Goal: Task Accomplishment & Management: Use online tool/utility

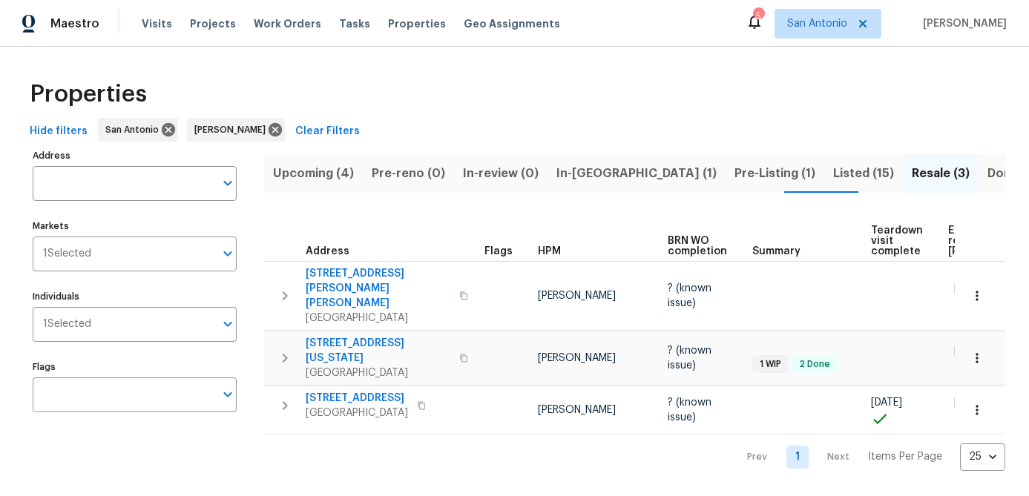
scroll to position [0, 129]
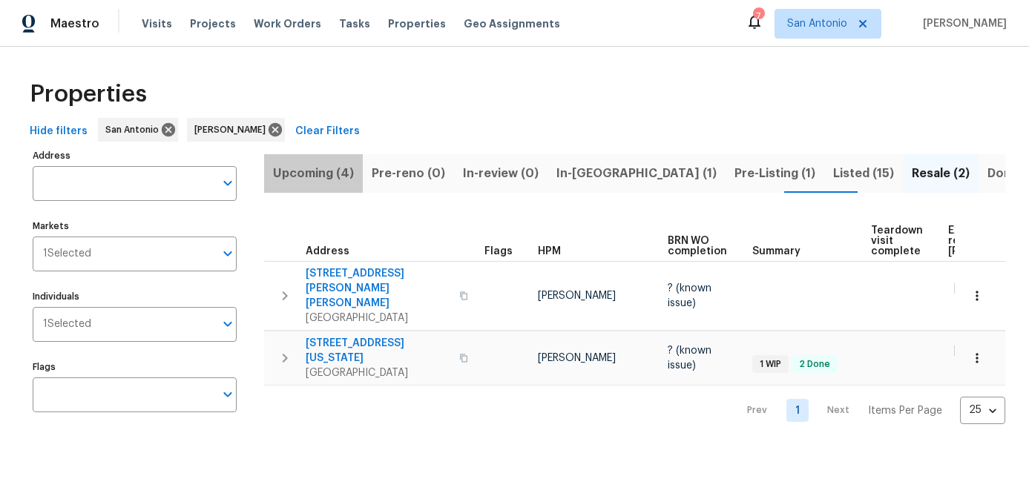
click at [314, 177] on span "Upcoming (4)" at bounding box center [313, 173] width 81 height 21
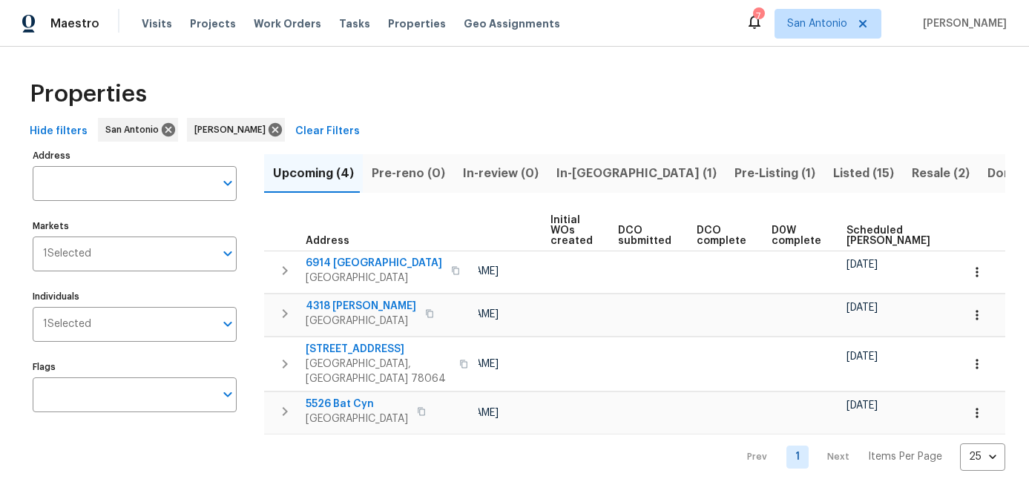
scroll to position [0, 203]
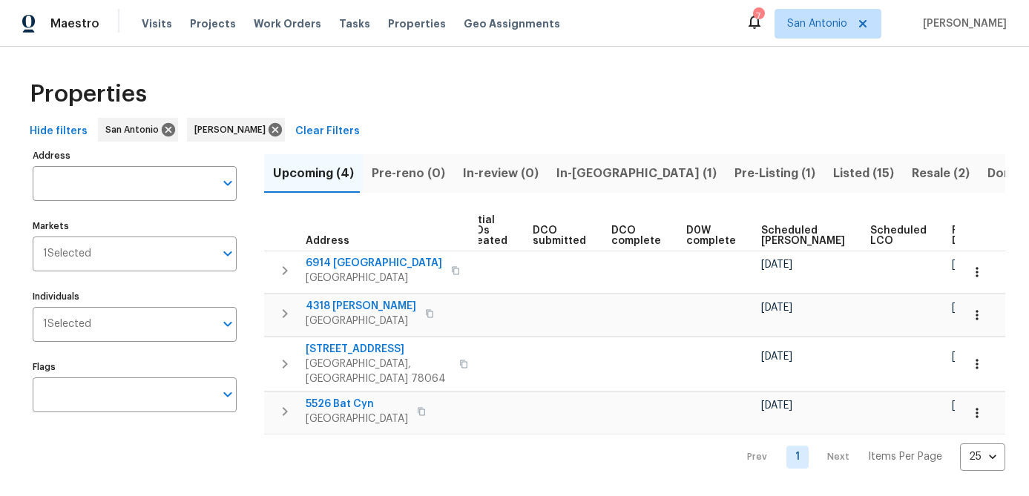
click at [771, 236] on span "Scheduled COE" at bounding box center [803, 236] width 84 height 21
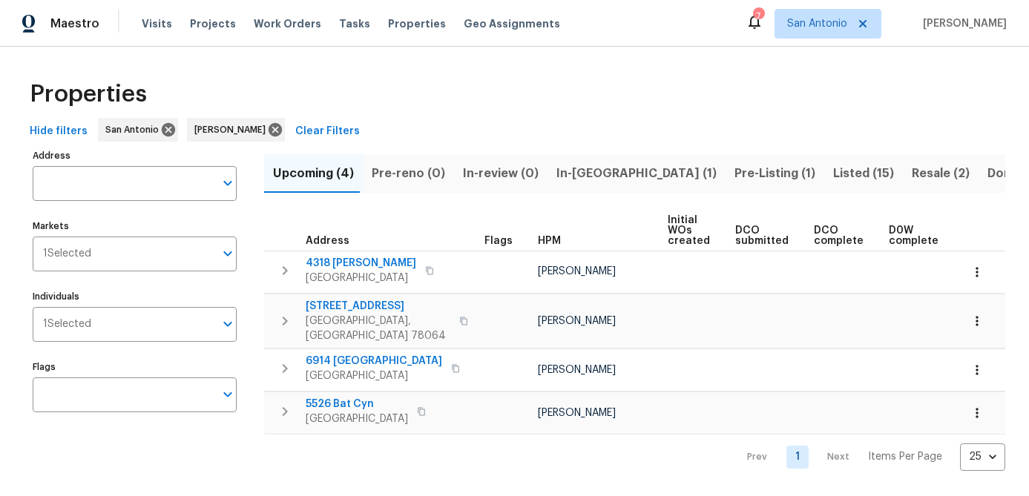
scroll to position [0, 220]
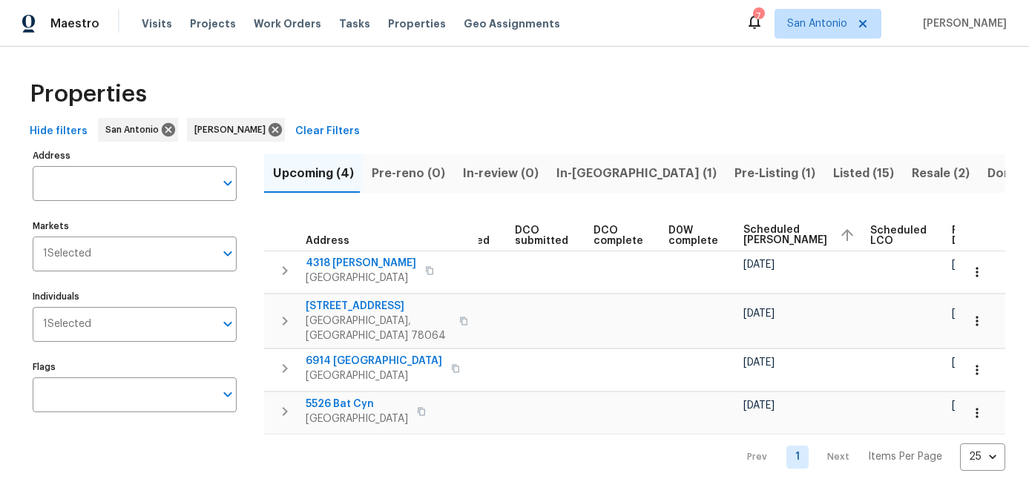
click at [576, 172] on span "In-reno (1)" at bounding box center [636, 173] width 160 height 21
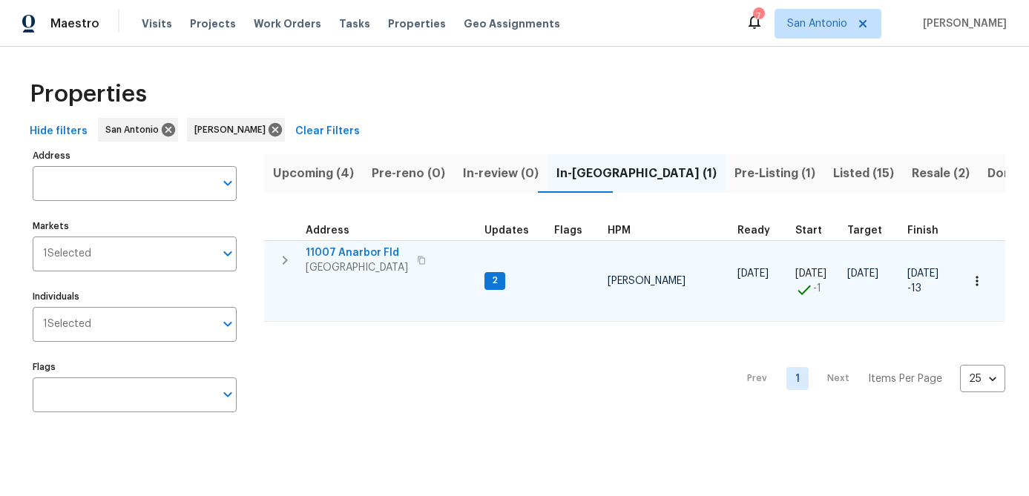
click at [347, 271] on span "San Antonio, TX 78254" at bounding box center [357, 267] width 102 height 15
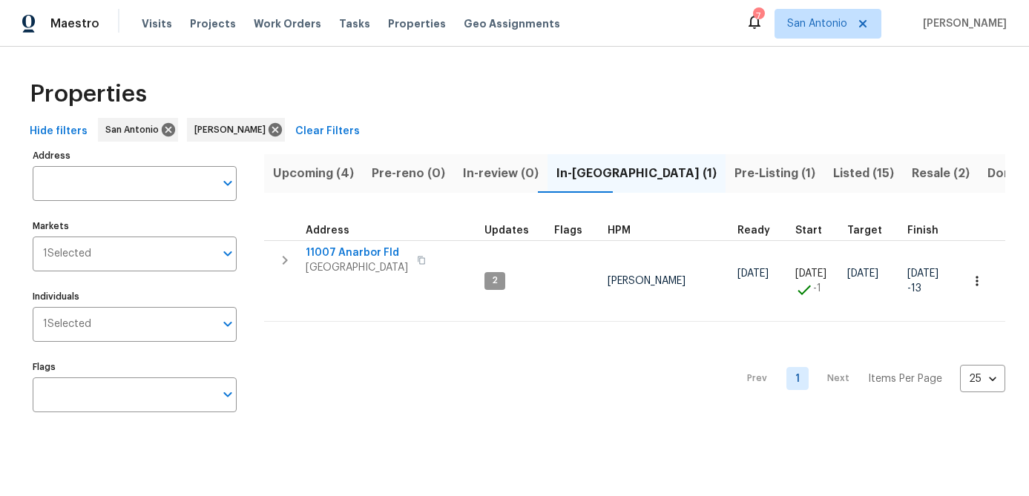
click at [734, 173] on span "Pre-Listing (1)" at bounding box center [774, 173] width 81 height 21
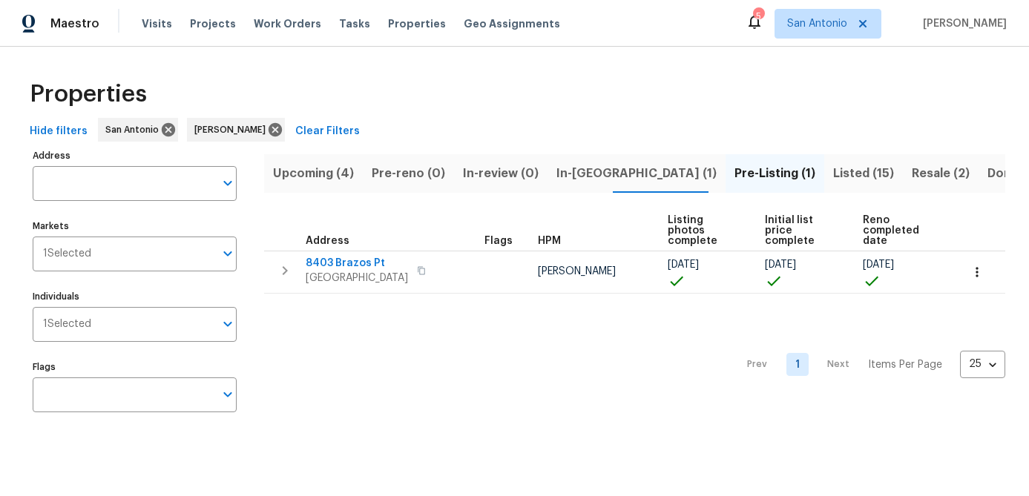
click at [912, 173] on span "Resale (2)" at bounding box center [941, 173] width 58 height 21
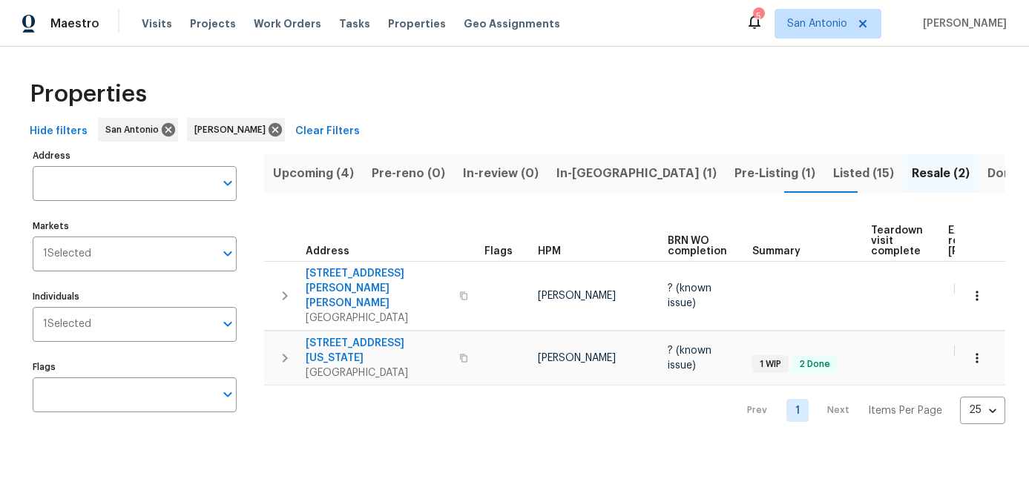
click at [833, 174] on span "Listed (15)" at bounding box center [863, 173] width 61 height 21
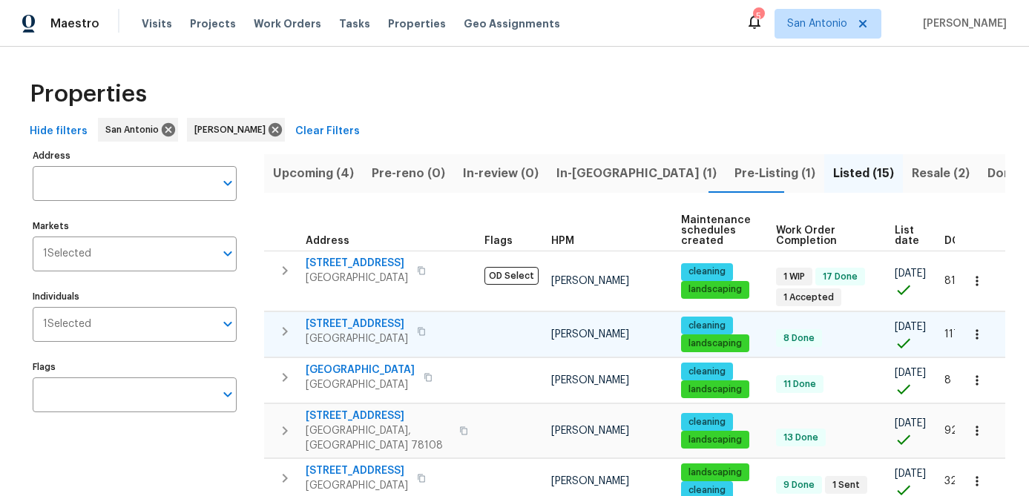
scroll to position [0, 36]
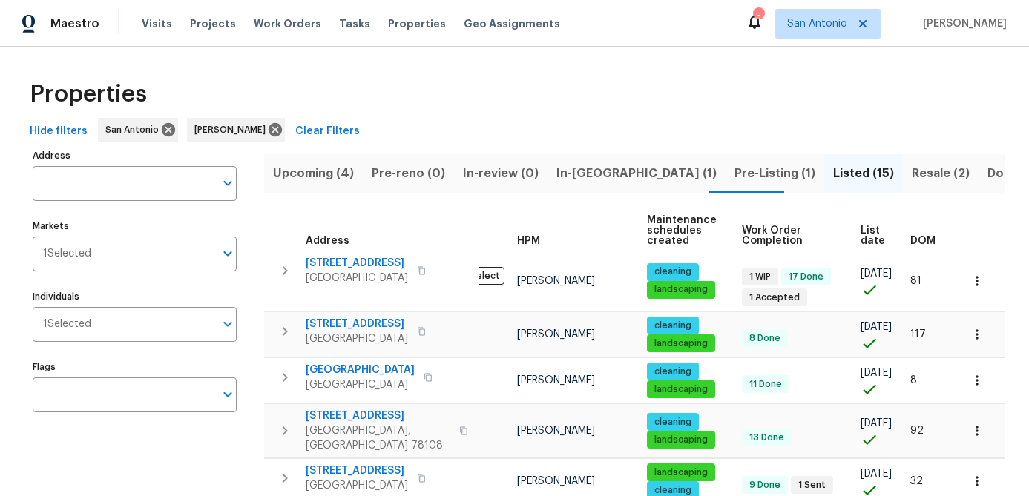
click at [862, 240] on span "List date" at bounding box center [873, 236] width 24 height 21
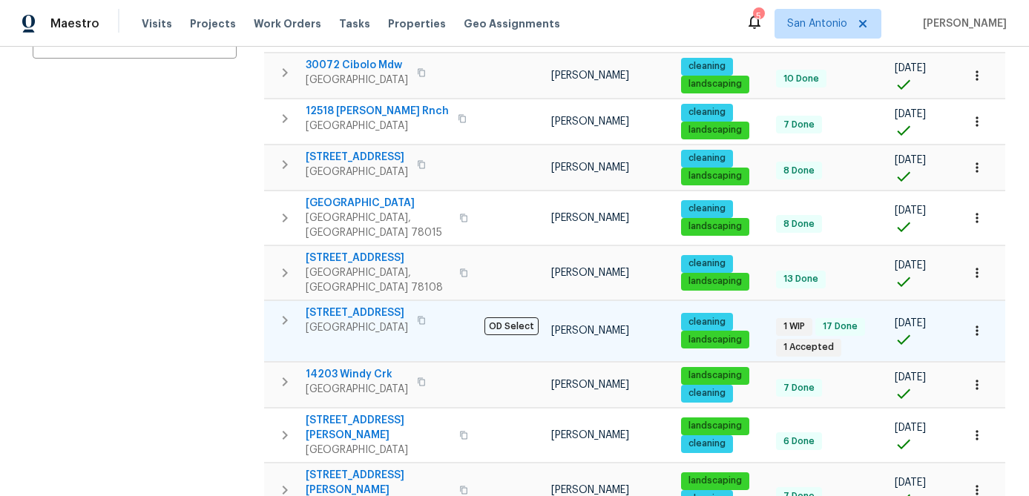
scroll to position [372, 0]
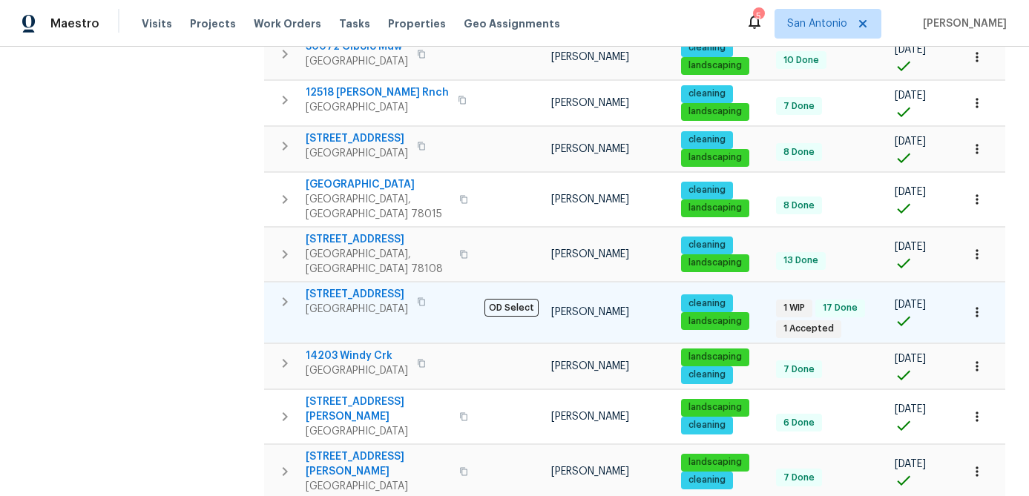
click at [348, 302] on span "San Antonio, TX 78250" at bounding box center [357, 309] width 102 height 15
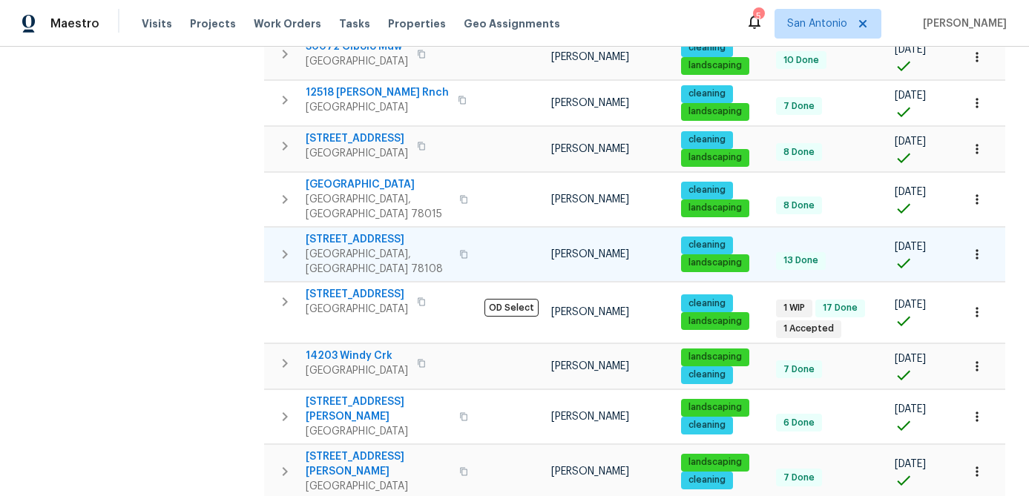
click at [342, 247] on span "Schertz, TX 78108" at bounding box center [378, 262] width 145 height 30
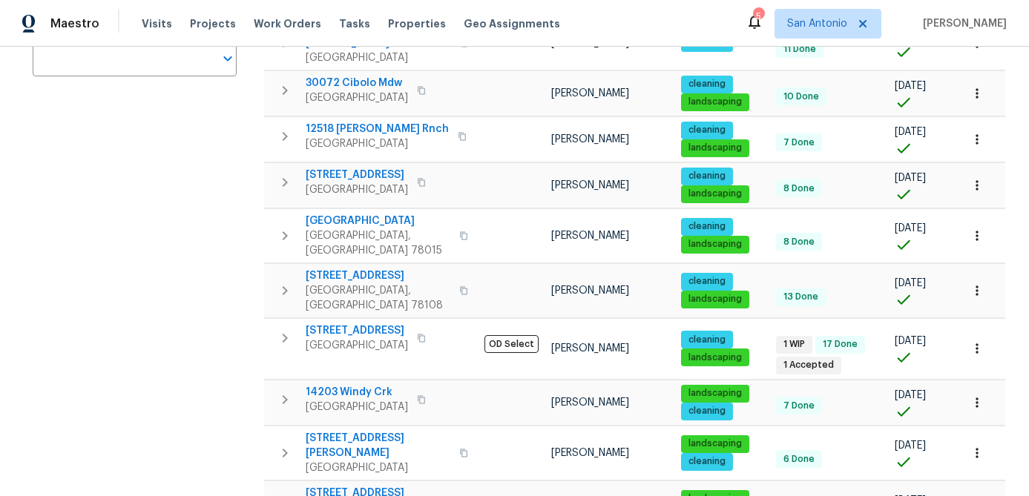
scroll to position [0, 0]
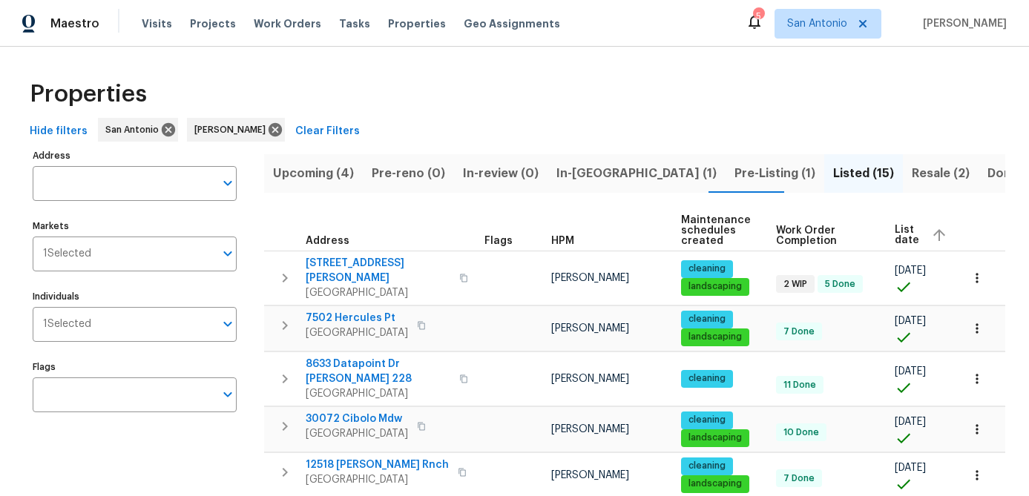
click at [315, 168] on span "Upcoming (4)" at bounding box center [313, 173] width 81 height 21
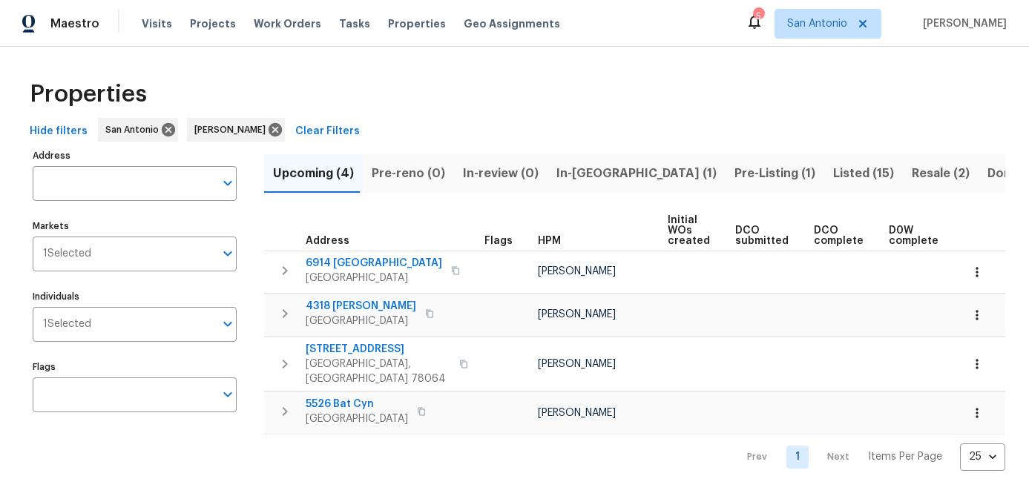
click at [570, 174] on span "In-reno (1)" at bounding box center [636, 173] width 160 height 21
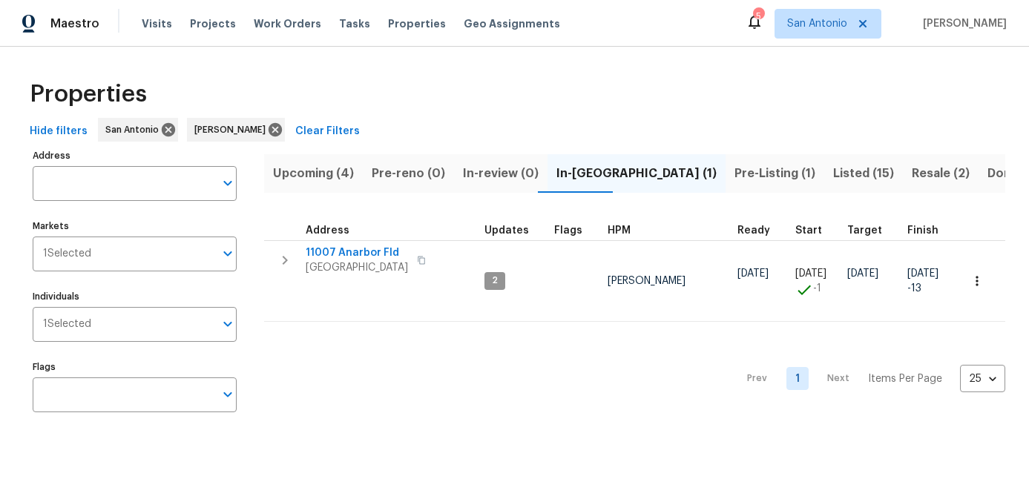
click at [734, 183] on span "Pre-Listing (1)" at bounding box center [774, 173] width 81 height 21
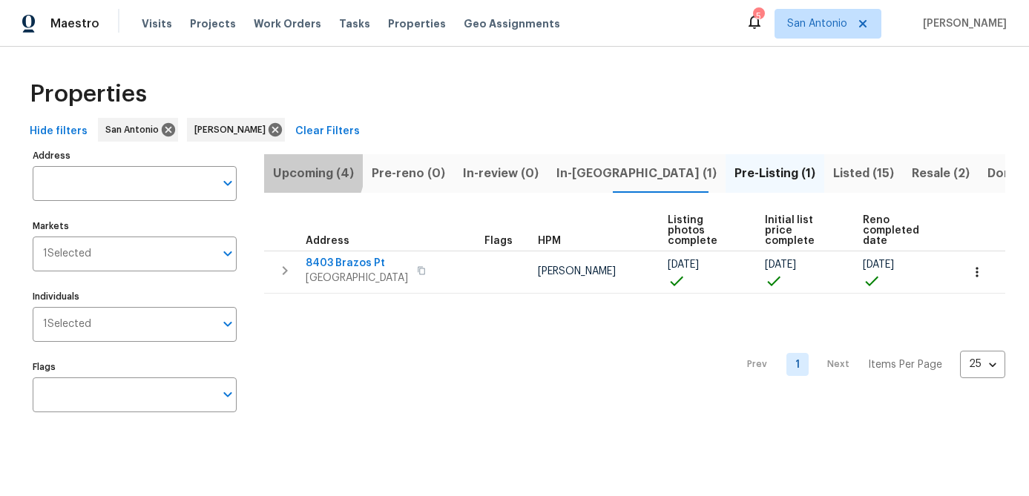
click at [297, 169] on span "Upcoming (4)" at bounding box center [313, 173] width 81 height 21
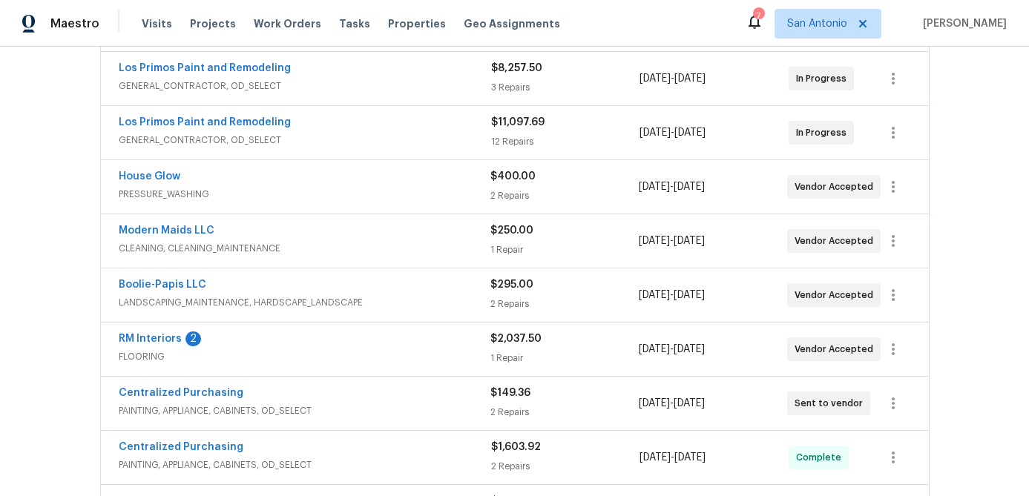
scroll to position [335, 0]
click at [151, 329] on div "RM Interiors 2 FLOORING $2,037.50 1 Repair 8/13/2025 - 8/18/2025 Vendor Accepted" at bounding box center [515, 347] width 828 height 53
click at [150, 332] on link "RM Interiors" at bounding box center [150, 337] width 63 height 10
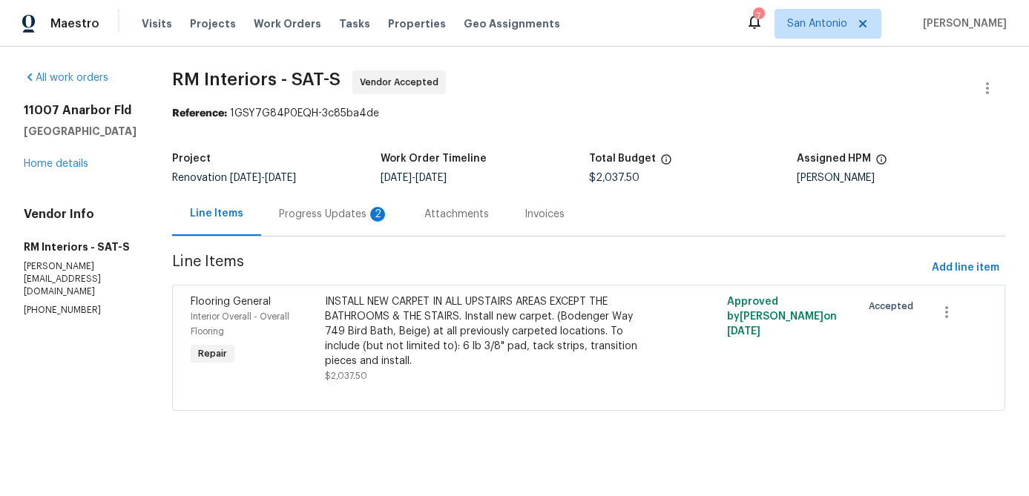
click at [349, 220] on div "Progress Updates 2" at bounding box center [334, 214] width 110 height 15
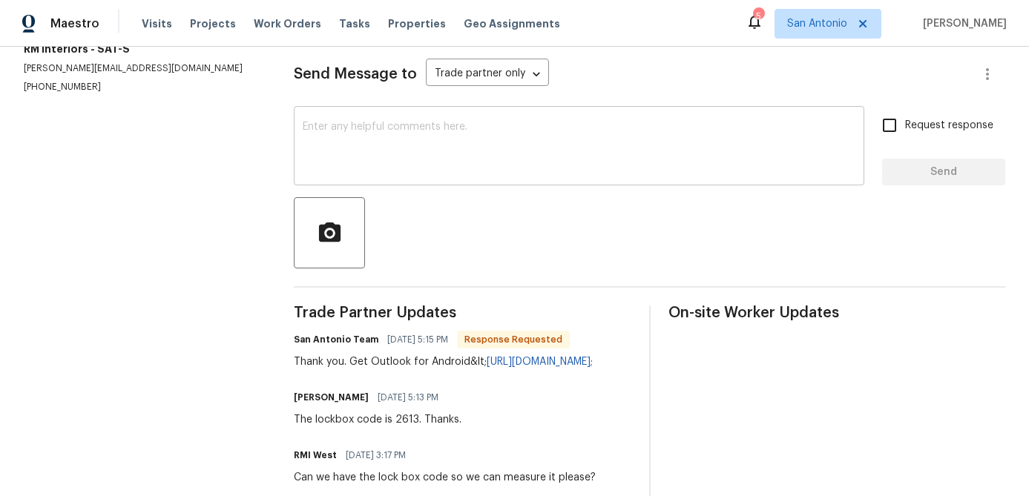
scroll to position [216, 0]
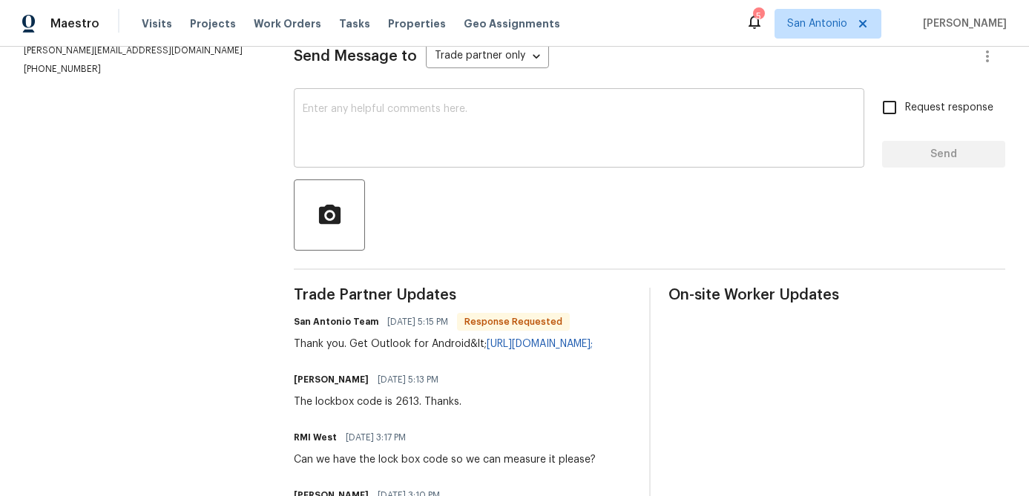
click at [456, 128] on textarea at bounding box center [579, 130] width 553 height 52
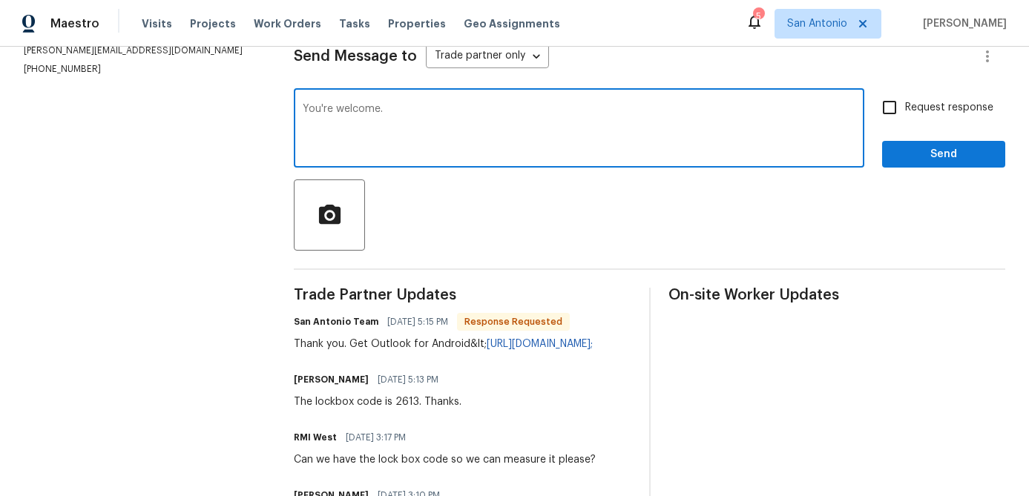
type textarea "You're welcome."
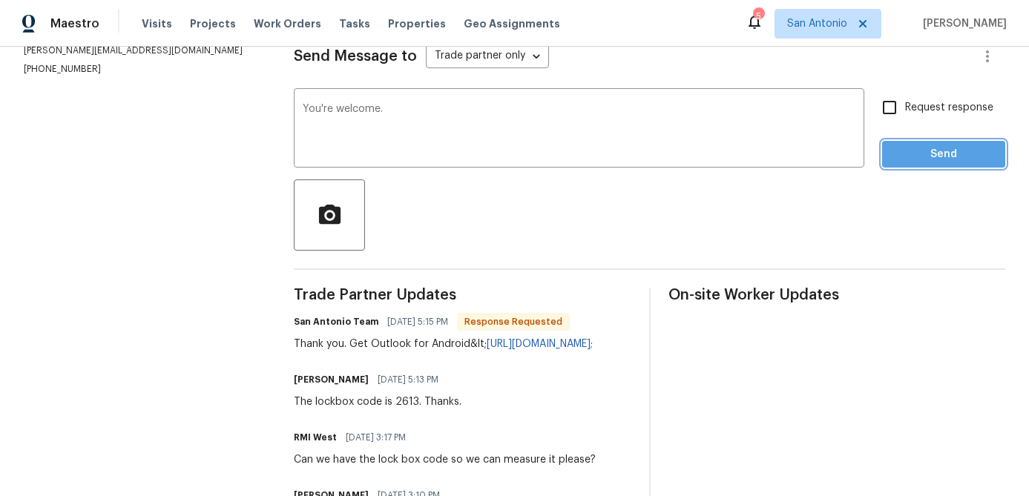
click at [960, 157] on span "Send" at bounding box center [943, 154] width 99 height 19
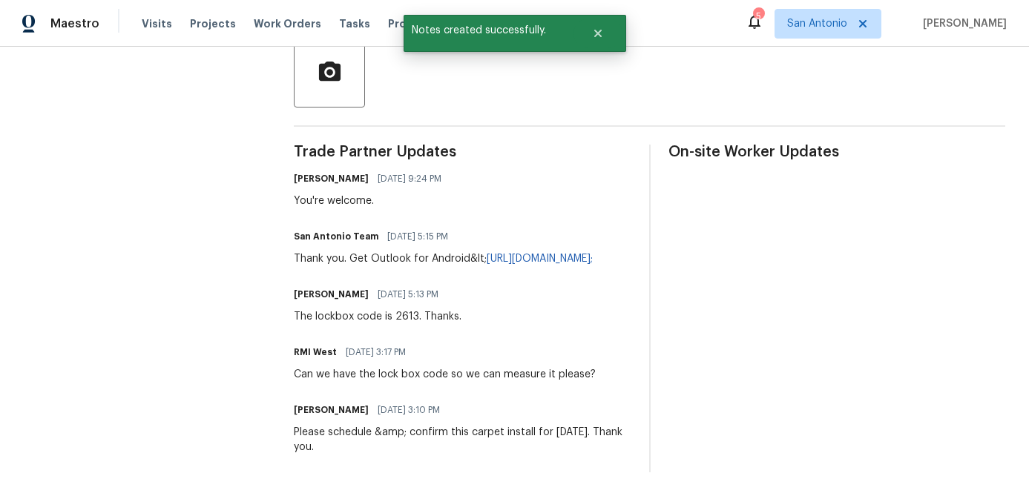
scroll to position [0, 0]
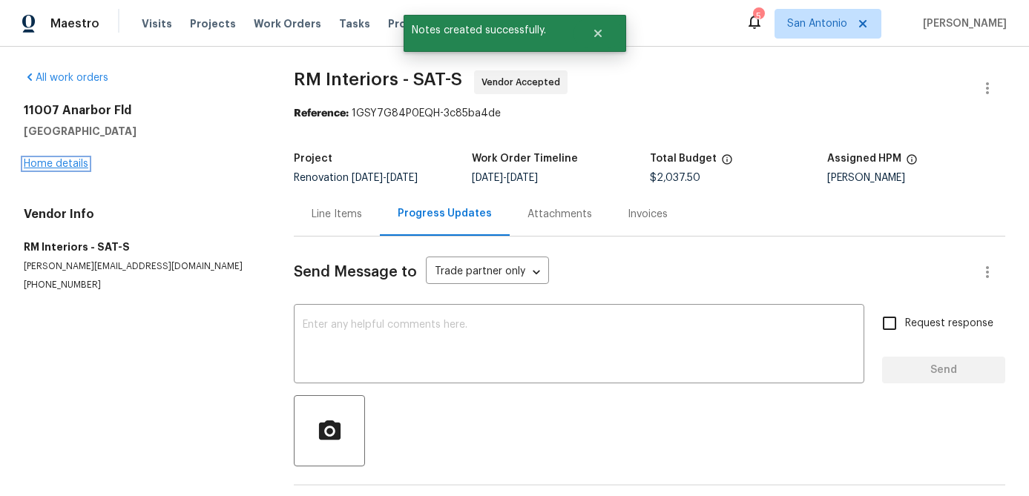
click at [39, 165] on link "Home details" at bounding box center [56, 164] width 65 height 10
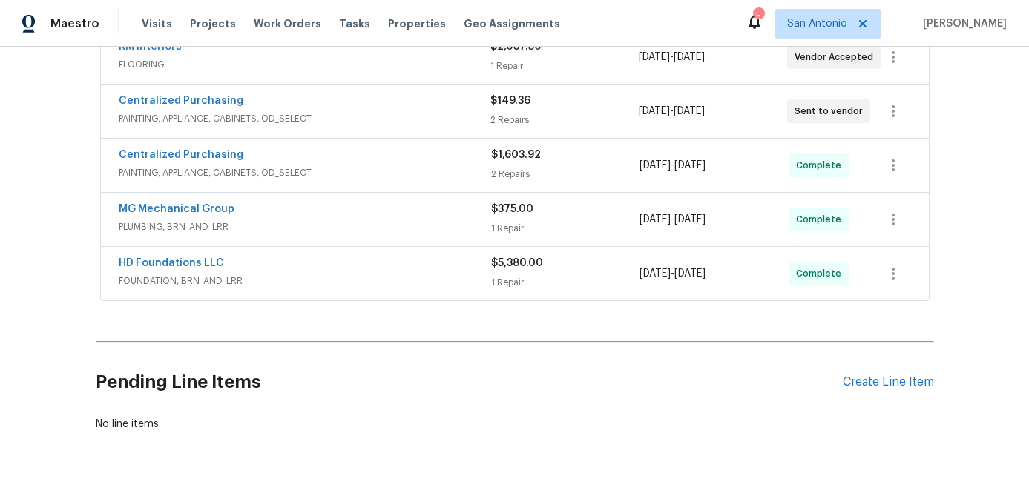
scroll to position [663, 0]
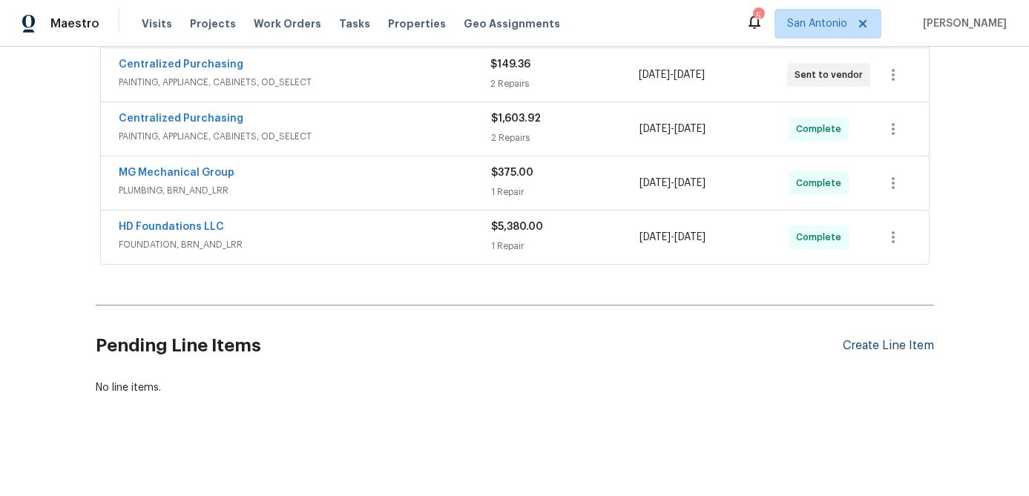
click at [878, 343] on div "Create Line Item" at bounding box center [888, 346] width 91 height 14
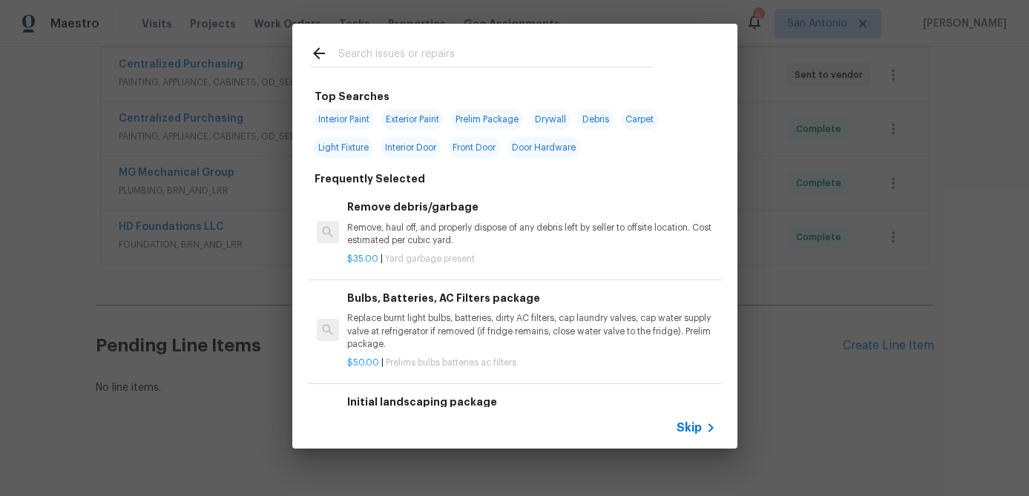
click at [680, 424] on span "Skip" at bounding box center [689, 428] width 25 height 15
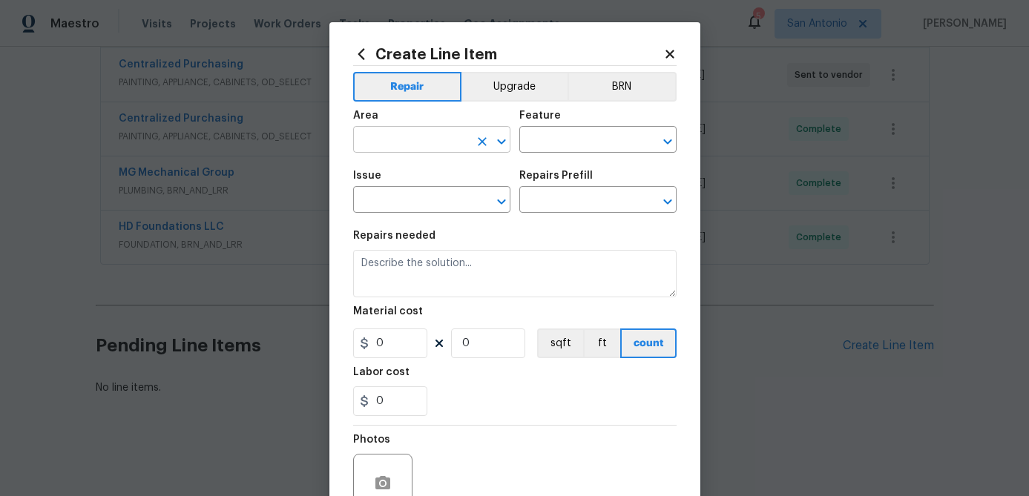
click at [438, 144] on input "text" at bounding box center [411, 141] width 116 height 23
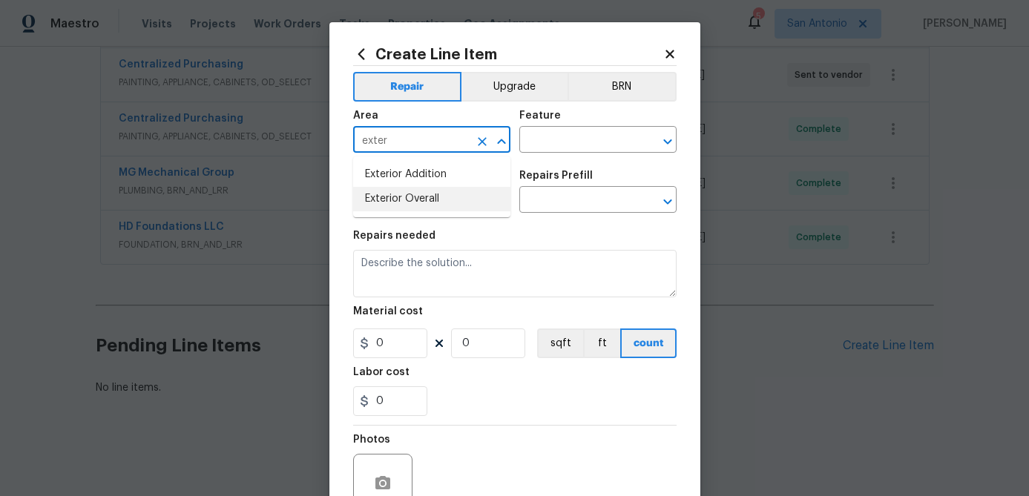
click at [404, 203] on li "Exterior Overall" at bounding box center [431, 199] width 157 height 24
type input "Exterior Overall"
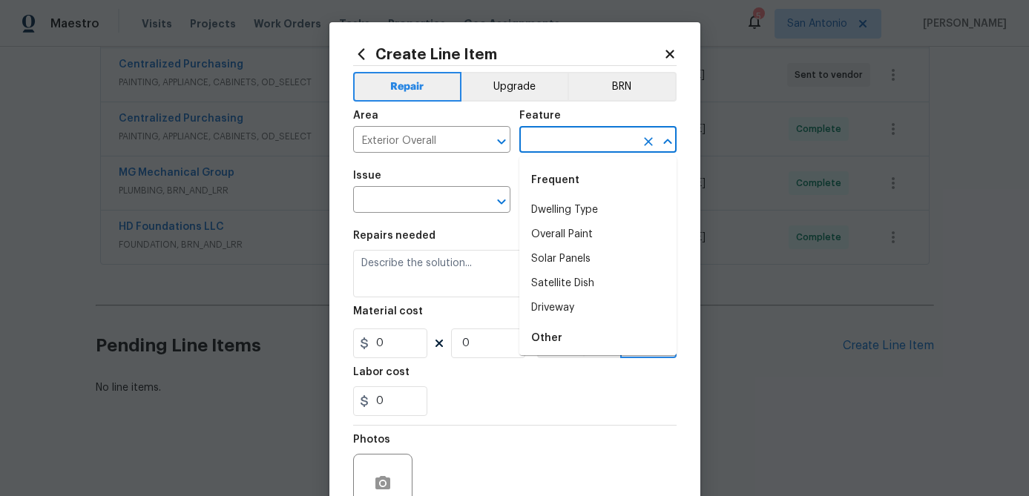
click at [567, 145] on input "text" at bounding box center [577, 141] width 116 height 23
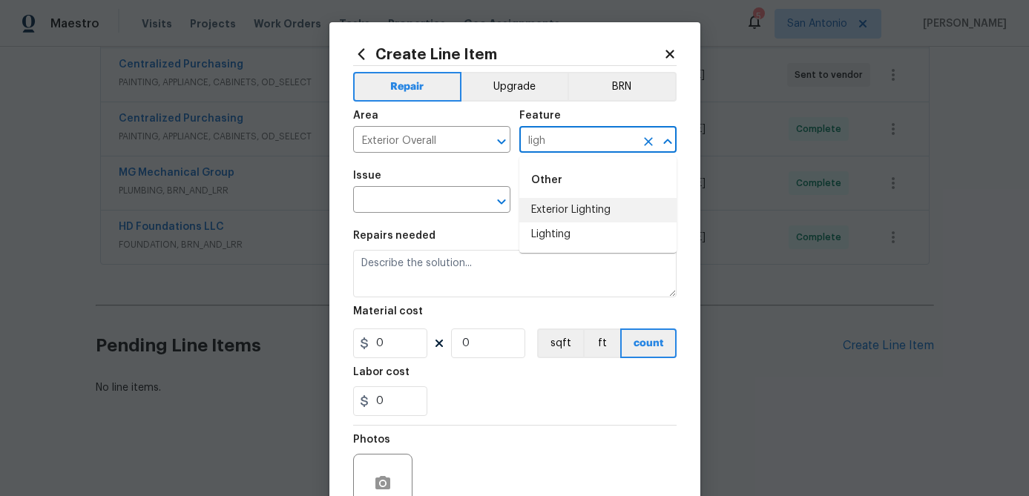
click at [572, 206] on li "Exterior Lighting" at bounding box center [597, 210] width 157 height 24
type input "Exterior Lighting"
click at [461, 200] on input "text" at bounding box center [411, 201] width 116 height 23
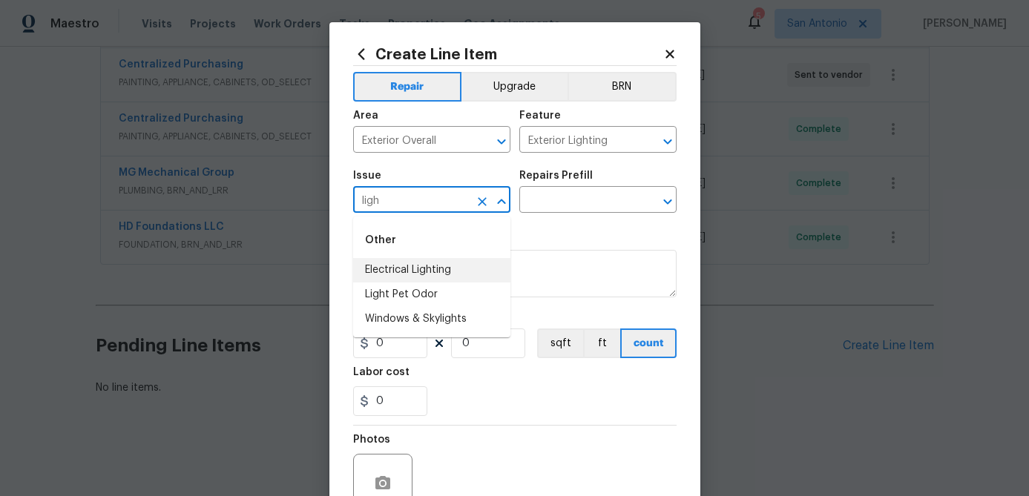
click at [424, 267] on li "Electrical Lighting" at bounding box center [431, 270] width 157 height 24
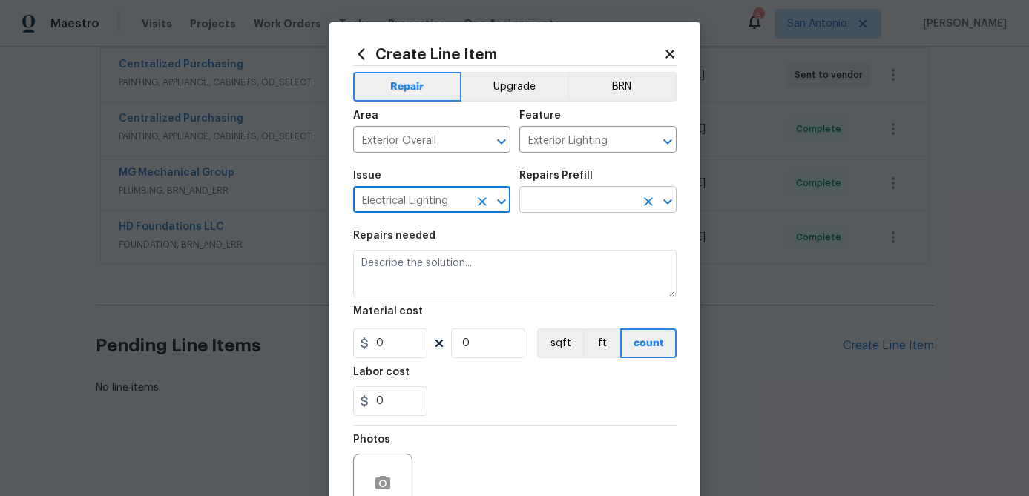
type input "Electrical Lighting"
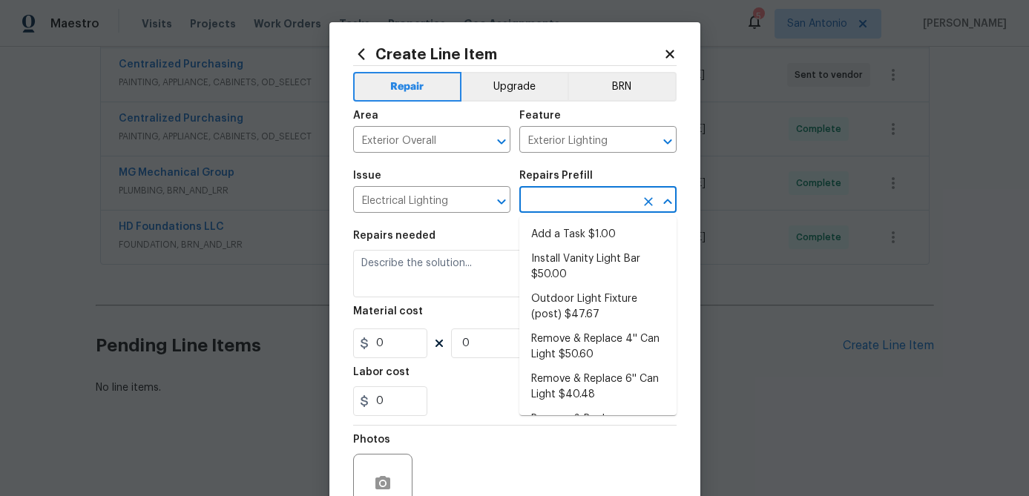
click at [576, 201] on input "text" at bounding box center [577, 201] width 116 height 23
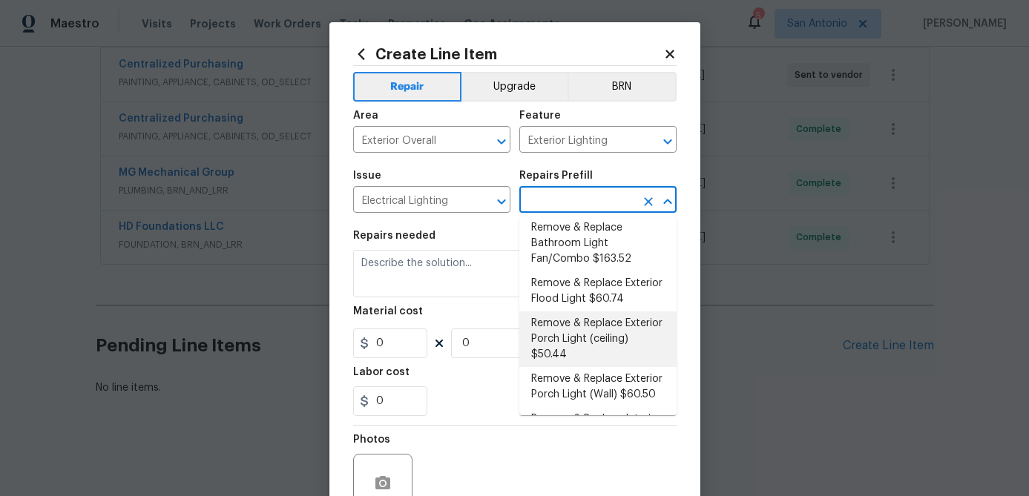
scroll to position [237, 0]
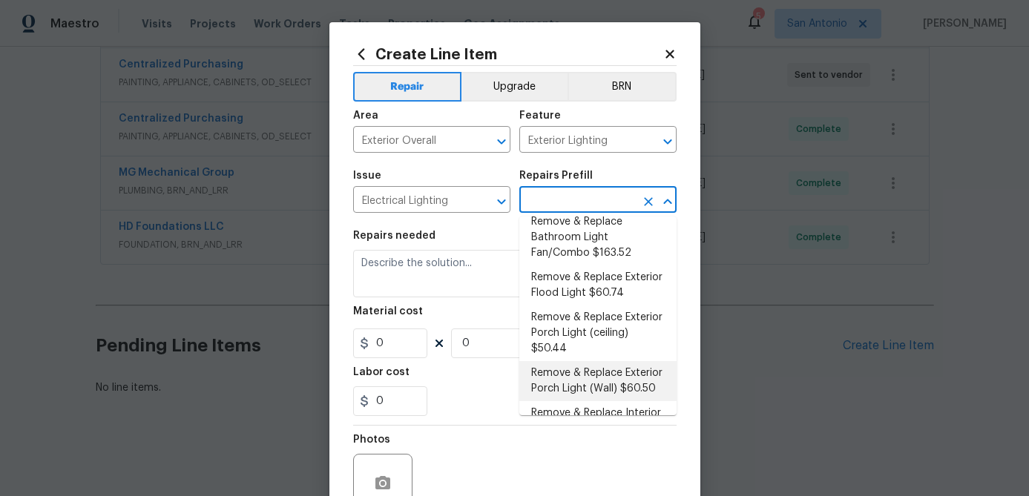
click at [592, 376] on li "Remove & Replace Exterior Porch Light (Wall) $60.50" at bounding box center [597, 381] width 157 height 40
type input "Remove & Replace Exterior Porch Light (Wall) $60.50"
type textarea "Remove and replace the existing exterior porch wall light with new. Ensure that…"
type input "1"
type input "60.5"
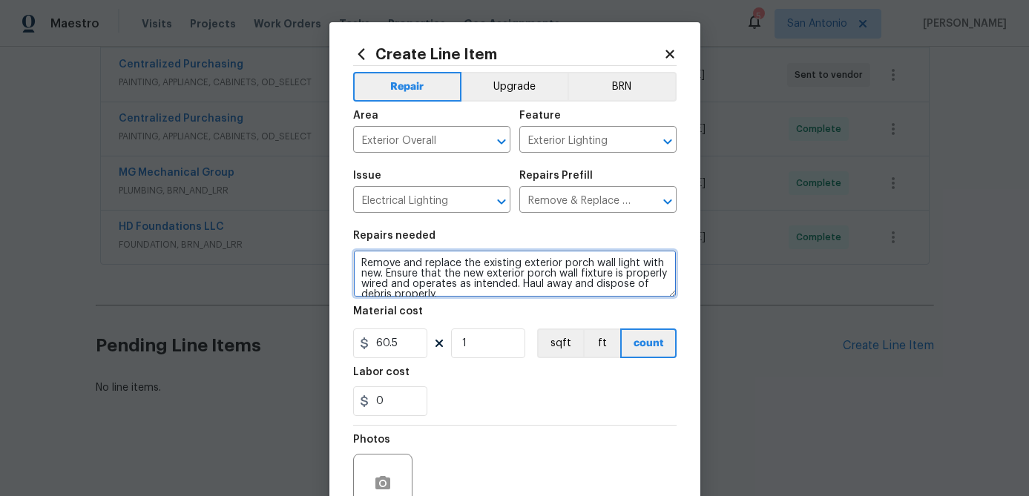
click at [358, 260] on textarea "Remove and replace the existing exterior porch wall light with new. Ensure that…" at bounding box center [514, 273] width 323 height 47
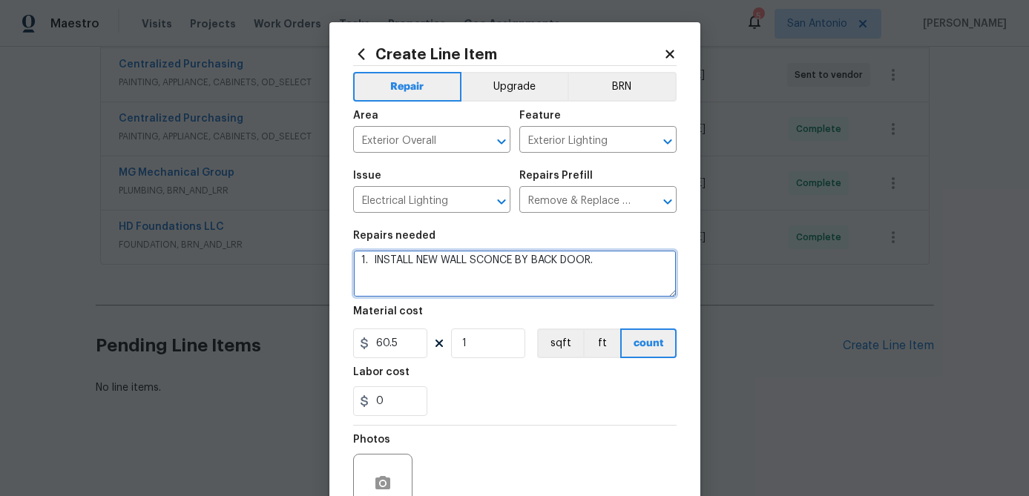
scroll to position [13, 0]
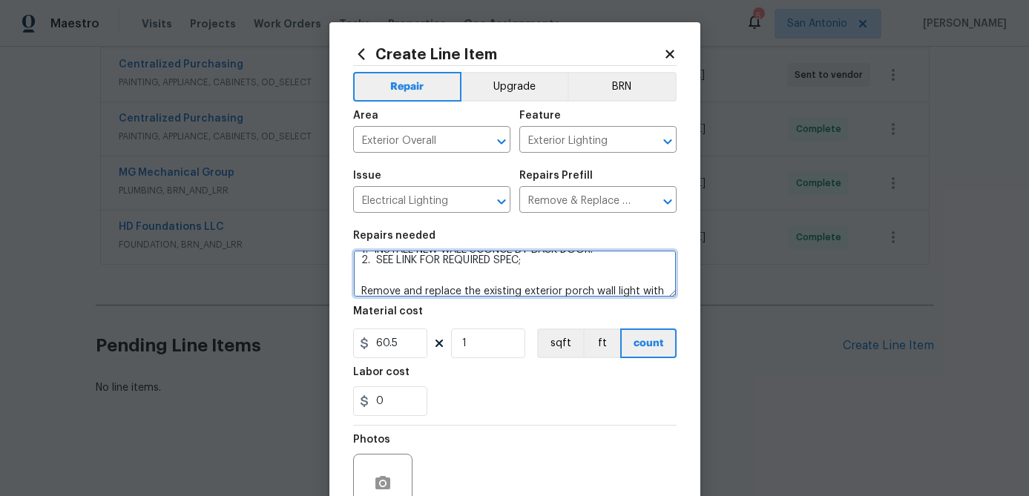
click at [534, 261] on textarea "1. INSTALL NEW WALL SCONCE BY BACK DOOR. 2. SEE LINK FOR REQUIRED SPEC; Remove …" at bounding box center [514, 273] width 323 height 47
paste textarea "https://www.homedepot.com/p/Hampton-Bay-8-375-in-Black-Line-Voltage-Outdoor-Wal…"
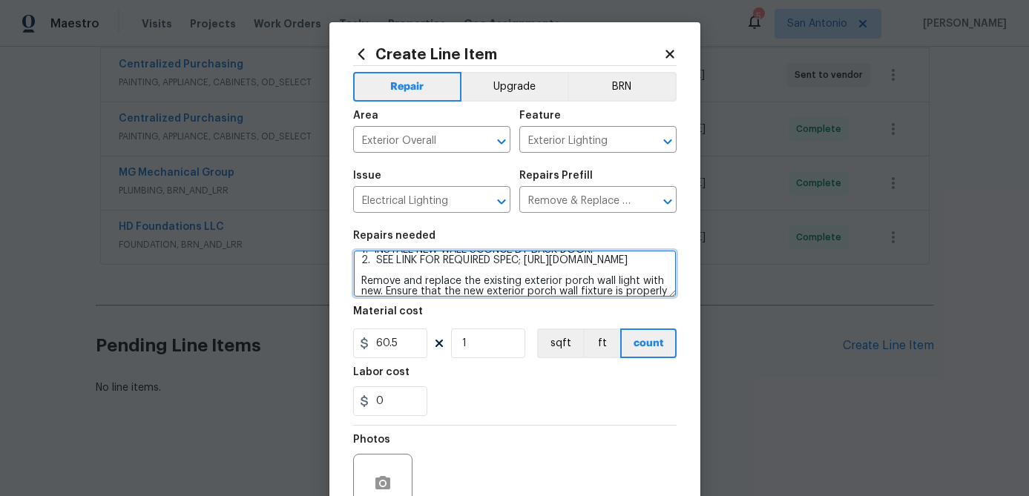
scroll to position [34, 0]
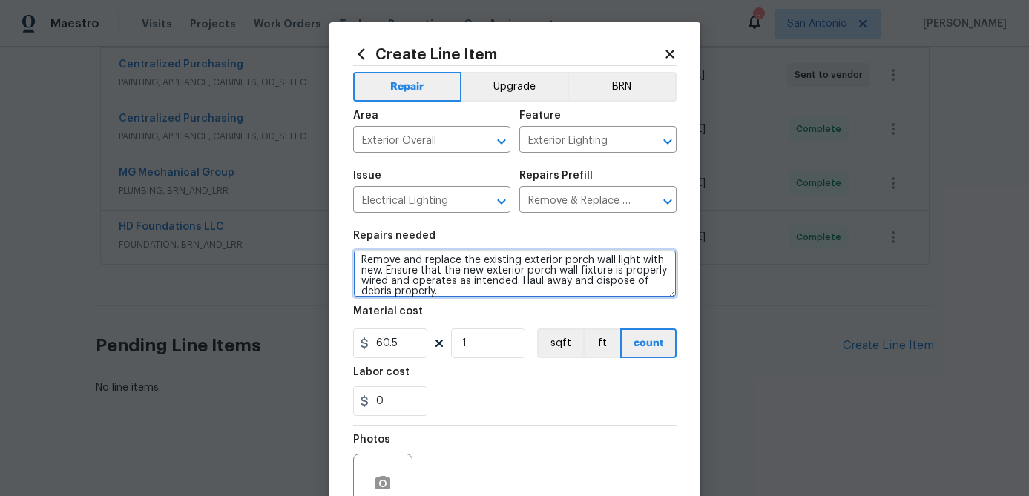
type textarea "1. INSTALL NEW WALL SCONCE BY BACK DOOR. 2. SEE LINK FOR REQUIRED SPEC; https:/…"
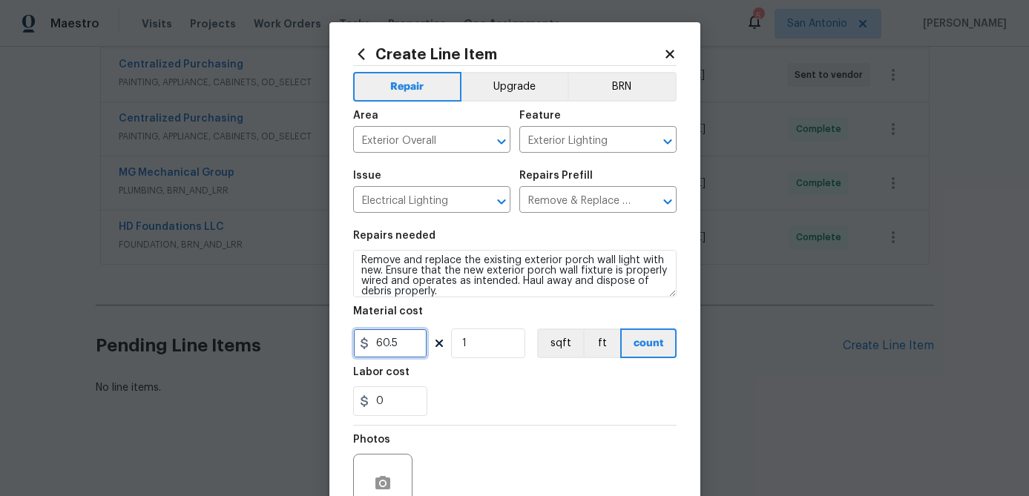
click at [411, 349] on input "60.5" at bounding box center [390, 344] width 74 height 30
type input "55"
click at [481, 353] on input "1" at bounding box center [488, 344] width 74 height 30
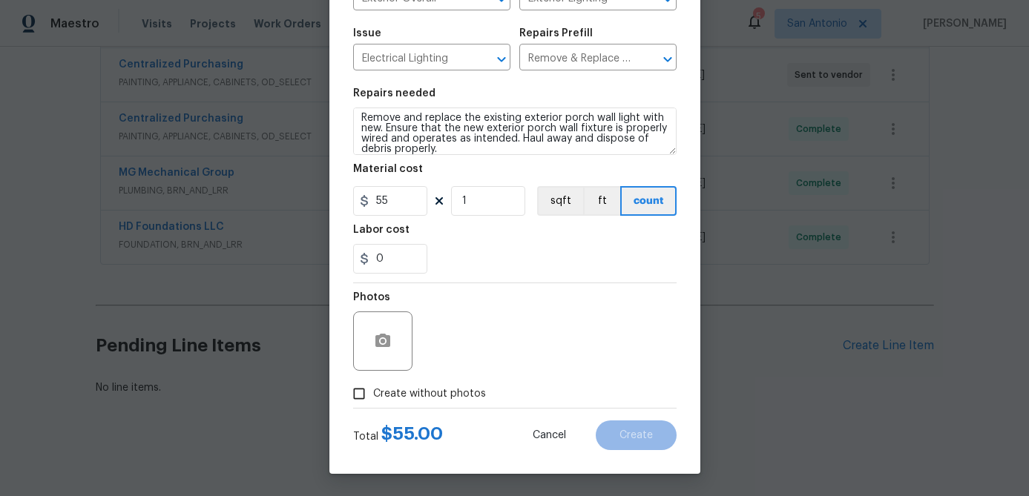
click at [358, 395] on input "Create without photos" at bounding box center [359, 394] width 28 height 28
checkbox input "true"
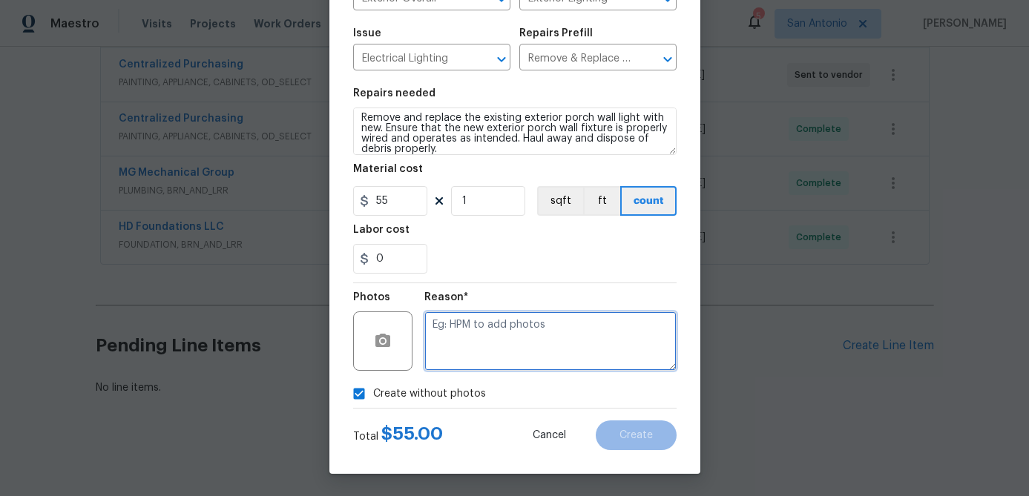
click at [441, 345] on textarea at bounding box center [550, 341] width 252 height 59
type textarea "."
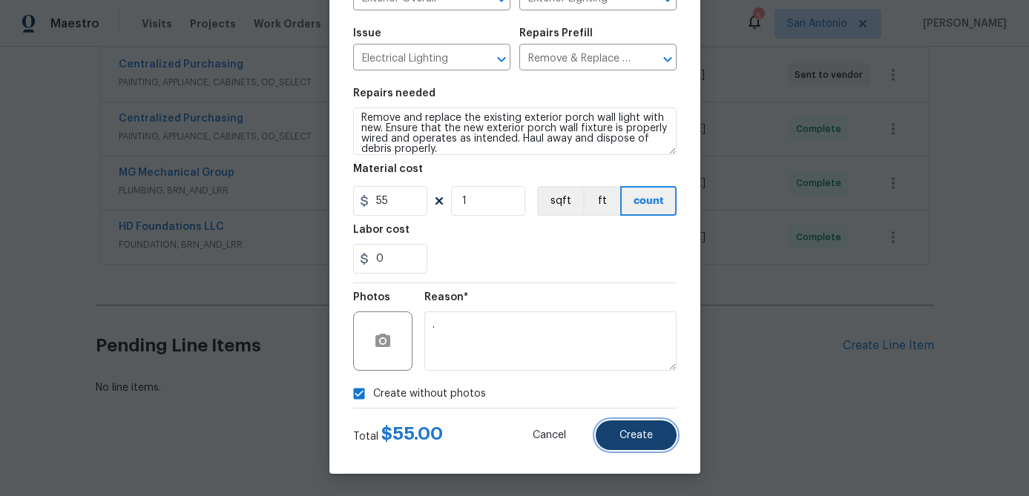
click at [641, 436] on span "Create" at bounding box center [635, 435] width 33 height 11
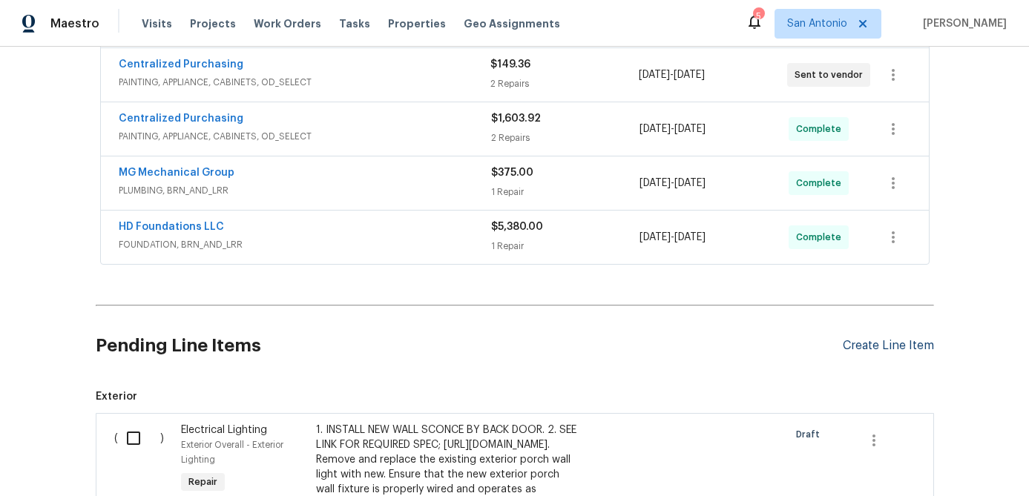
click at [870, 349] on div "Create Line Item" at bounding box center [888, 346] width 91 height 14
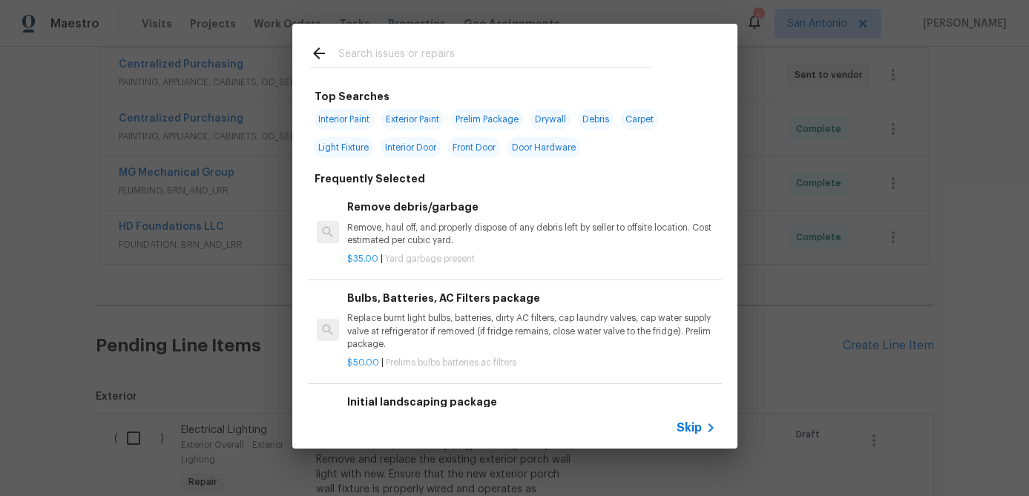
click at [683, 434] on span "Skip" at bounding box center [689, 428] width 25 height 15
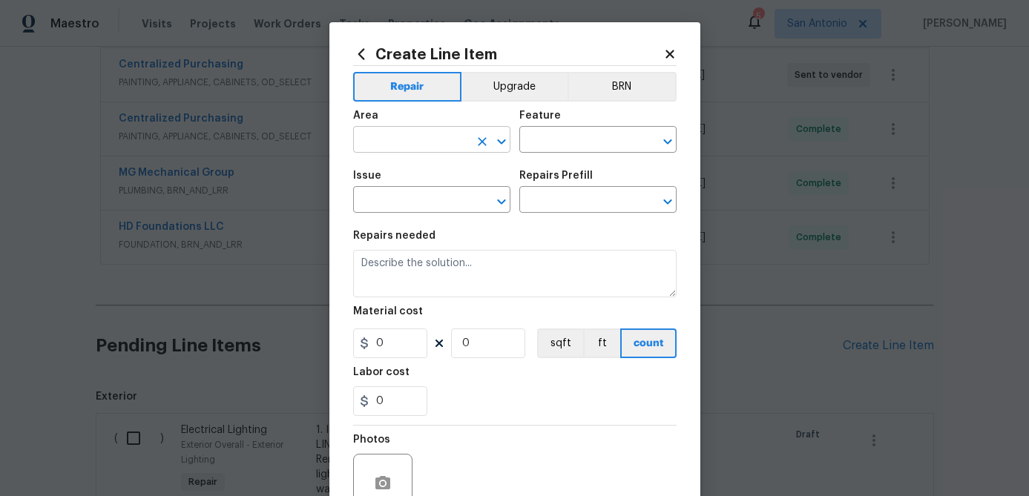
click at [386, 142] on input "text" at bounding box center [411, 141] width 116 height 23
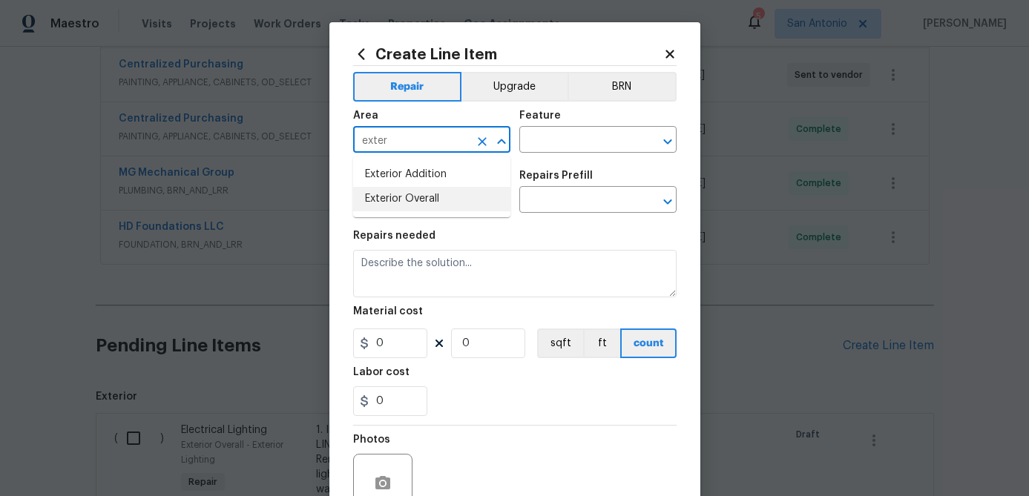
click at [391, 197] on li "Exterior Overall" at bounding box center [431, 199] width 157 height 24
type input "Exterior Overall"
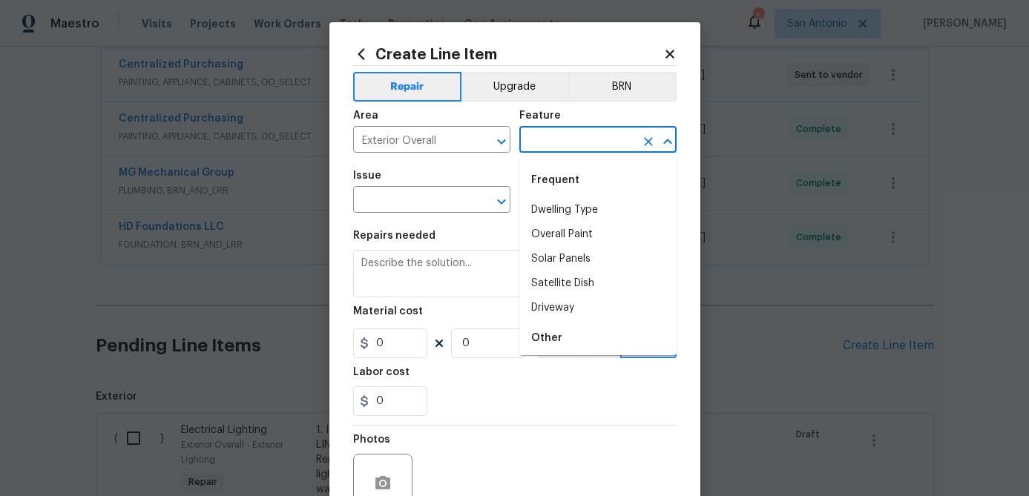
click at [565, 146] on input "text" at bounding box center [577, 141] width 116 height 23
click at [556, 200] on li "Exterior Door" at bounding box center [597, 210] width 157 height 24
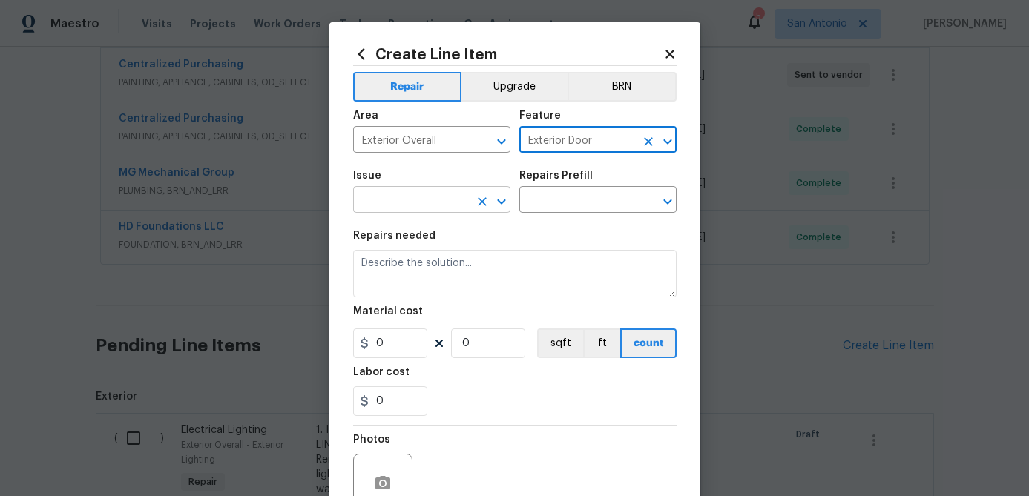
type input "Exterior Door"
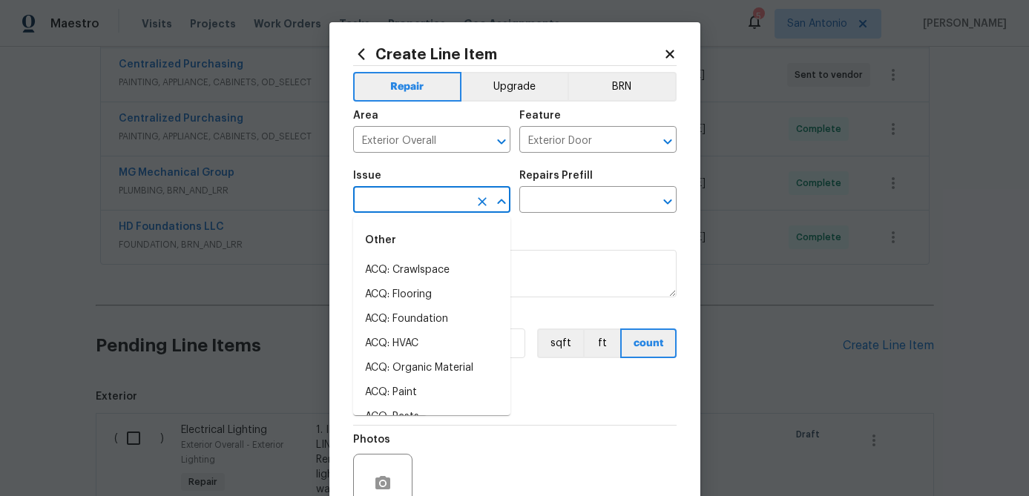
click at [433, 205] on input "text" at bounding box center [411, 201] width 116 height 23
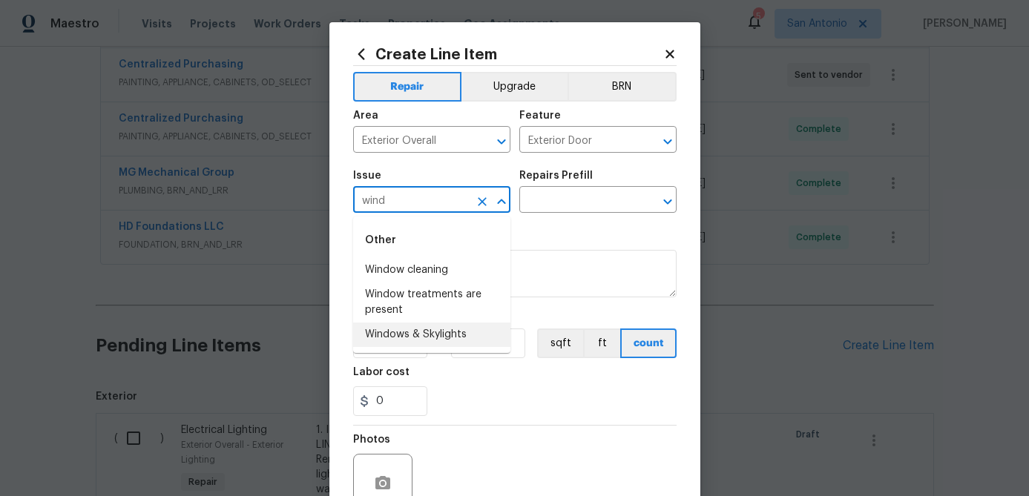
click at [401, 337] on li "Windows & Skylights" at bounding box center [431, 335] width 157 height 24
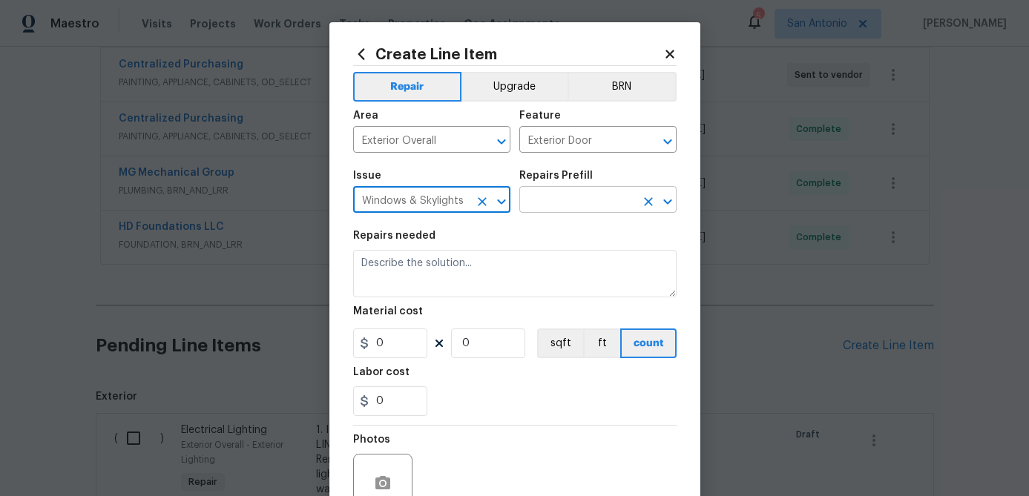
type input "Windows & Skylights"
click at [563, 194] on input "text" at bounding box center [577, 201] width 116 height 23
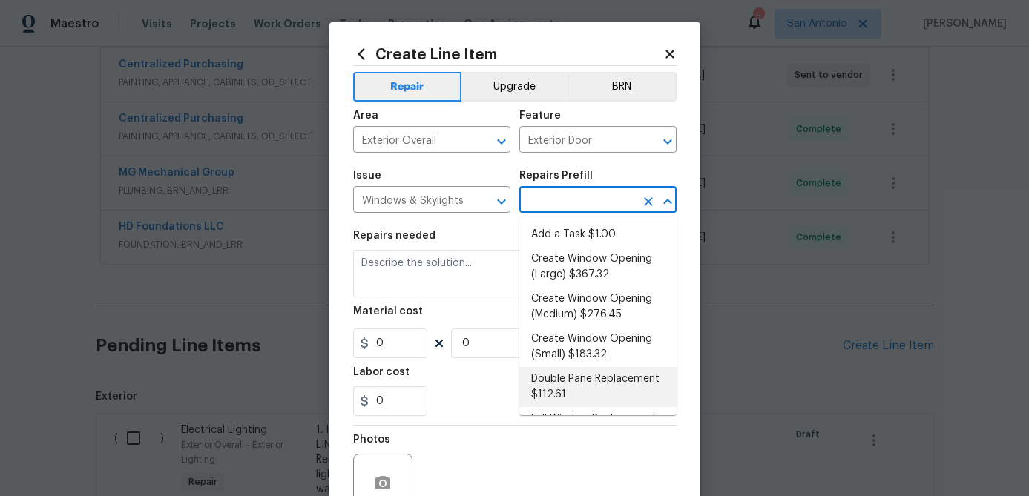
click at [551, 387] on li "Double Pane Replacement $112.61" at bounding box center [597, 387] width 157 height 40
type input "Double Pane Replacement $112.61"
type textarea "Remove, replace and reglaze the broken/damaged thermal double pane of glass wit…"
type input "1"
type input "112.61"
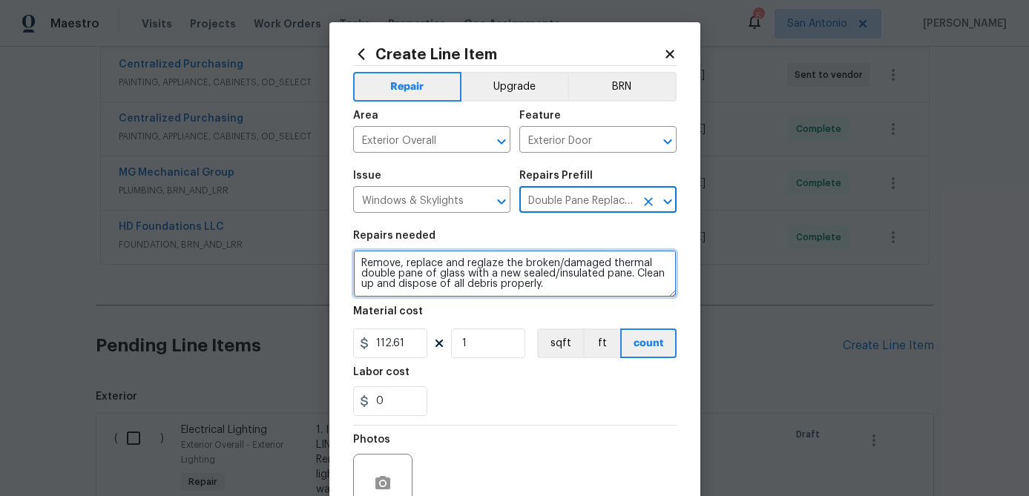
click at [356, 263] on textarea "Remove, replace and reglaze the broken/damaged thermal double pane of glass wit…" at bounding box center [514, 273] width 323 height 47
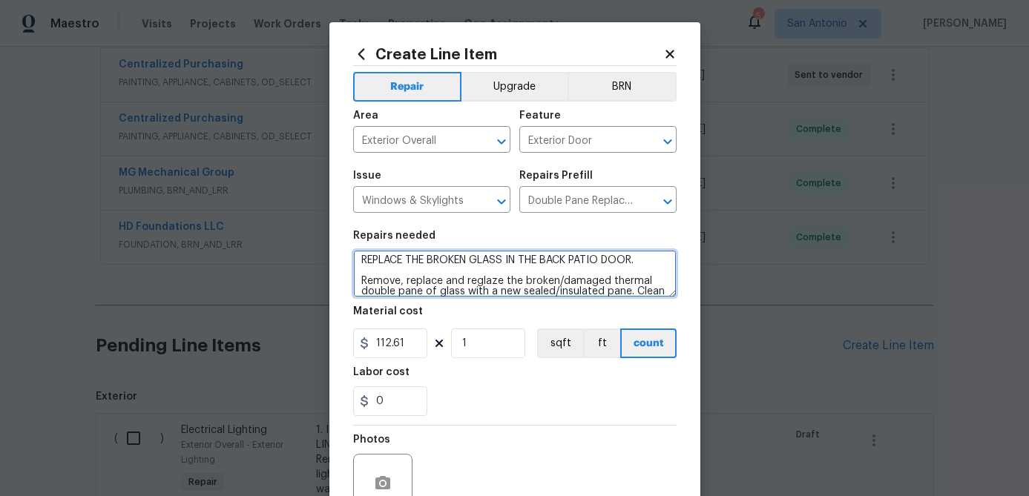
scroll to position [0, 0]
type textarea "REPLACE THE BROKEN GLASS IN THE BACK PATIO DOOR. Remove, replace and reglaze th…"
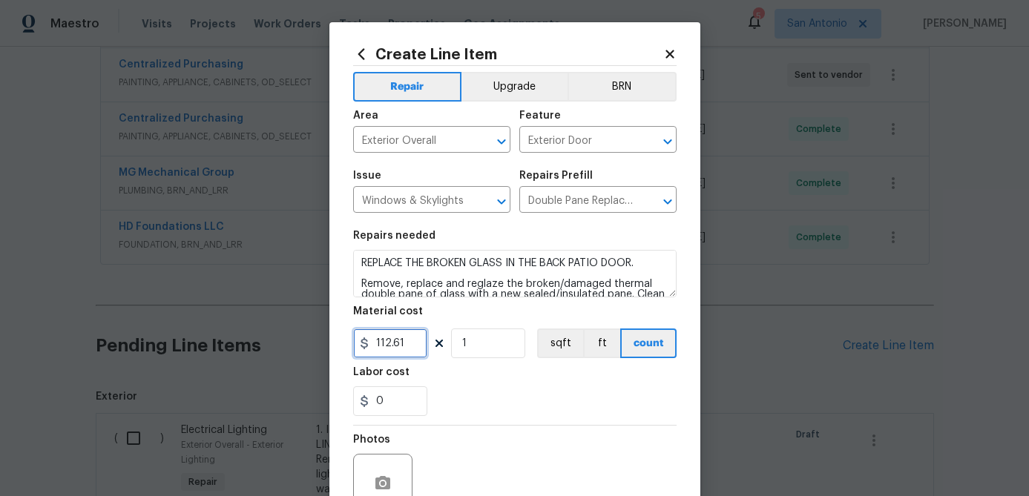
click at [401, 342] on input "112.61" at bounding box center [390, 344] width 74 height 30
click at [415, 340] on input "112.61" at bounding box center [390, 344] width 74 height 30
click at [394, 352] on input "0" at bounding box center [390, 344] width 74 height 30
type input "350"
click at [485, 335] on input "1" at bounding box center [488, 344] width 74 height 30
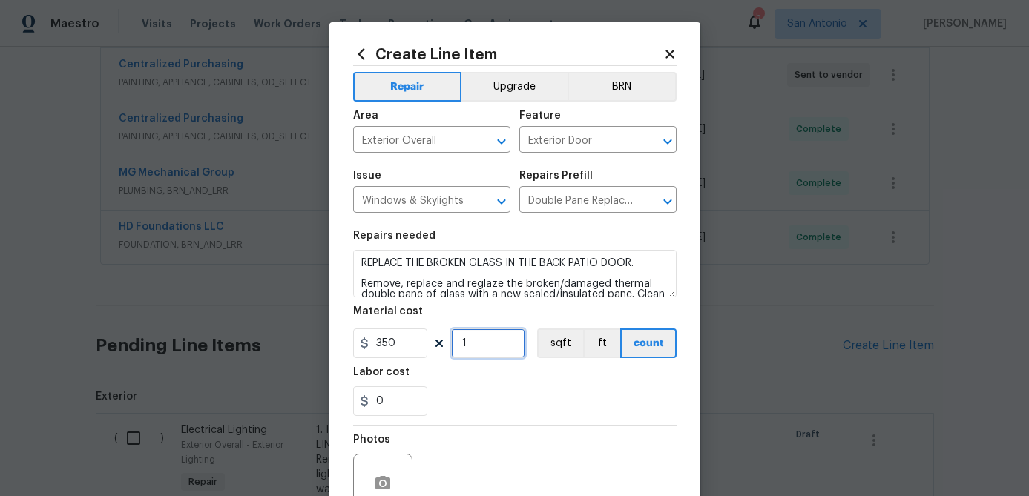
scroll to position [143, 0]
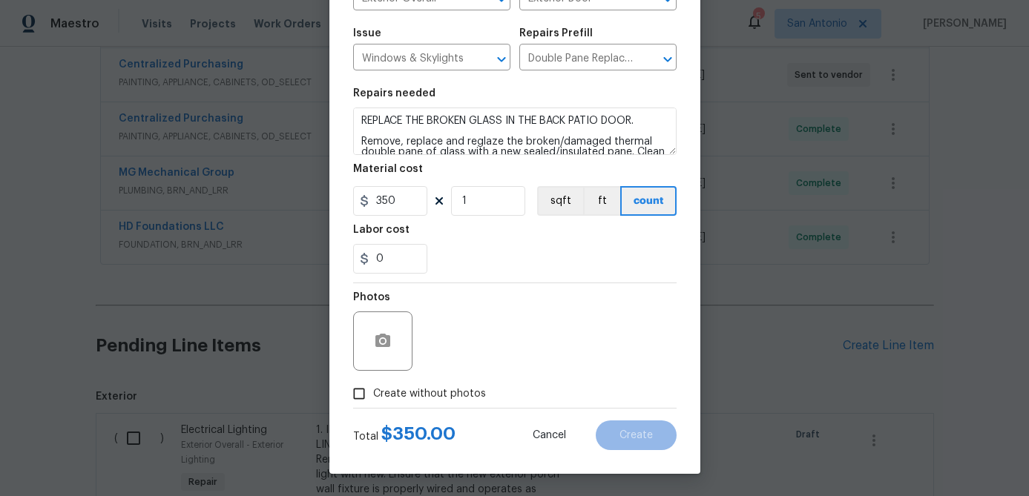
click at [355, 391] on input "Create without photos" at bounding box center [359, 394] width 28 height 28
checkbox input "true"
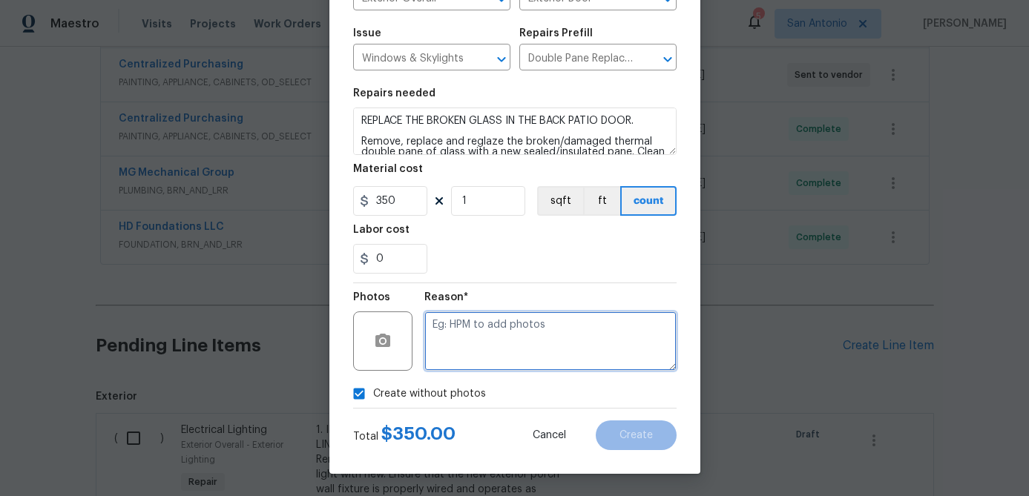
click at [469, 341] on textarea at bounding box center [550, 341] width 252 height 59
type textarea "."
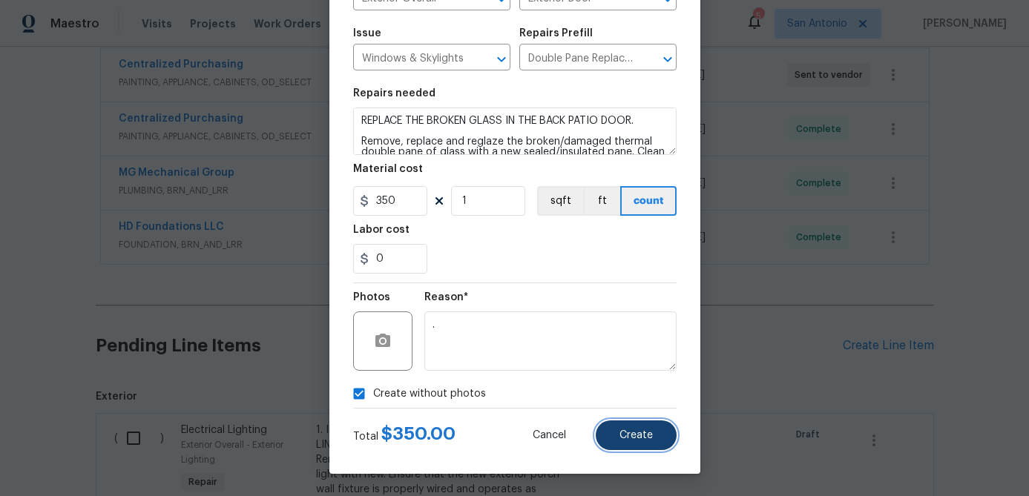
click at [629, 443] on button "Create" at bounding box center [636, 436] width 81 height 30
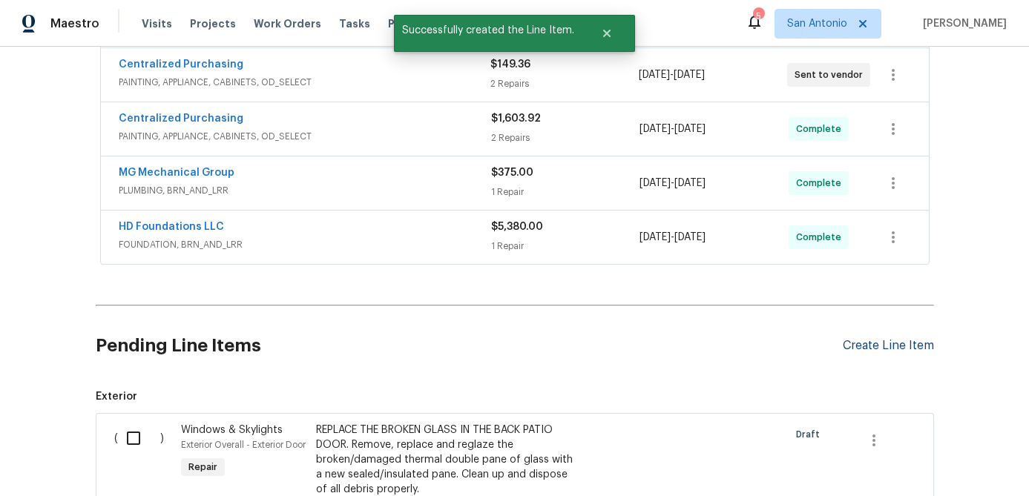
click at [875, 341] on div "Create Line Item" at bounding box center [888, 346] width 91 height 14
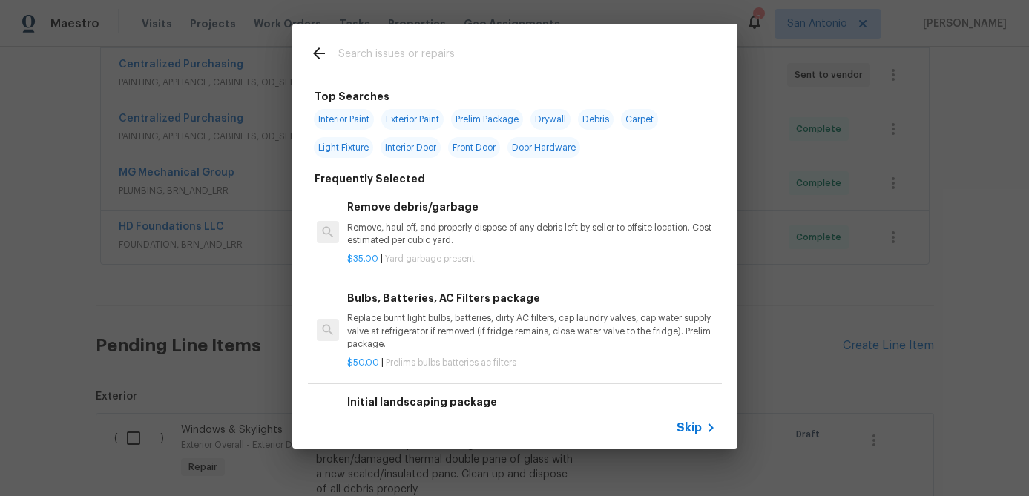
click at [705, 441] on div "Skip" at bounding box center [514, 428] width 445 height 42
click at [694, 433] on span "Skip" at bounding box center [689, 428] width 25 height 15
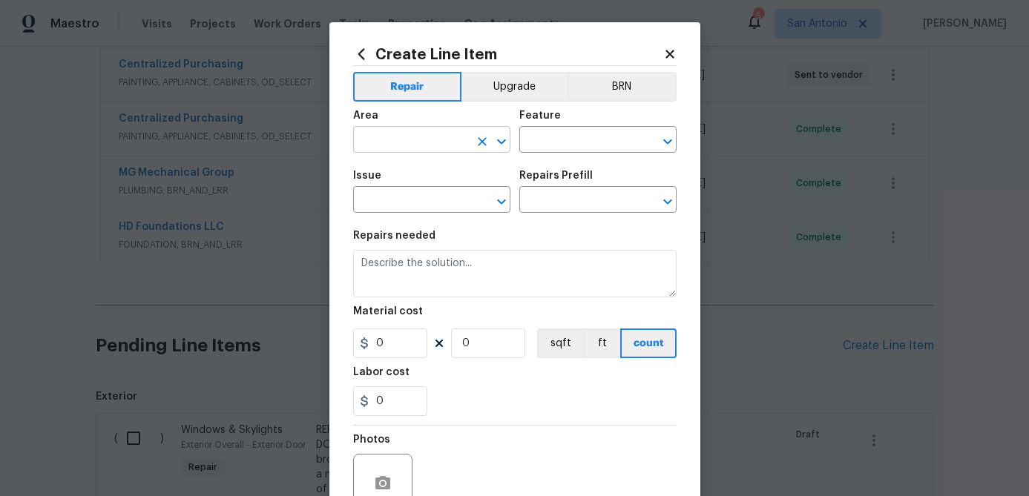
click at [406, 150] on input "text" at bounding box center [411, 141] width 116 height 23
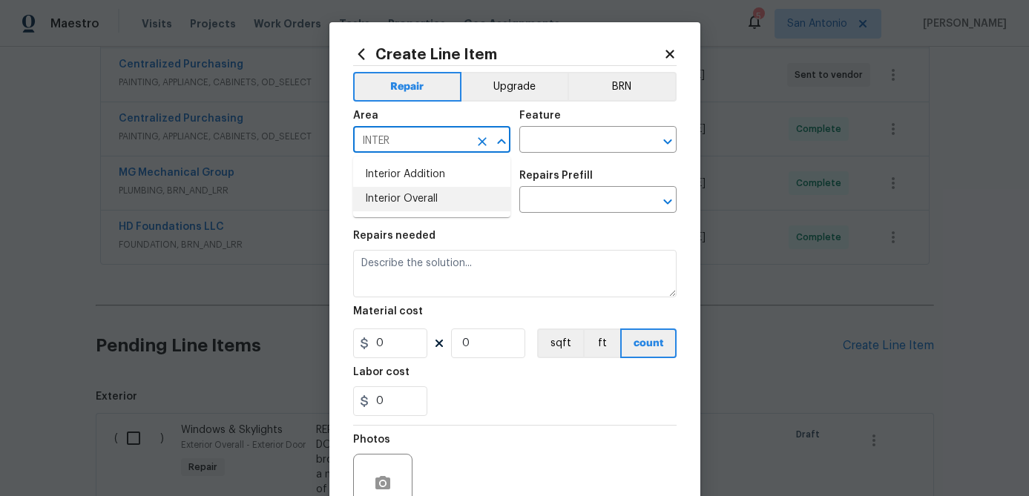
click at [398, 190] on li "Interior Overall" at bounding box center [431, 199] width 157 height 24
type input "Interior Overall"
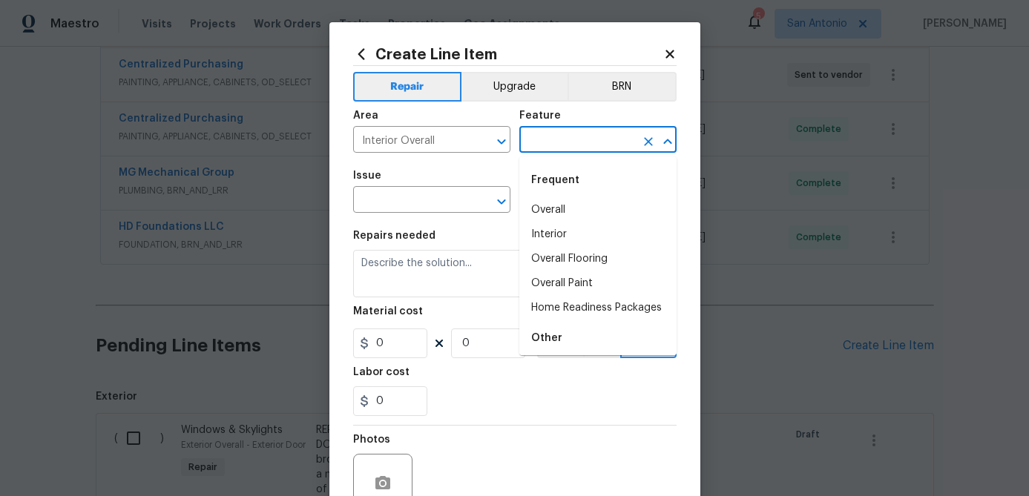
click at [529, 138] on input "text" at bounding box center [577, 141] width 116 height 23
type input "E"
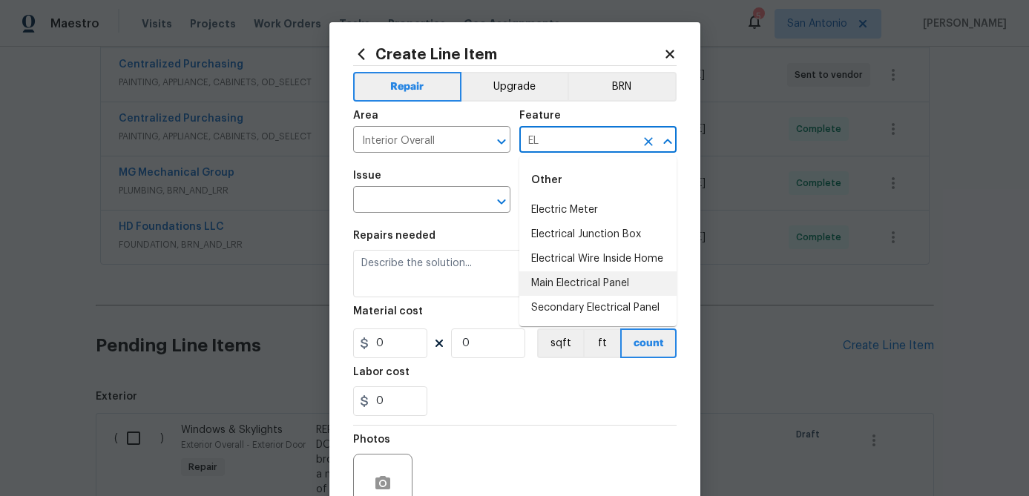
type input "E"
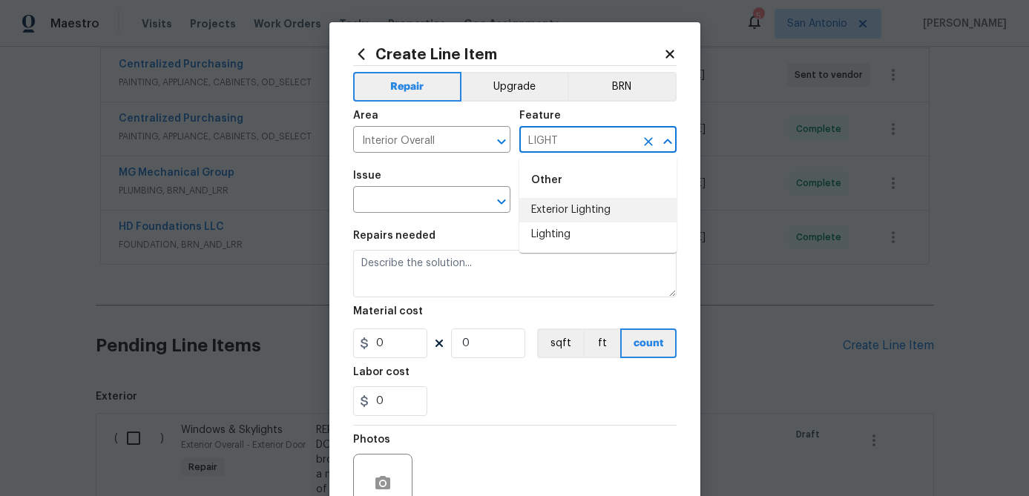
click at [575, 215] on li "Exterior Lighting" at bounding box center [597, 210] width 157 height 24
type input "Exterior Lighting"
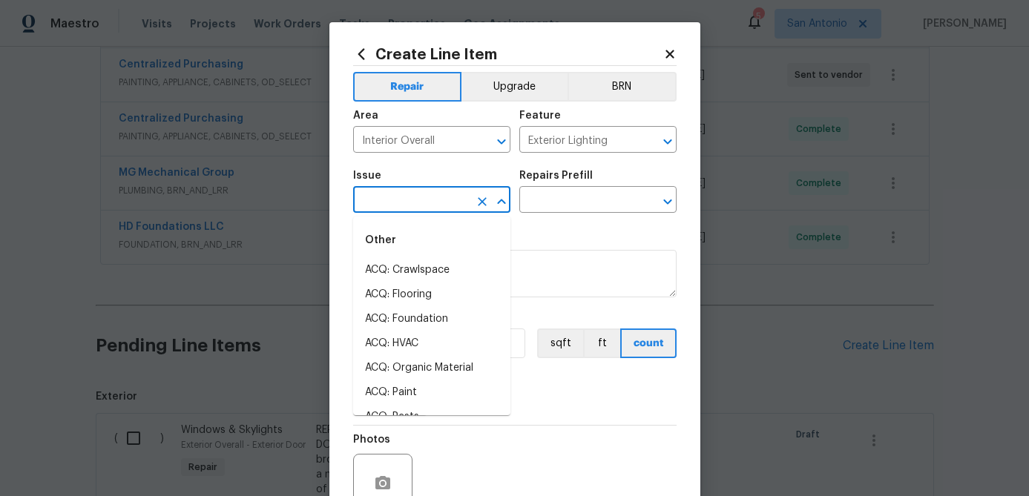
click at [407, 208] on input "text" at bounding box center [411, 201] width 116 height 23
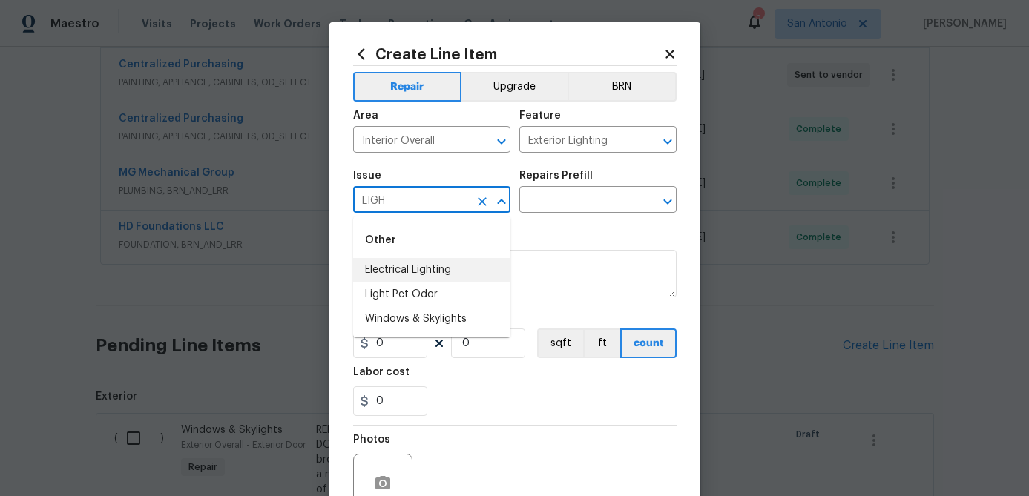
click at [407, 266] on li "Electrical Lighting" at bounding box center [431, 270] width 157 height 24
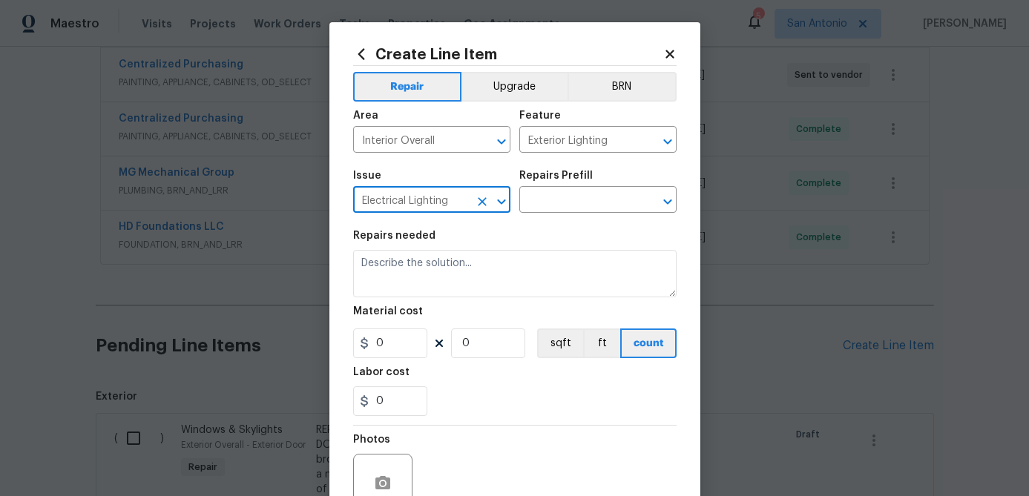
type input "Electrical Lighting"
click at [605, 176] on div "Repairs Prefill" at bounding box center [597, 180] width 157 height 19
click at [593, 199] on input "text" at bounding box center [577, 201] width 116 height 23
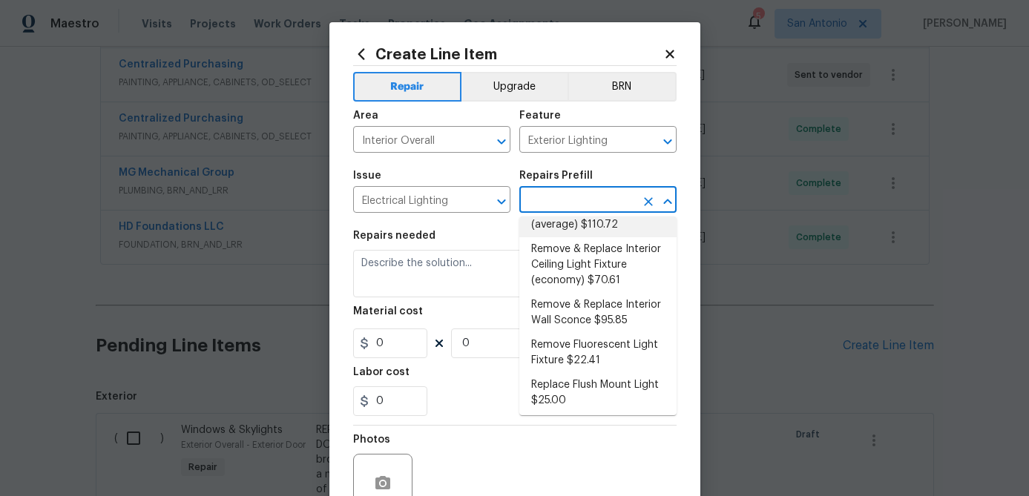
scroll to position [461, 0]
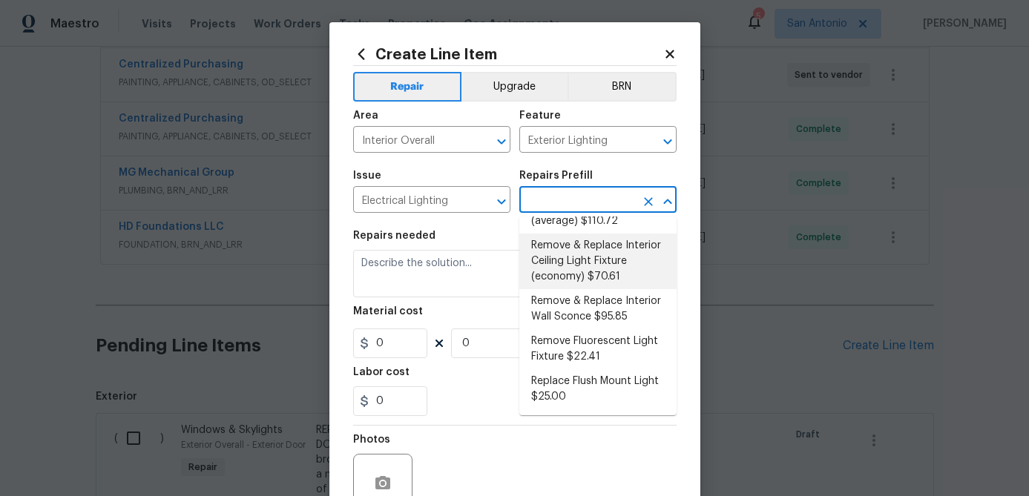
click at [611, 257] on li "Remove & Replace Interior Ceiling Light Fixture (economy) $70.61" at bounding box center [597, 262] width 157 height 56
type input "Remove & Replace Interior Ceiling Light Fixture (economy) $70.61"
type textarea "Remove the existing interior ceiling light fixture and replace it with new ECON…"
type input "1"
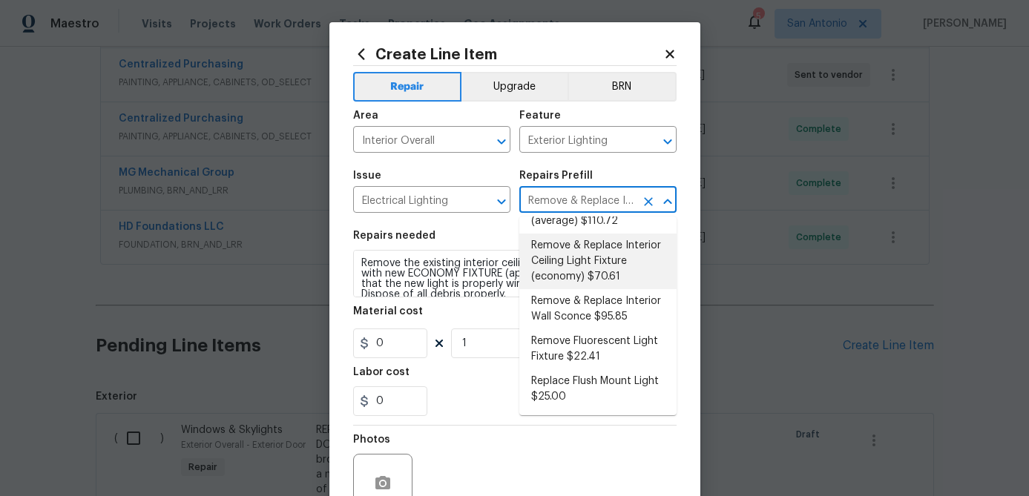
type input "70.61"
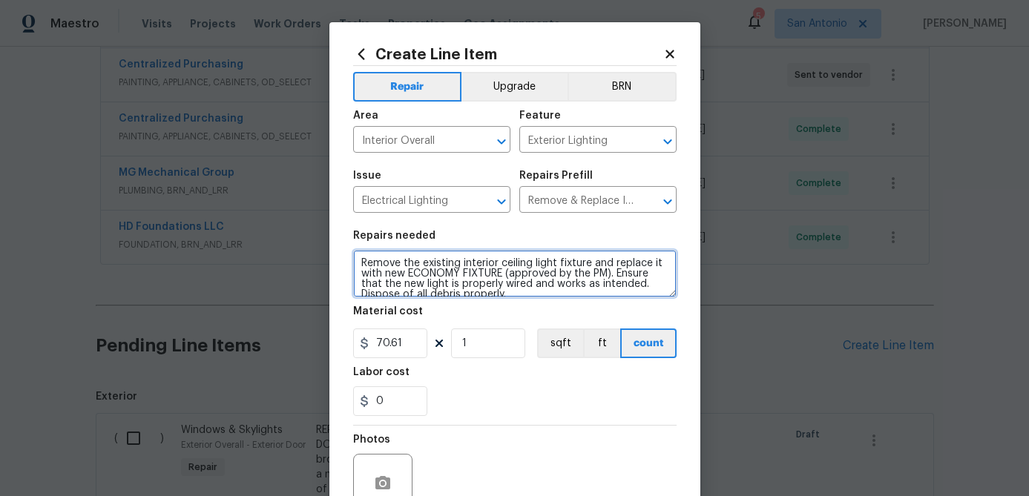
click at [356, 265] on textarea "Remove the existing interior ceiling light fixture and replace it with new ECON…" at bounding box center [514, 273] width 323 height 47
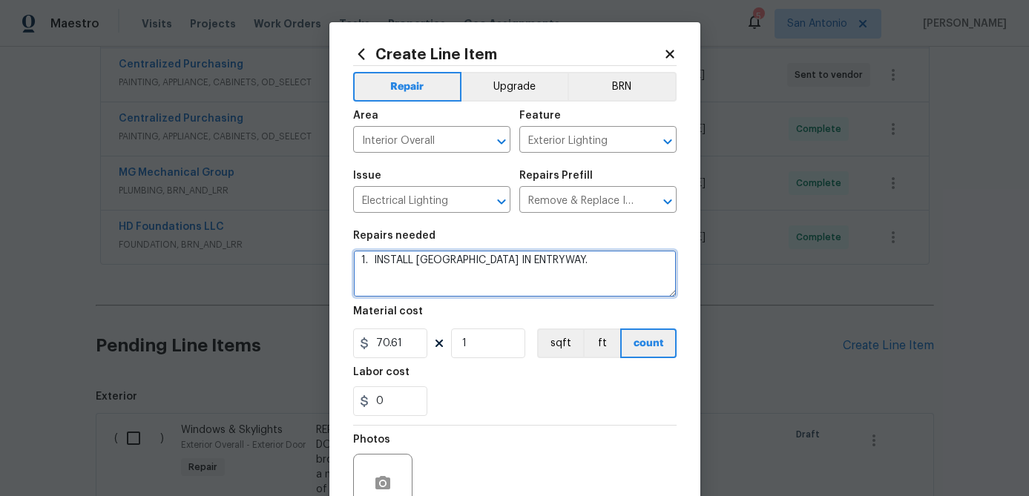
scroll to position [13, 0]
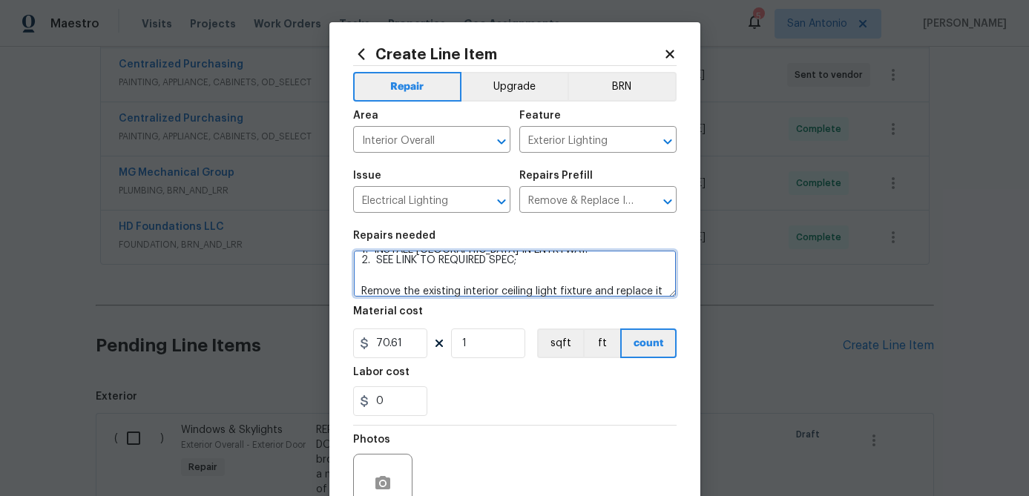
click at [522, 261] on textarea "1. INSTALL NEW FLUSH MOUNT IN ENTRYWAY. 2. SEE LINK TO REQUIRED SPEC; Remove th…" at bounding box center [514, 273] width 323 height 47
paste textarea "https://www.homedepot.com/p/Hampton-Bay-Greylock-10-in-1-Light-Matte-Black-Cone…"
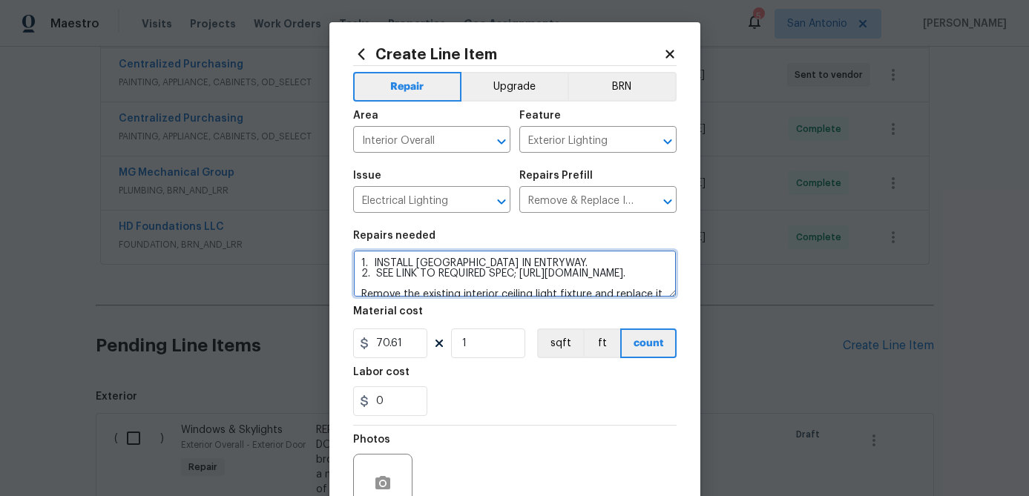
scroll to position [9, 0]
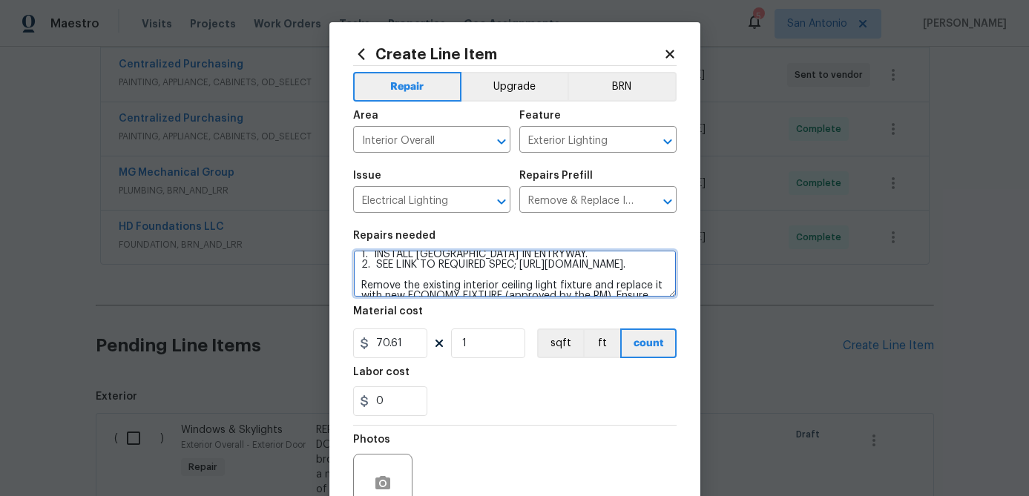
type textarea "1. INSTALL NEW FLUSH MOUNT IN ENTRYWAY. 2. SEE LINK TO REQUIRED SPEC; https://w…"
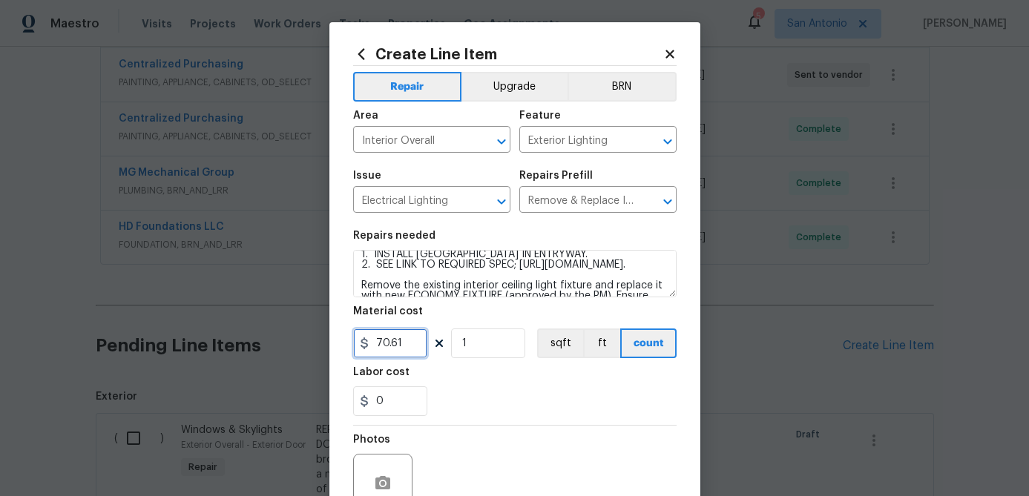
click at [414, 350] on input "70.61" at bounding box center [390, 344] width 74 height 30
type input "65"
click at [481, 346] on input "1" at bounding box center [488, 344] width 74 height 30
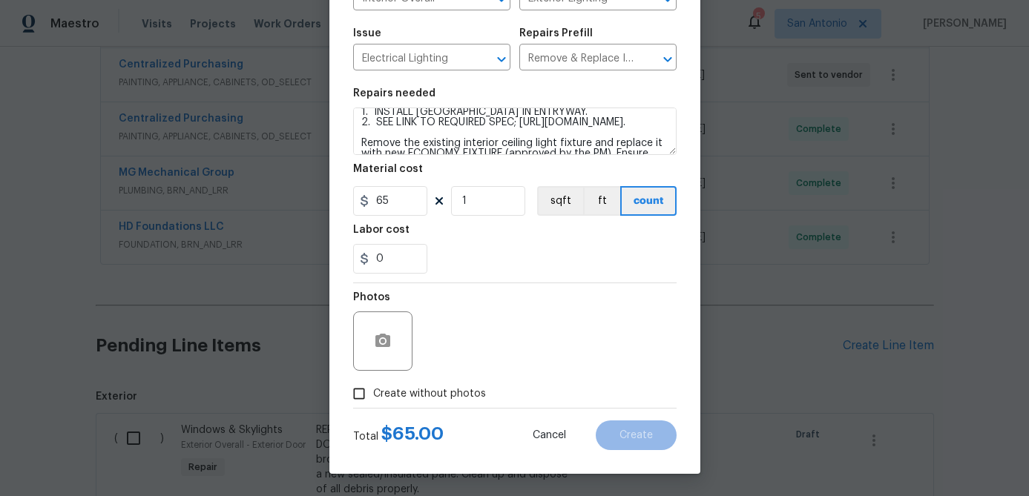
click at [358, 395] on input "Create without photos" at bounding box center [359, 394] width 28 height 28
checkbox input "true"
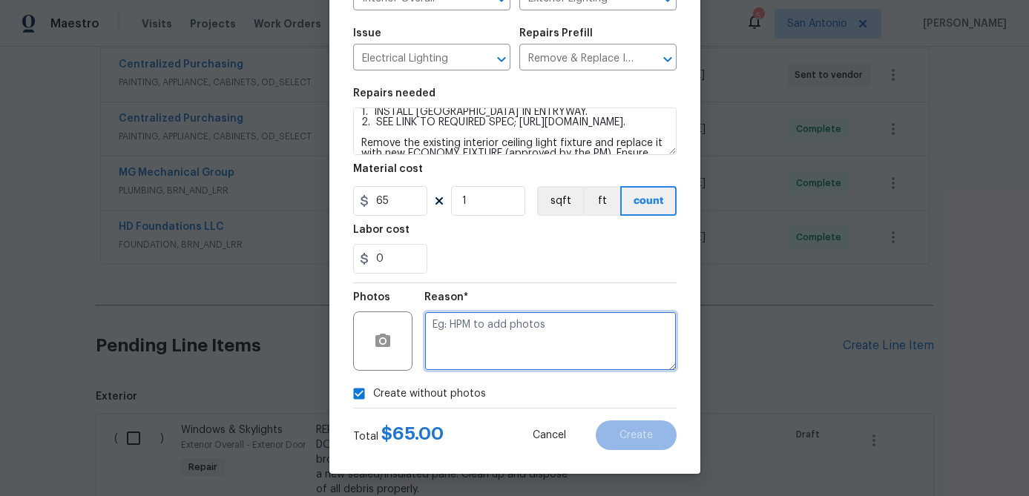
click at [452, 358] on textarea at bounding box center [550, 341] width 252 height 59
type textarea "."
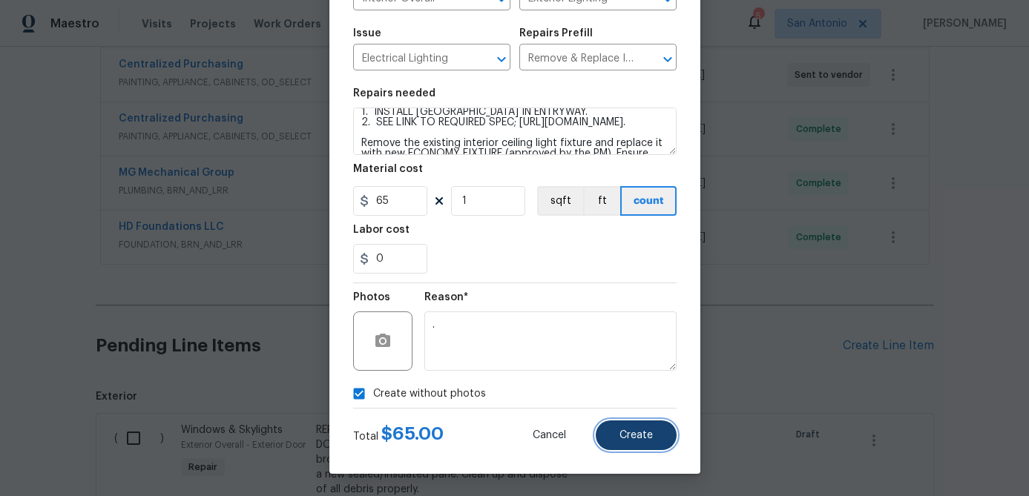
click at [611, 433] on button "Create" at bounding box center [636, 436] width 81 height 30
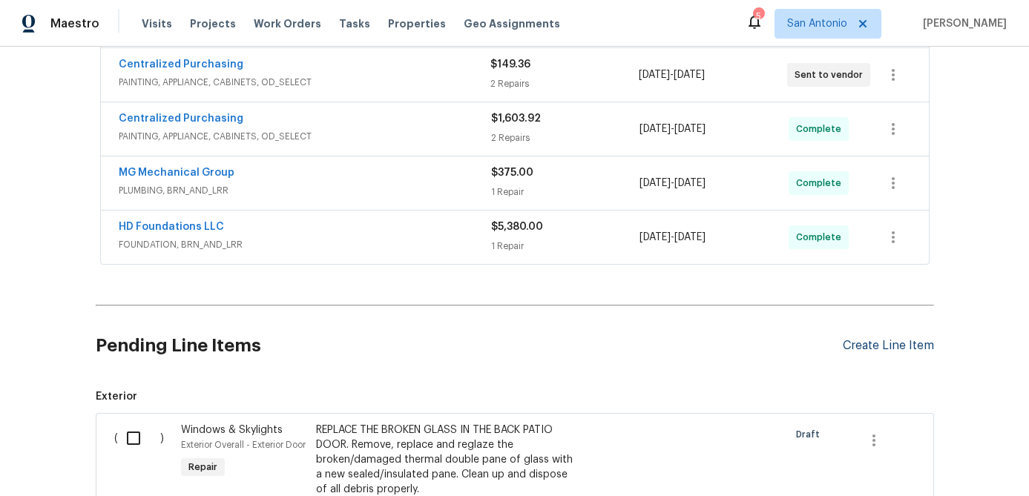
click at [887, 344] on div "Create Line Item" at bounding box center [888, 346] width 91 height 14
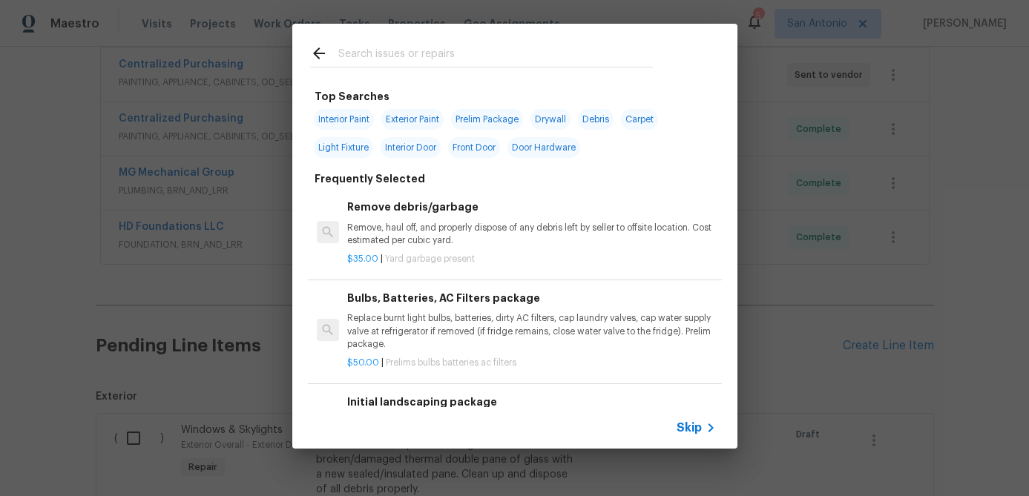
click at [693, 420] on div "Skip" at bounding box center [698, 428] width 43 height 18
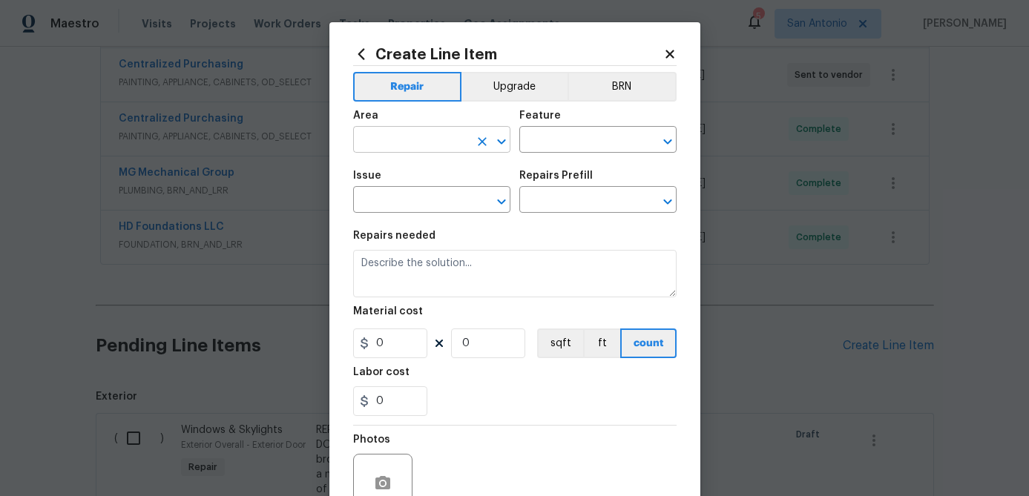
click at [420, 137] on input "text" at bounding box center [411, 141] width 116 height 23
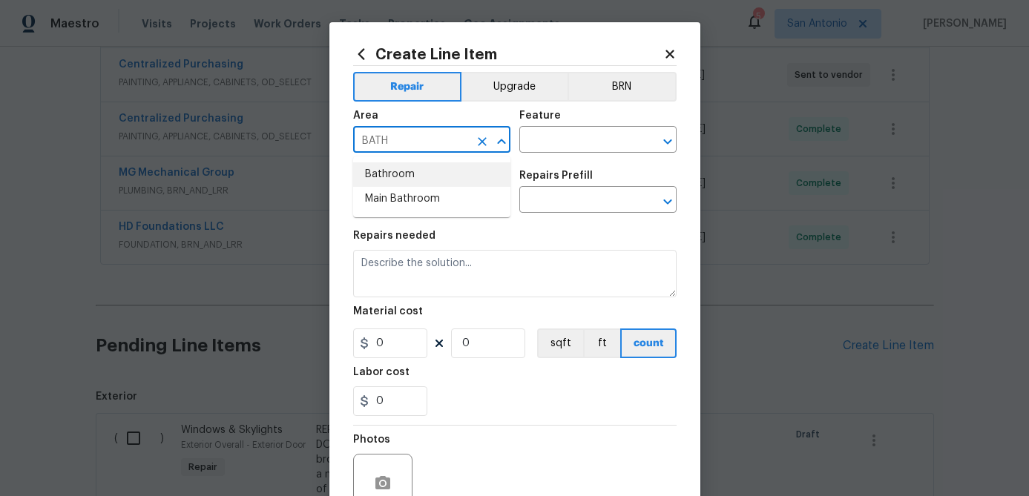
click at [395, 170] on li "Bathroom" at bounding box center [431, 174] width 157 height 24
type input "Bathroom"
click at [559, 126] on div "Feature" at bounding box center [597, 120] width 157 height 19
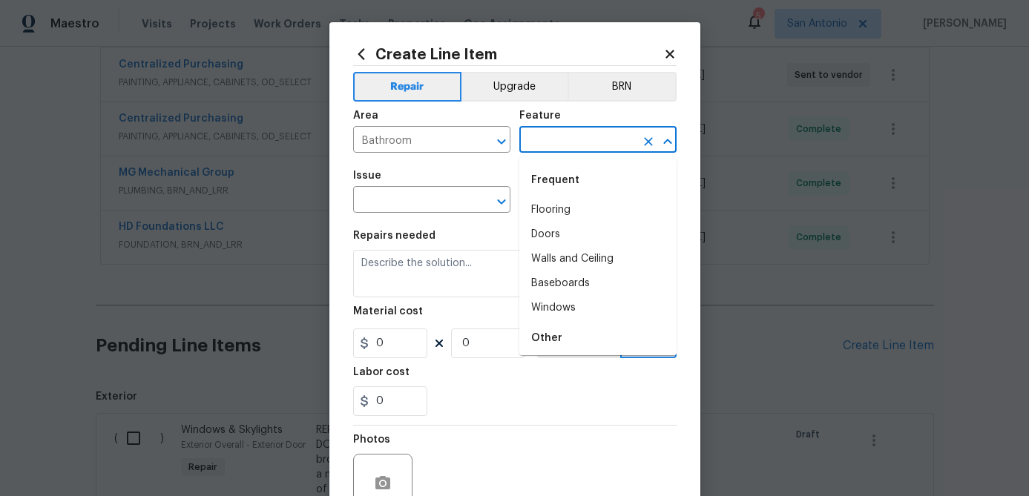
click at [557, 137] on input "text" at bounding box center [577, 141] width 116 height 23
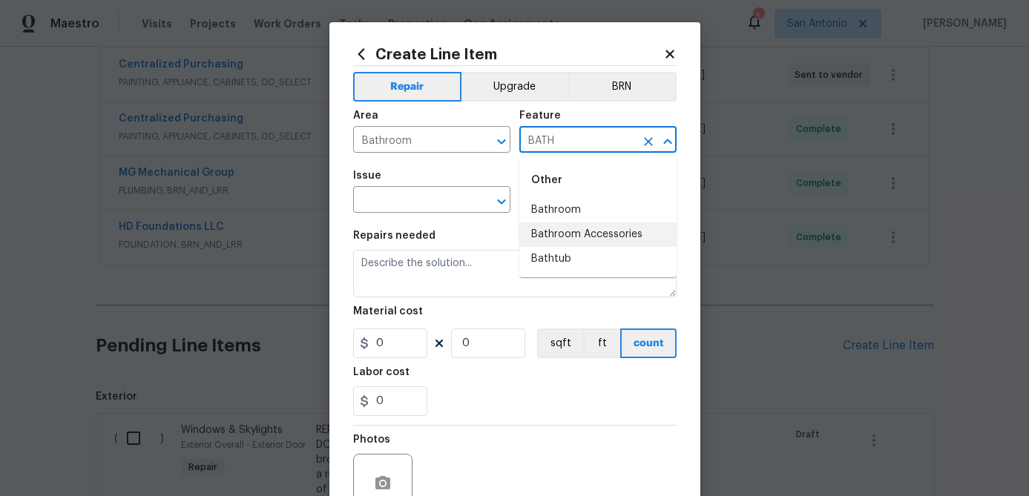
click at [565, 230] on li "Bathroom Accessories" at bounding box center [597, 235] width 157 height 24
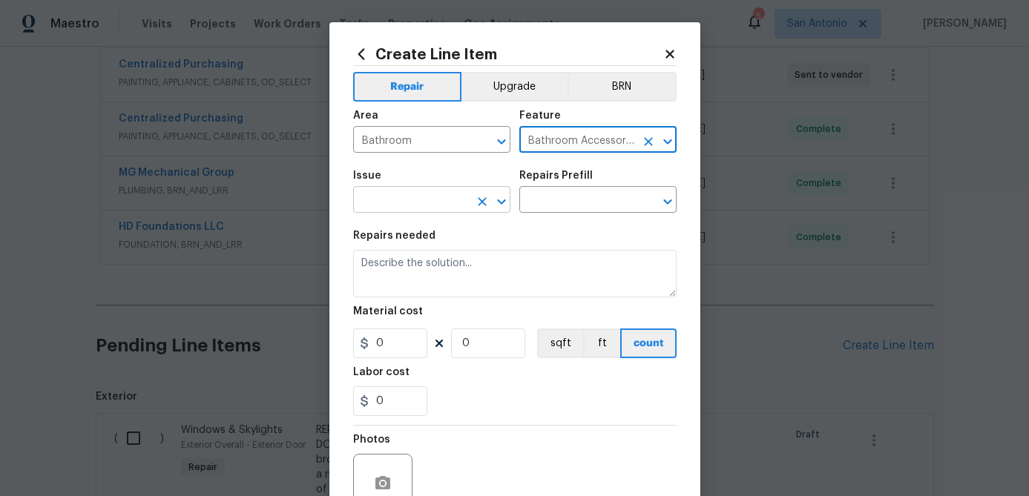
type input "Bathroom Accessories"
click at [447, 198] on input "text" at bounding box center [411, 201] width 116 height 23
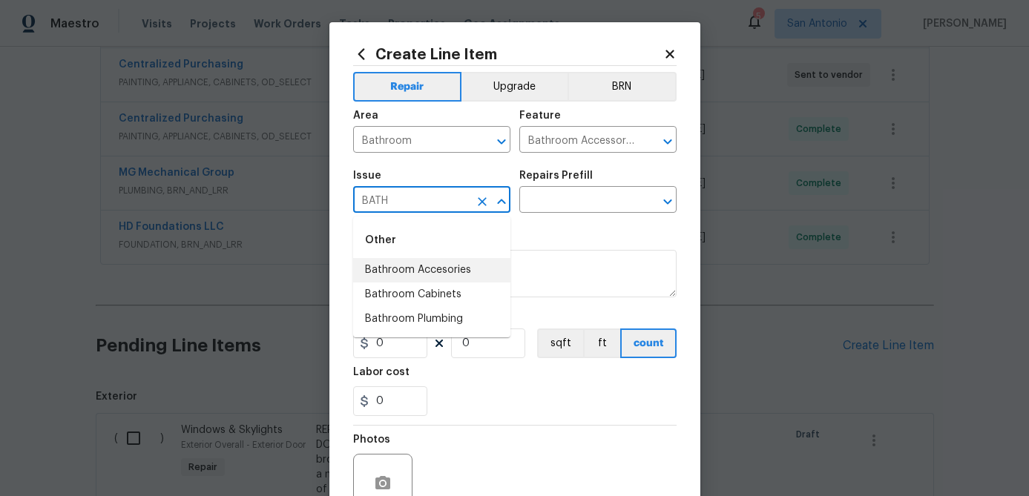
click at [415, 269] on li "Bathroom Accesories" at bounding box center [431, 270] width 157 height 24
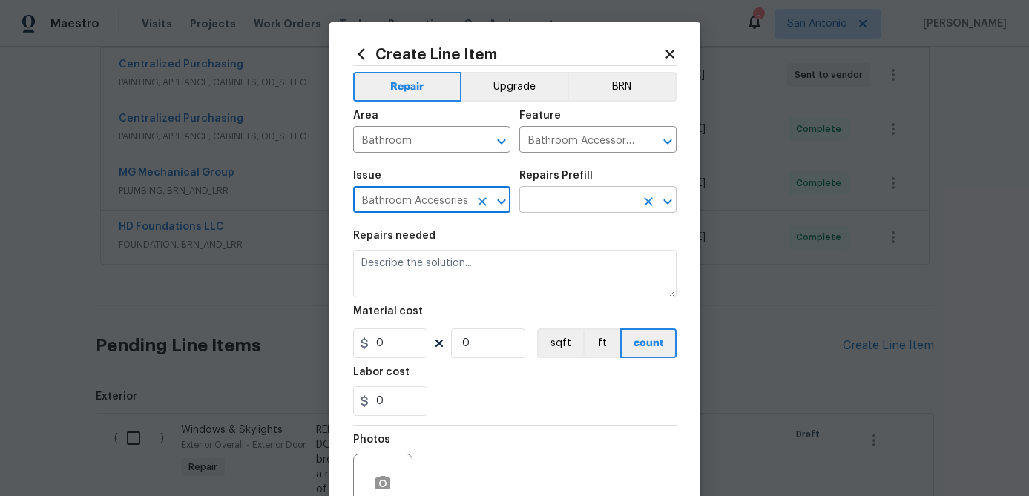
type input "Bathroom Accesories"
click at [579, 194] on input "text" at bounding box center [577, 201] width 116 height 23
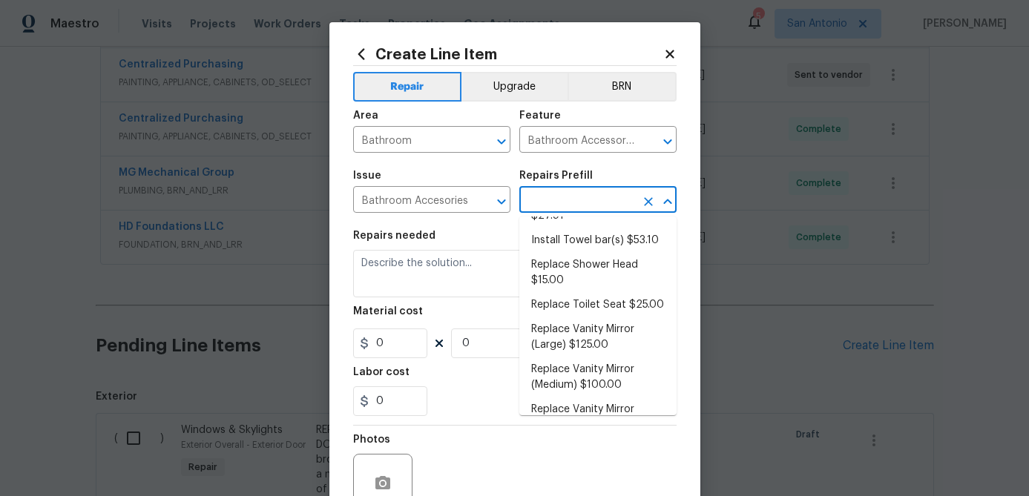
scroll to position [197, 0]
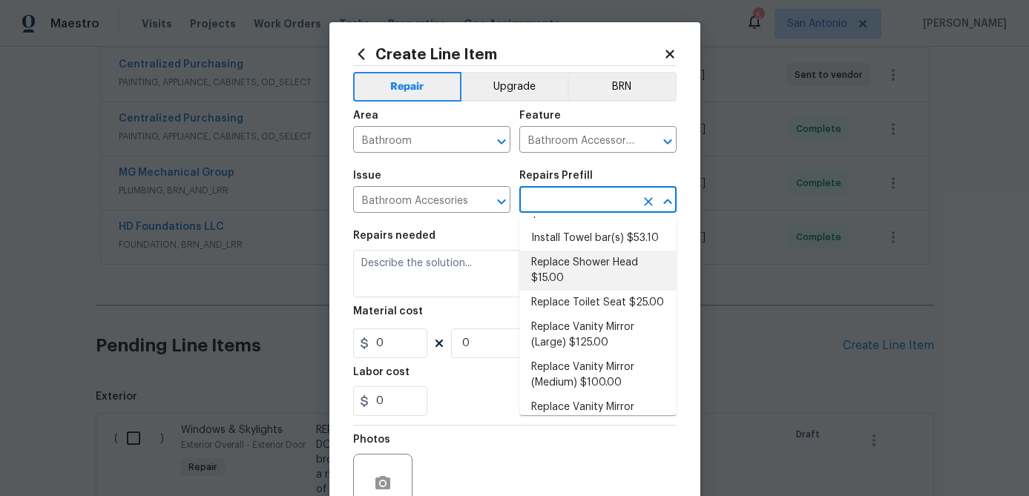
click at [582, 269] on li "Replace Shower Head $15.00" at bounding box center [597, 271] width 157 height 40
type input "Interior Trim"
type input "Replace Shower Head $15.00"
type textarea "Remove the existing shower head and replace with new (PM to confirm style/finis…"
type input "15"
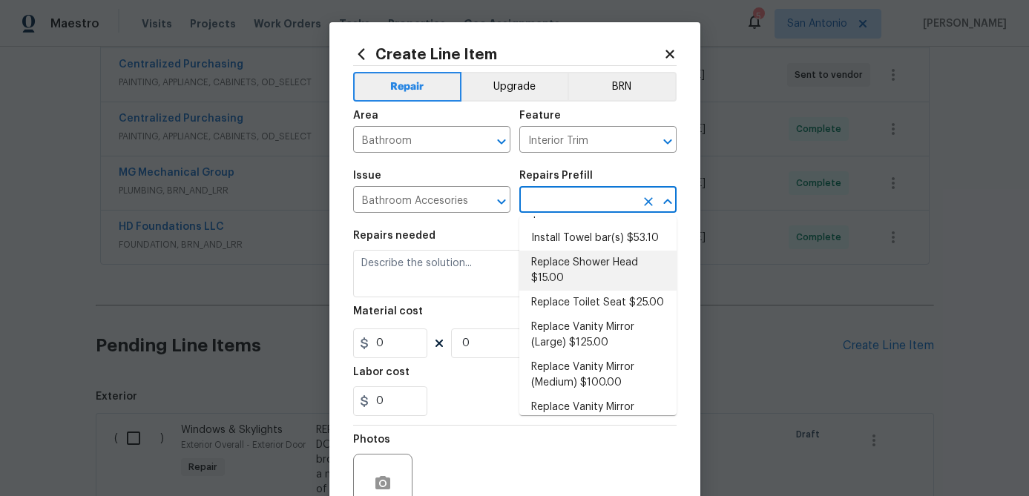
type input "1"
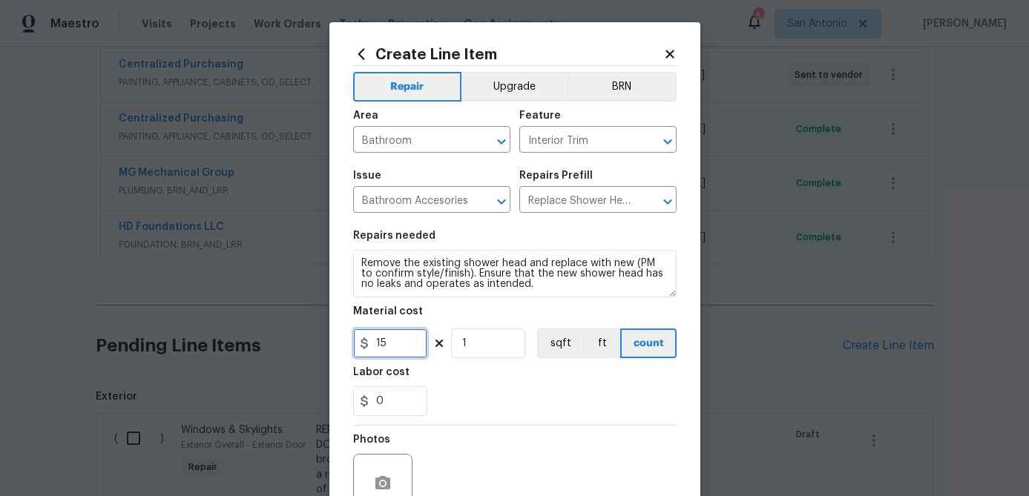
click at [405, 351] on input "15" at bounding box center [390, 344] width 74 height 30
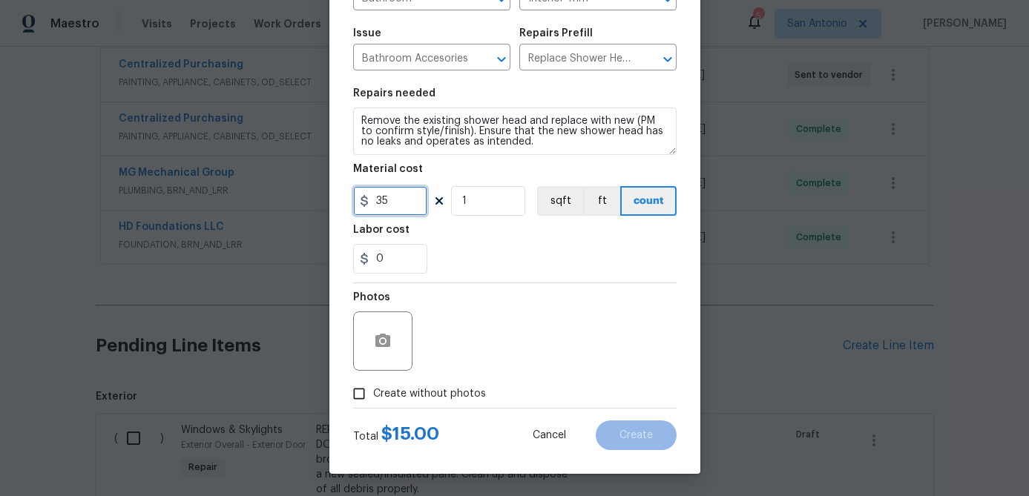
type input "35"
click at [365, 398] on input "Create without photos" at bounding box center [359, 394] width 28 height 28
checkbox input "true"
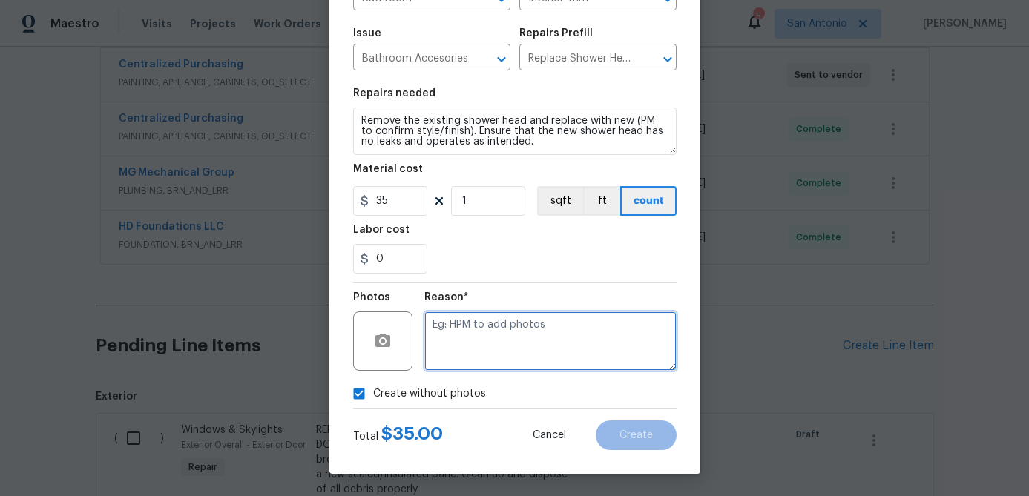
click at [452, 347] on textarea at bounding box center [550, 341] width 252 height 59
type textarea "."
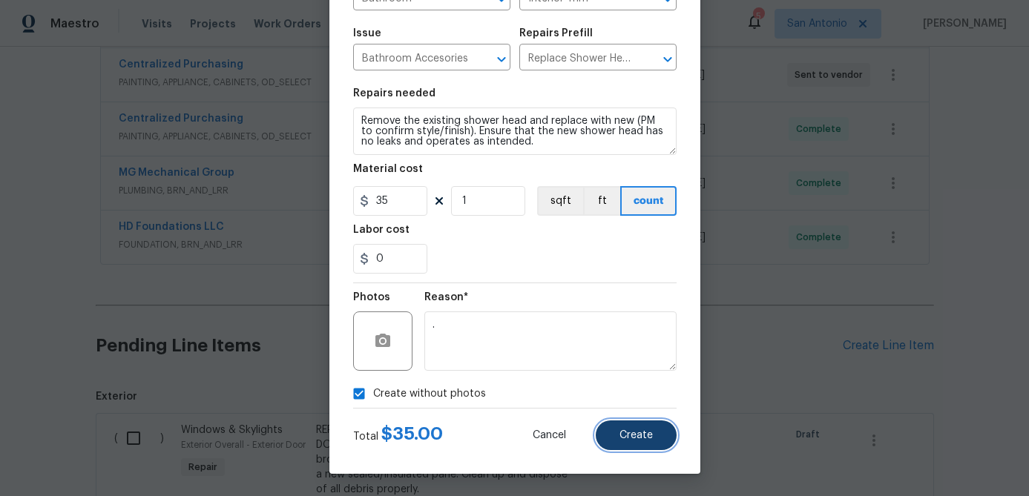
click at [624, 429] on button "Create" at bounding box center [636, 436] width 81 height 30
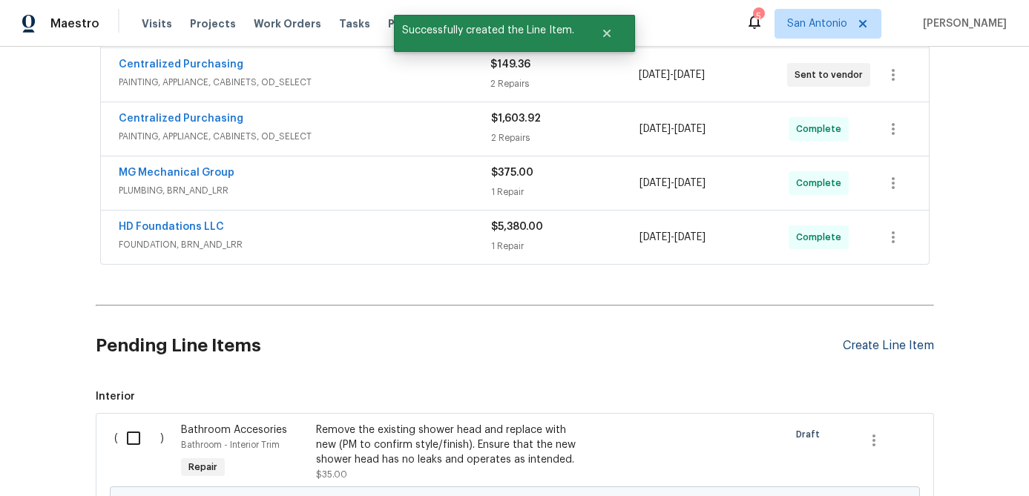
click at [858, 340] on div "Create Line Item" at bounding box center [888, 346] width 91 height 14
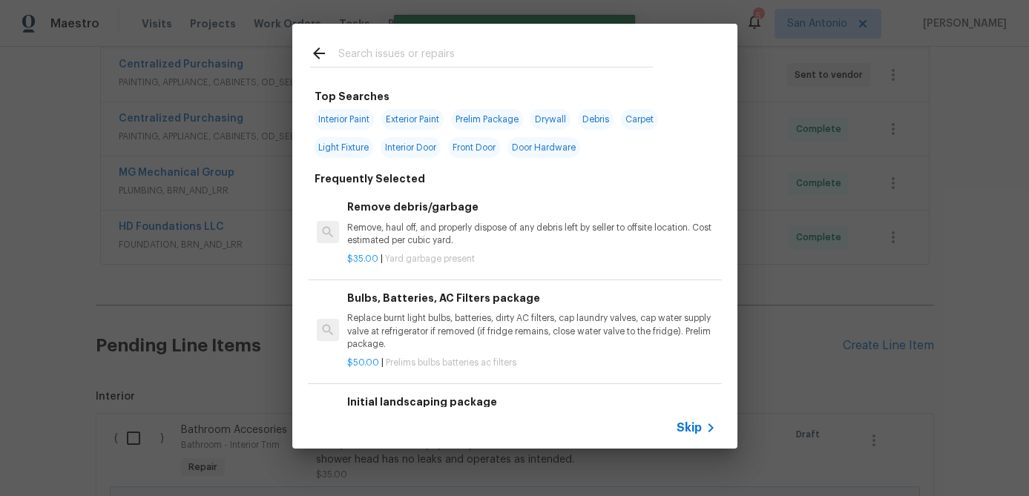
click at [692, 424] on span "Skip" at bounding box center [689, 428] width 25 height 15
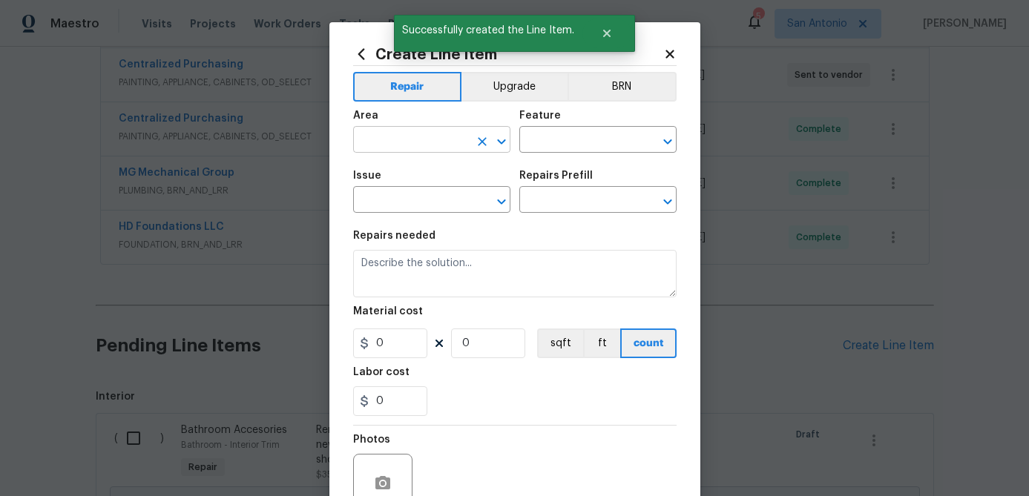
click at [399, 133] on input "text" at bounding box center [411, 141] width 116 height 23
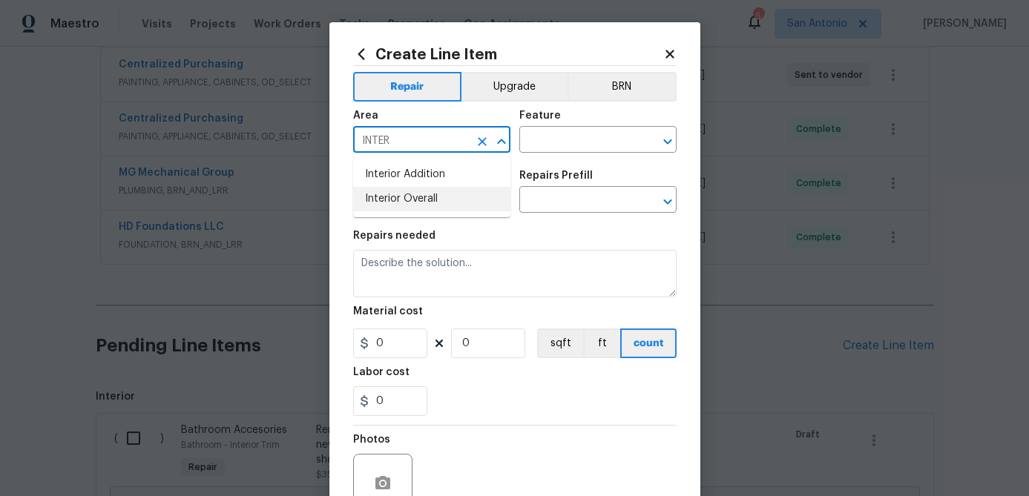
click at [380, 195] on li "Interior Overall" at bounding box center [431, 199] width 157 height 24
type input "Interior Overall"
click at [558, 154] on div "Area Interior Overall ​ Feature ​" at bounding box center [514, 132] width 323 height 60
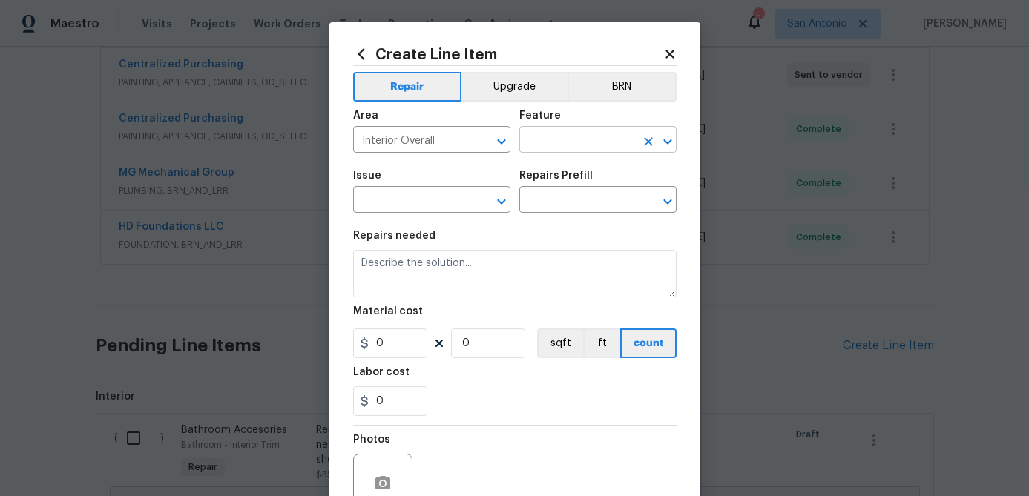
click at [560, 148] on input "text" at bounding box center [577, 141] width 116 height 23
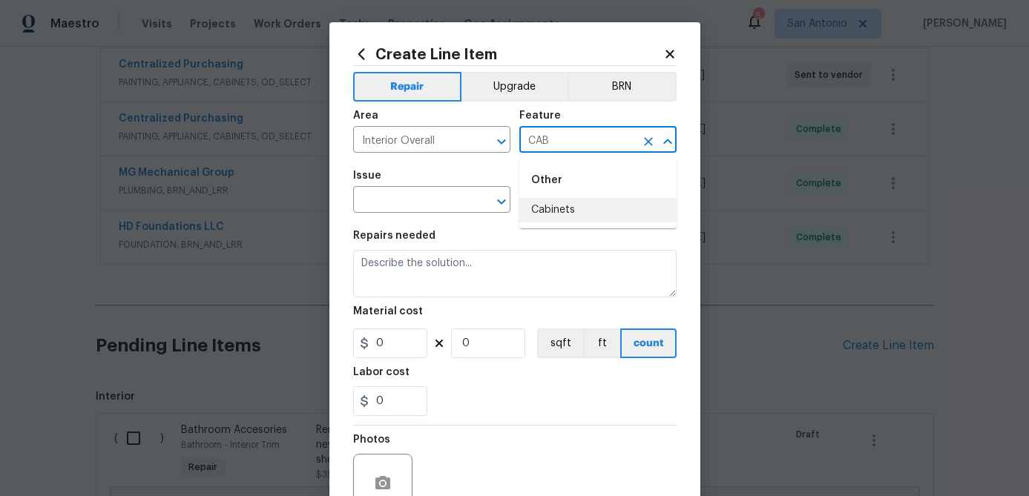
click at [556, 209] on li "Cabinets" at bounding box center [597, 210] width 157 height 24
type input "Cabinets"
click at [427, 209] on input "text" at bounding box center [411, 201] width 116 height 23
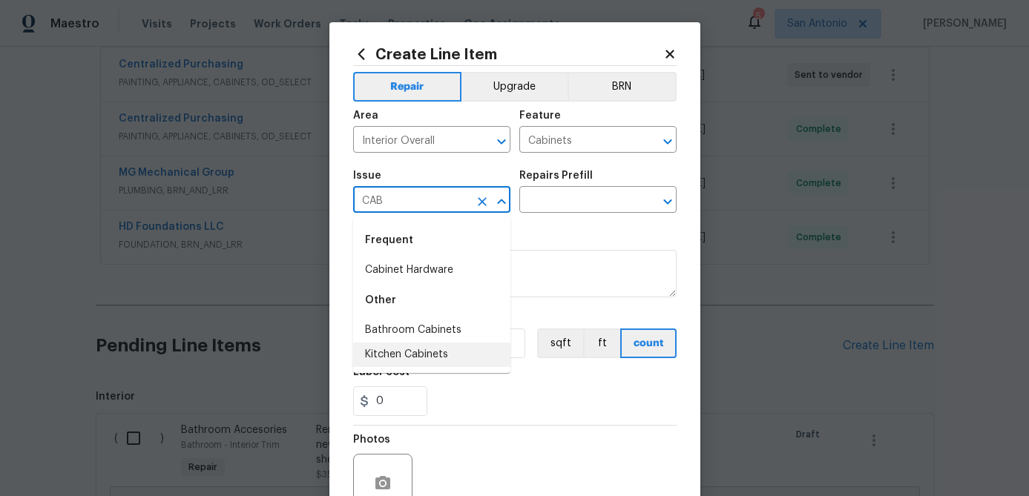
click at [416, 360] on li "Kitchen Cabinets" at bounding box center [431, 355] width 157 height 24
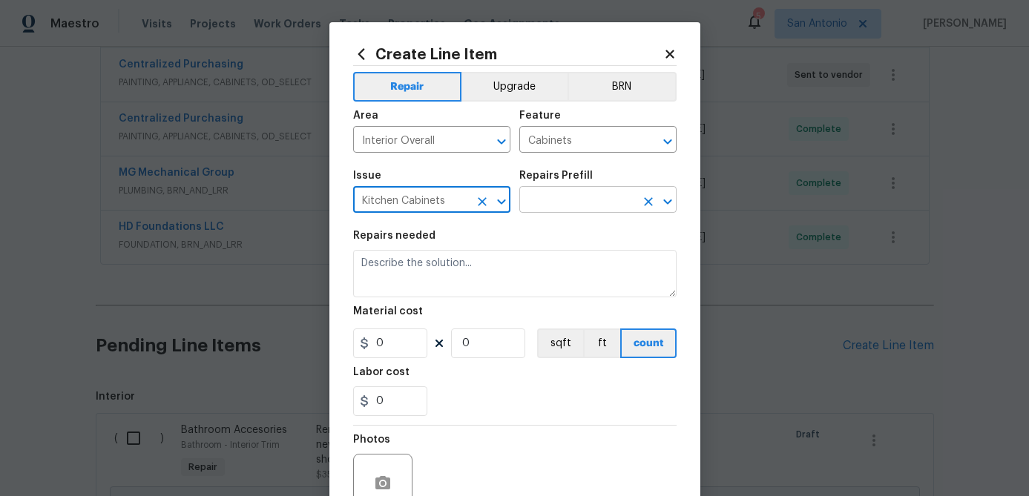
type input "Kitchen Cabinets"
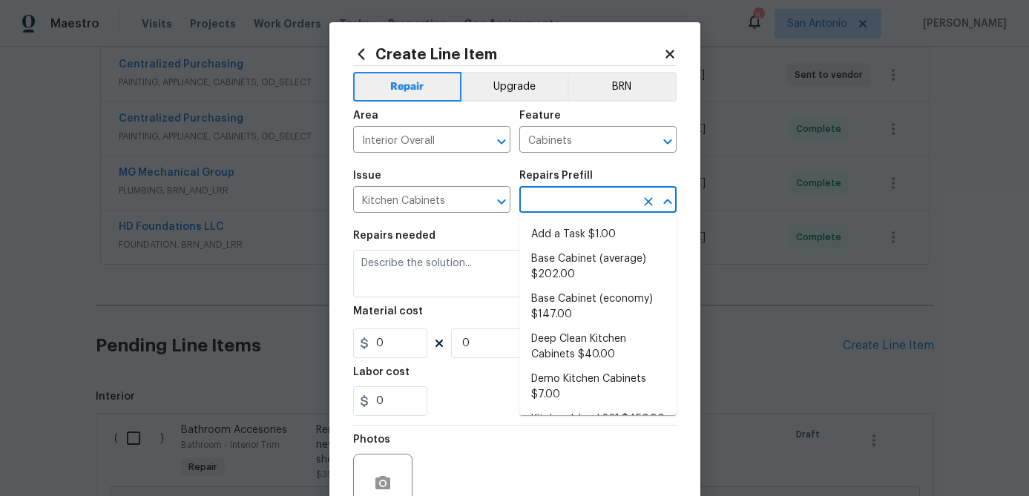
click at [571, 201] on input "text" at bounding box center [577, 201] width 116 height 23
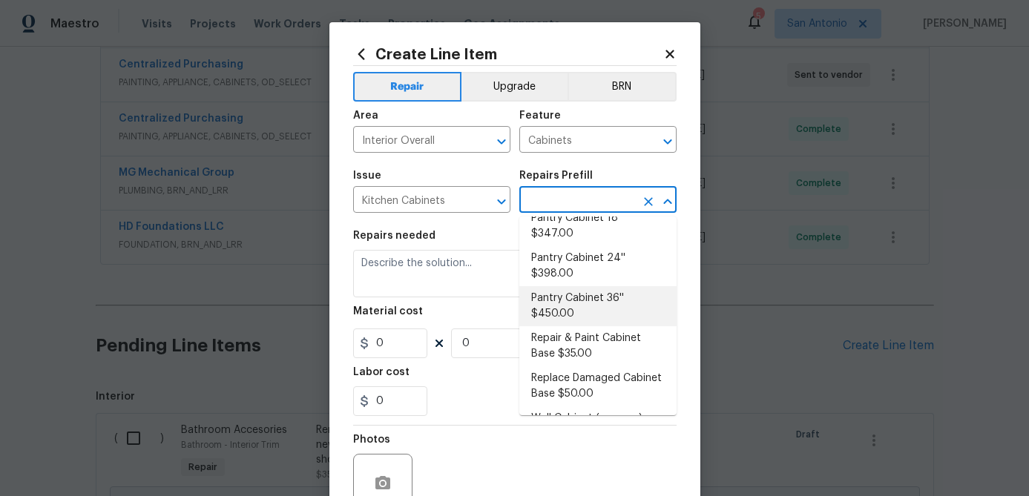
scroll to position [452, 0]
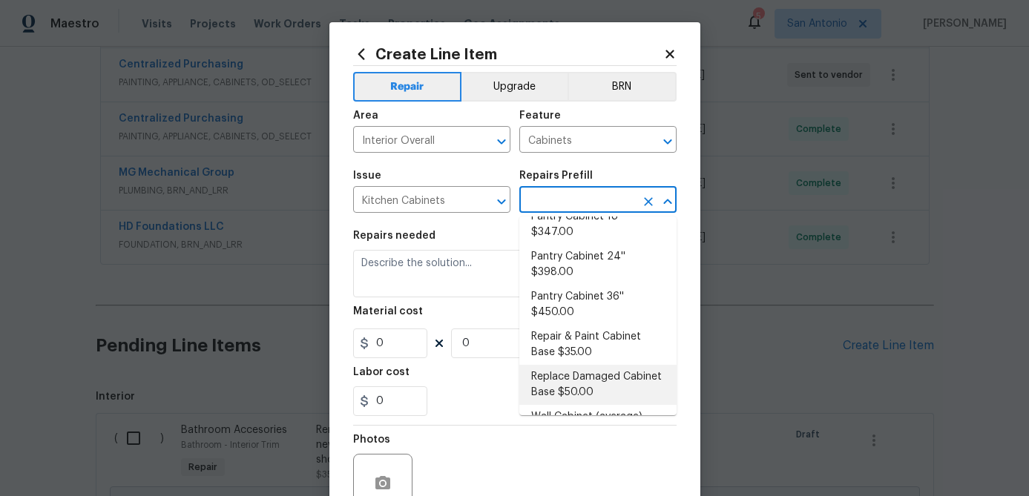
click at [594, 365] on li "Replace Damaged Cabinet Base $50.00" at bounding box center [597, 385] width 157 height 40
type input "Replace Damaged Cabinet Base $50.00"
type textarea "Remove the existing/damage cabinet base and replace with new. Ensure that the n…"
type input "50"
type input "1"
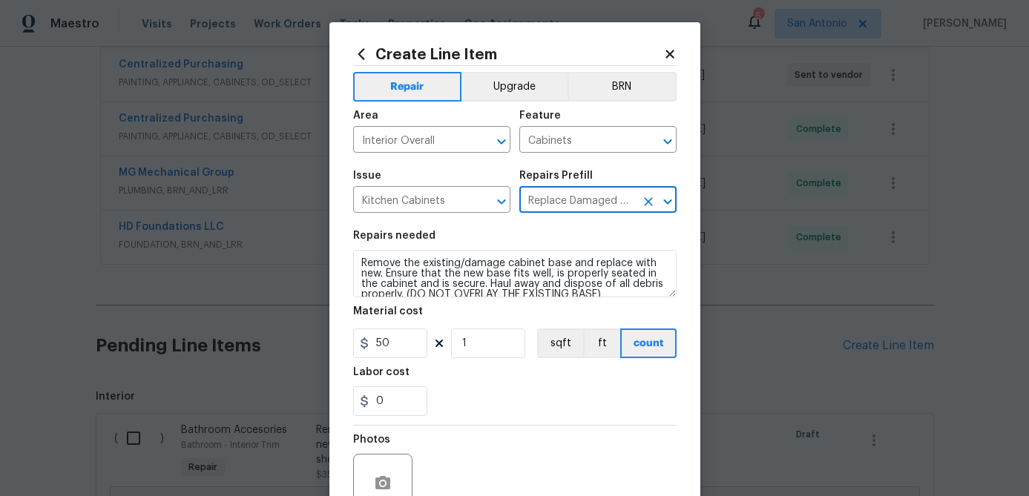
click at [352, 257] on div "Create Line Item Repair Upgrade BRN Area Interior Overall ​ Feature Cabinets ​ …" at bounding box center [514, 319] width 371 height 594
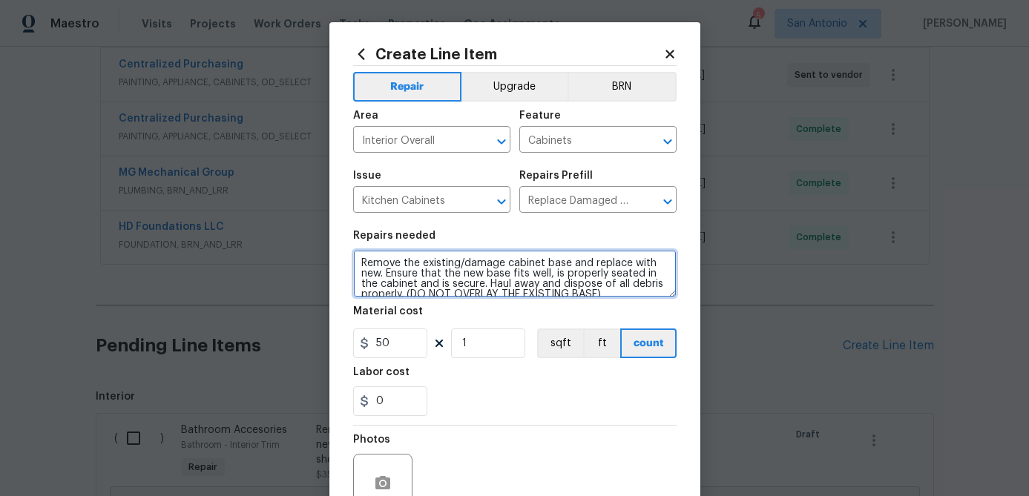
click at [360, 258] on textarea "Remove the existing/damage cabinet base and replace with new. Ensure that the n…" at bounding box center [514, 273] width 323 height 47
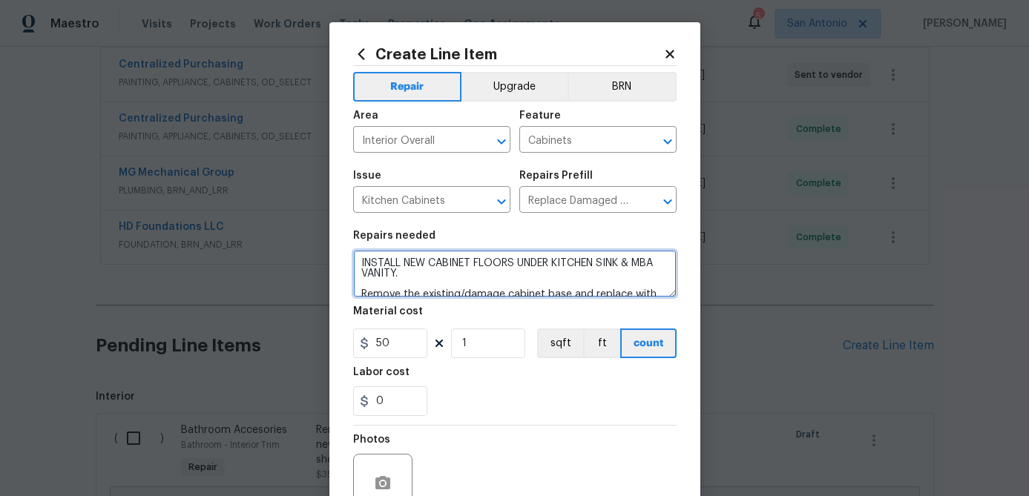
type textarea "INSTALL NEW CABINET FLOORS UNDER KITCHEN SINK & MBA VANITY. Remove the existing…"
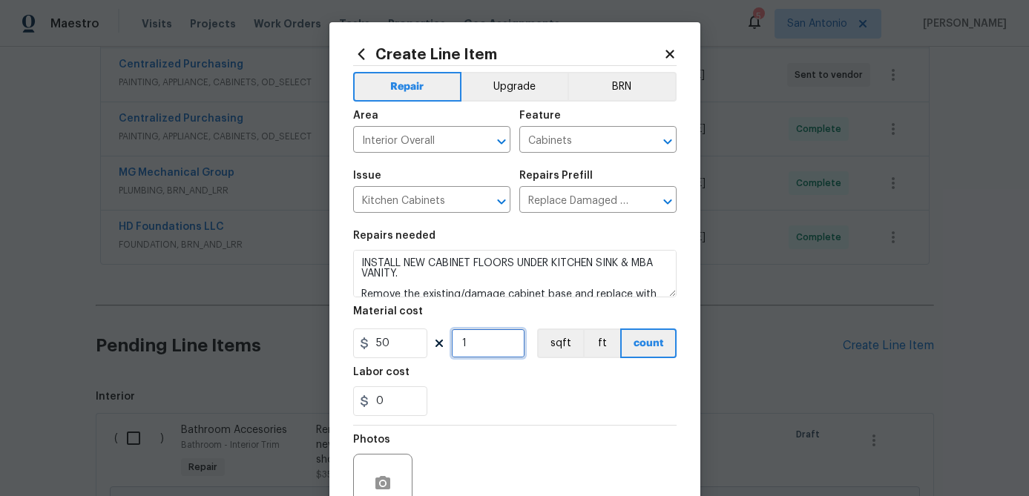
click at [487, 342] on input "1" at bounding box center [488, 344] width 74 height 30
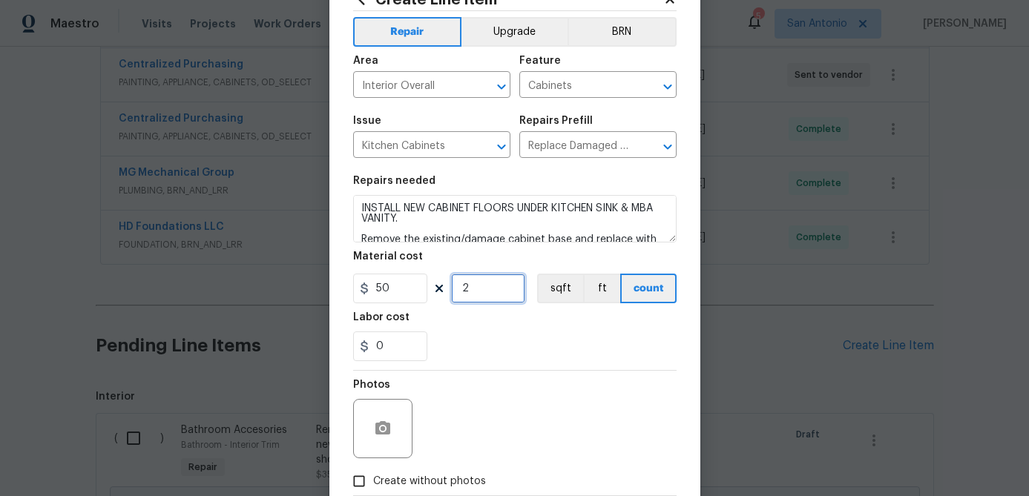
scroll to position [143, 0]
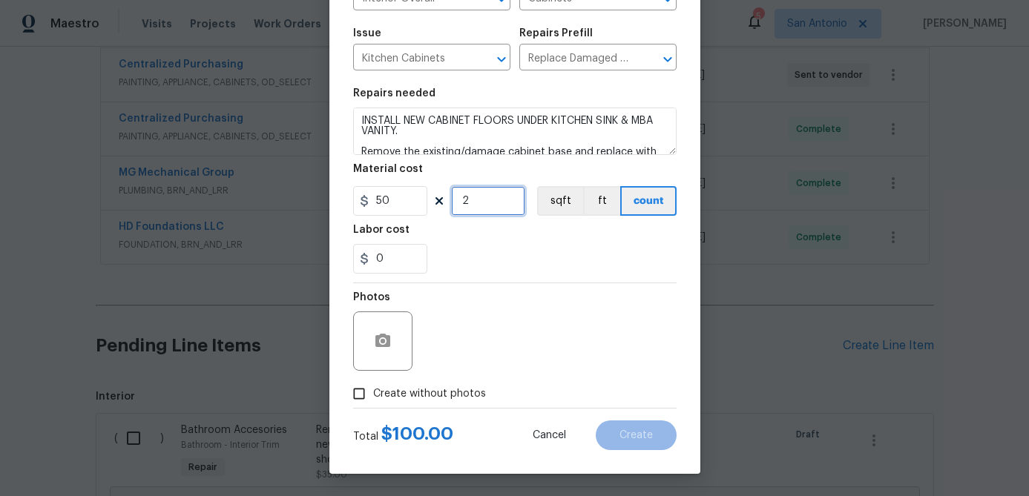
type input "2"
click at [359, 394] on input "Create without photos" at bounding box center [359, 394] width 28 height 28
checkbox input "true"
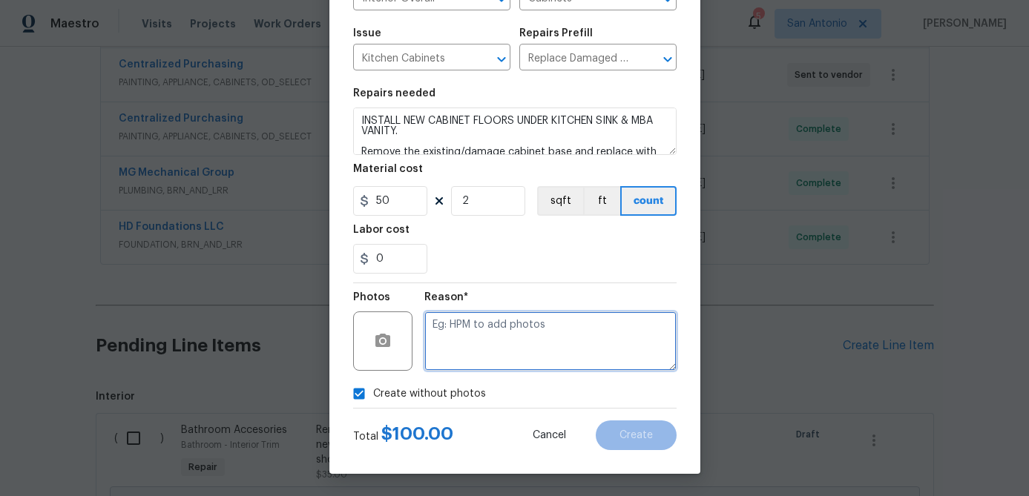
click at [455, 341] on textarea at bounding box center [550, 341] width 252 height 59
type textarea "."
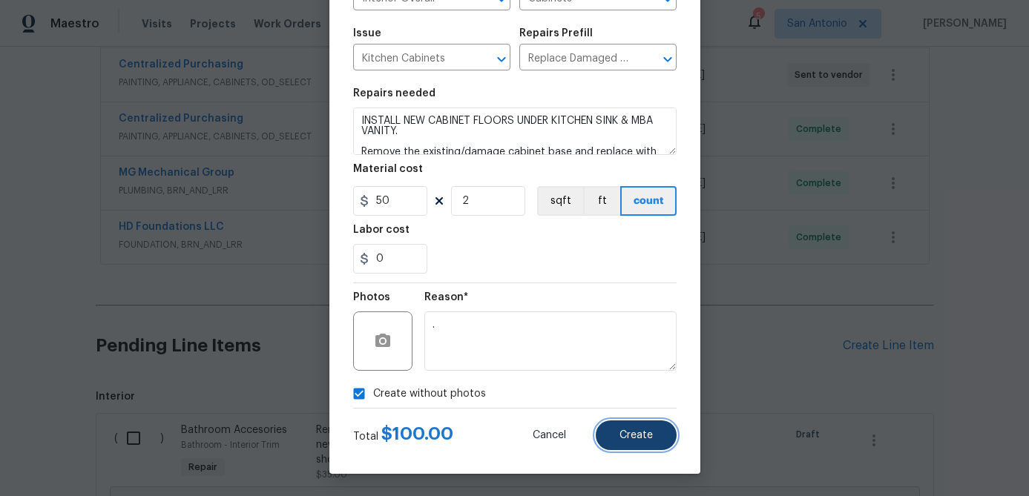
click at [642, 435] on span "Create" at bounding box center [635, 435] width 33 height 11
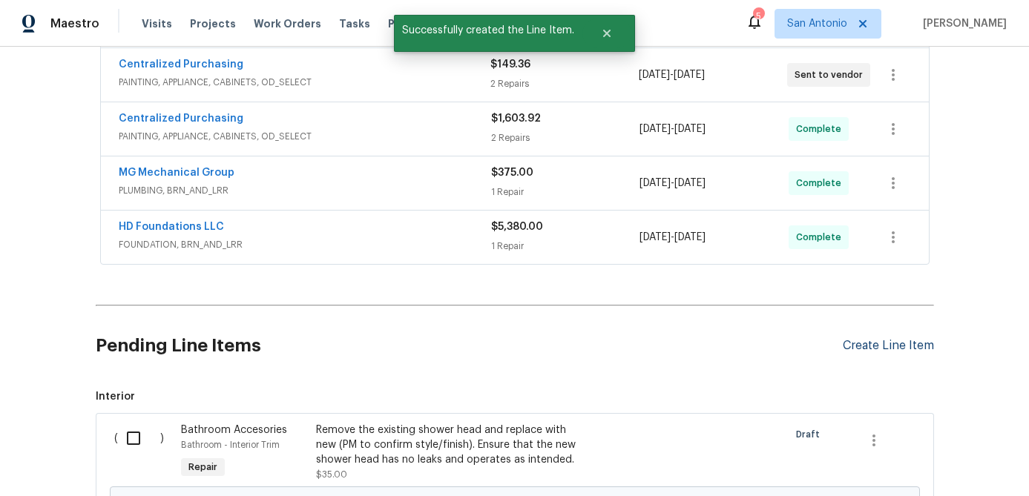
click at [855, 340] on div "Create Line Item" at bounding box center [888, 346] width 91 height 14
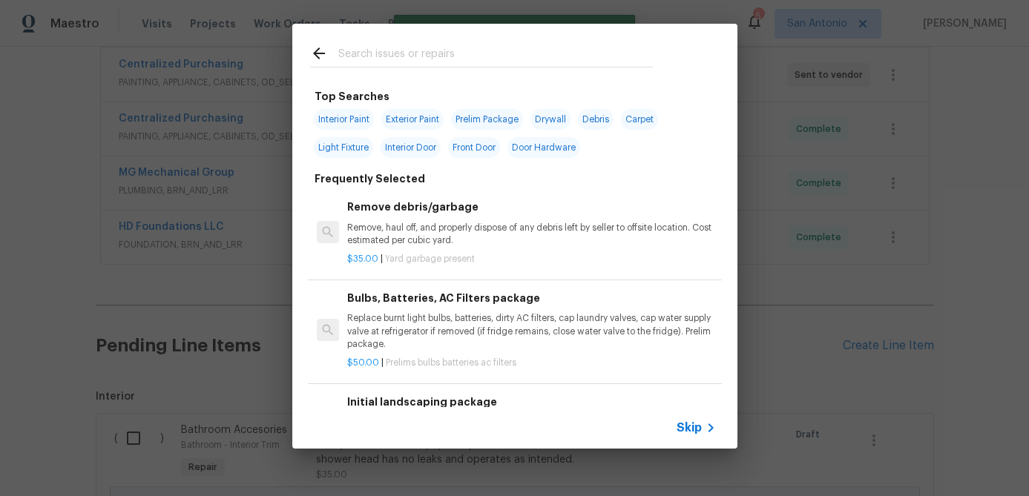
click at [691, 418] on div "Skip" at bounding box center [514, 428] width 445 height 42
click at [688, 421] on span "Skip" at bounding box center [689, 428] width 25 height 15
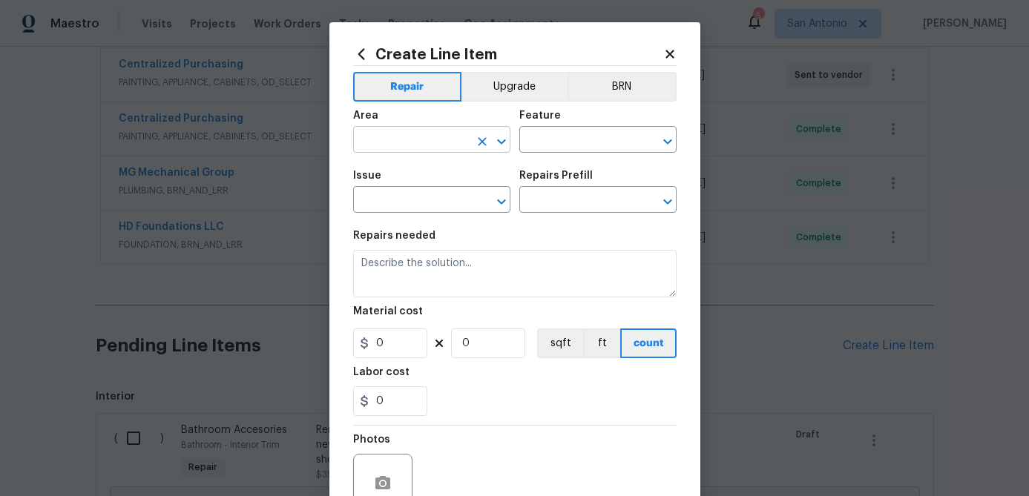
click at [438, 138] on input "text" at bounding box center [411, 141] width 116 height 23
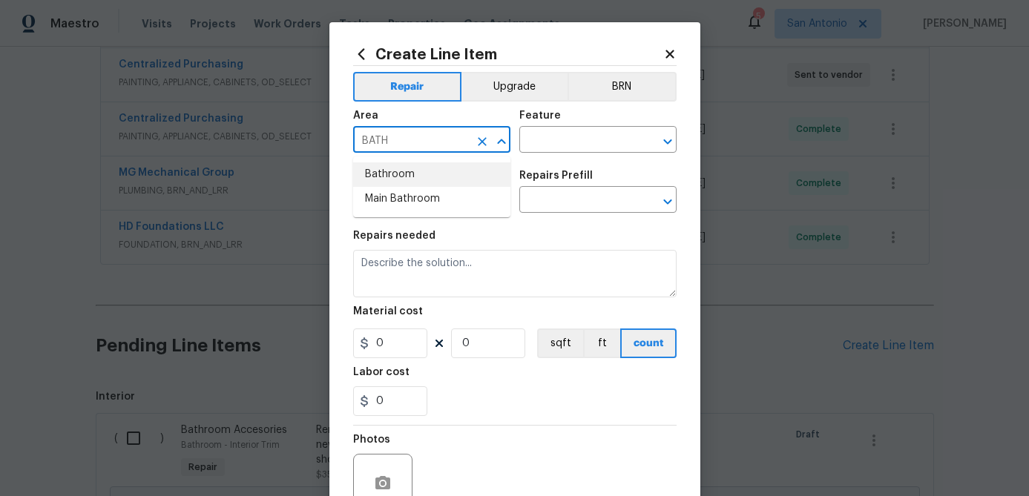
click at [404, 174] on li "Bathroom" at bounding box center [431, 174] width 157 height 24
type input "Bathroom"
click at [548, 128] on div "Feature" at bounding box center [597, 120] width 157 height 19
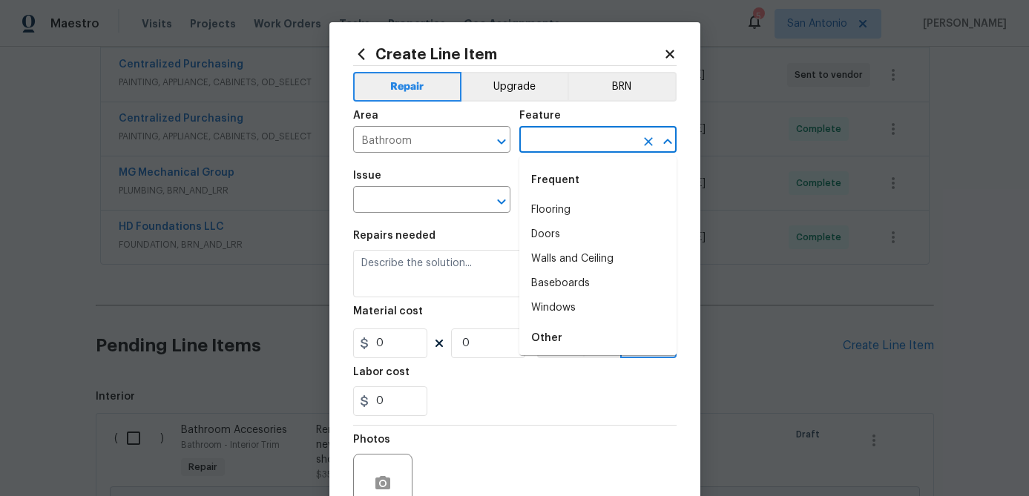
click at [545, 145] on input "text" at bounding box center [577, 141] width 116 height 23
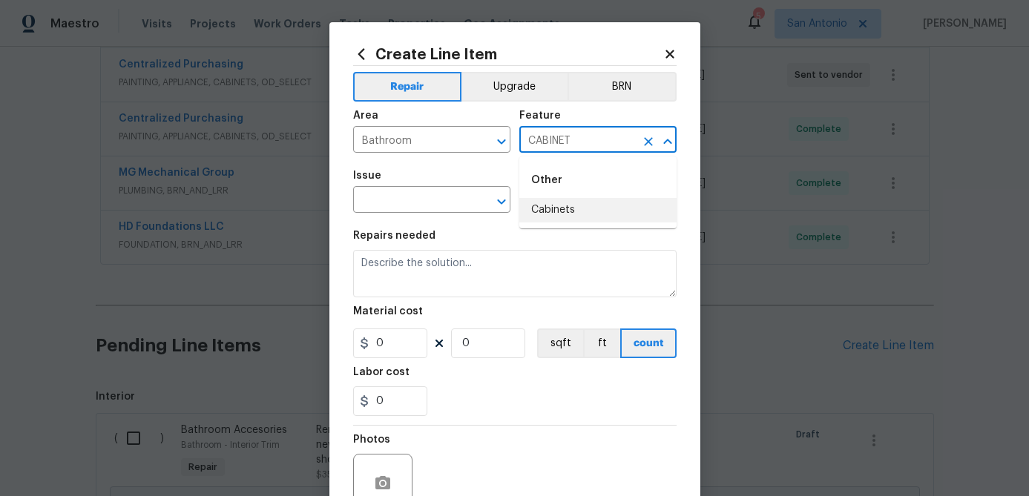
click at [550, 213] on li "Cabinets" at bounding box center [597, 210] width 157 height 24
type input "Cabinets"
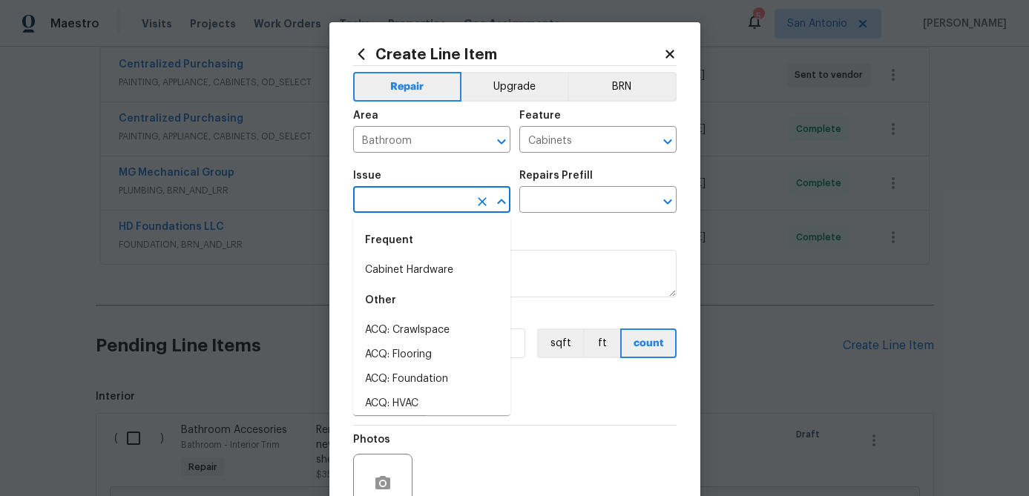
click at [433, 205] on input "text" at bounding box center [411, 201] width 116 height 23
click at [409, 275] on li "Cabinet Hardware" at bounding box center [431, 270] width 157 height 24
type input "Cabinet Hardware"
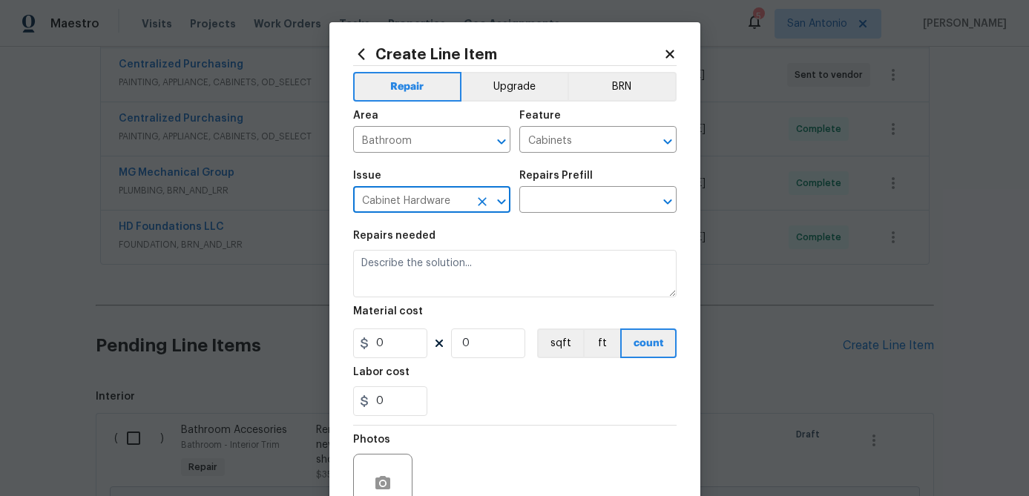
click at [559, 185] on div "Repairs Prefill" at bounding box center [597, 180] width 157 height 19
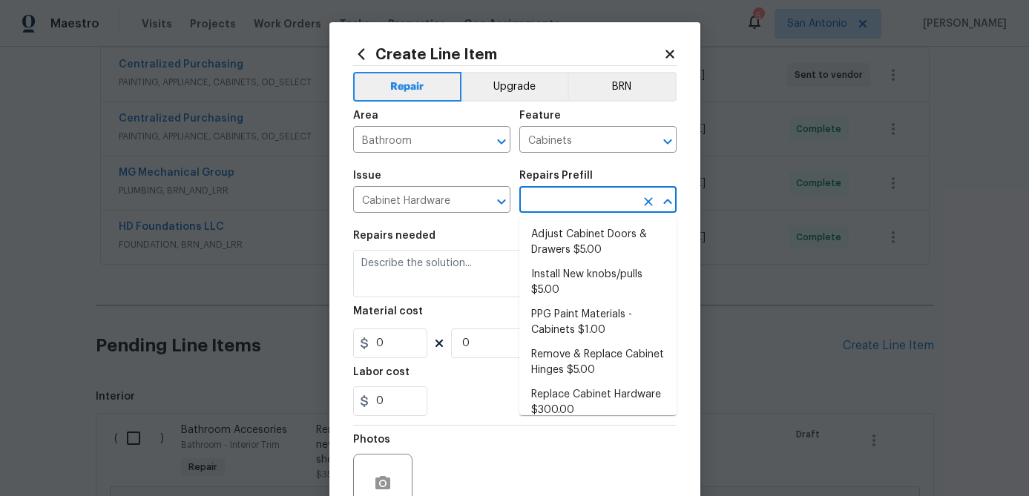
click at [562, 201] on input "text" at bounding box center [577, 201] width 116 height 23
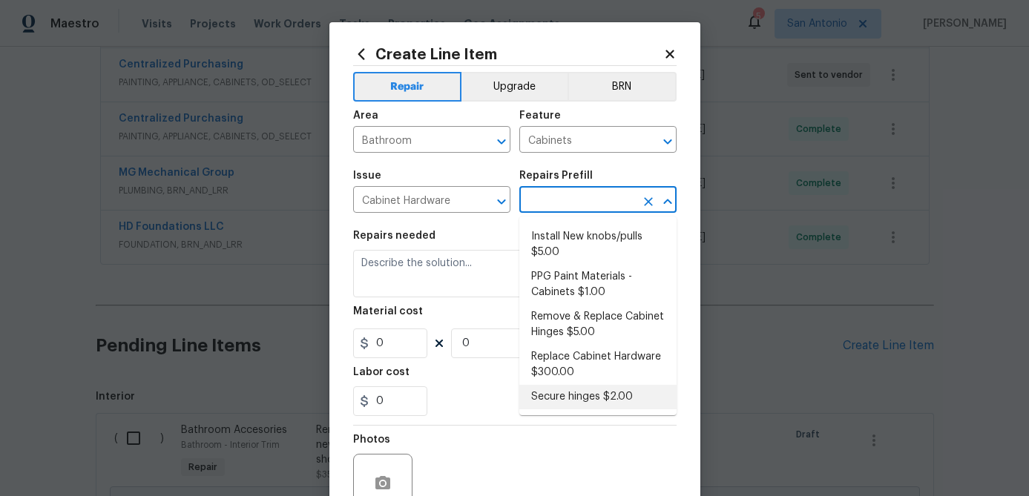
click at [567, 390] on li "Secure hinges $2.00" at bounding box center [597, 397] width 157 height 24
type input "Secure hinges $2.00"
type textarea "Secure hinges."
type input "2"
type input "1"
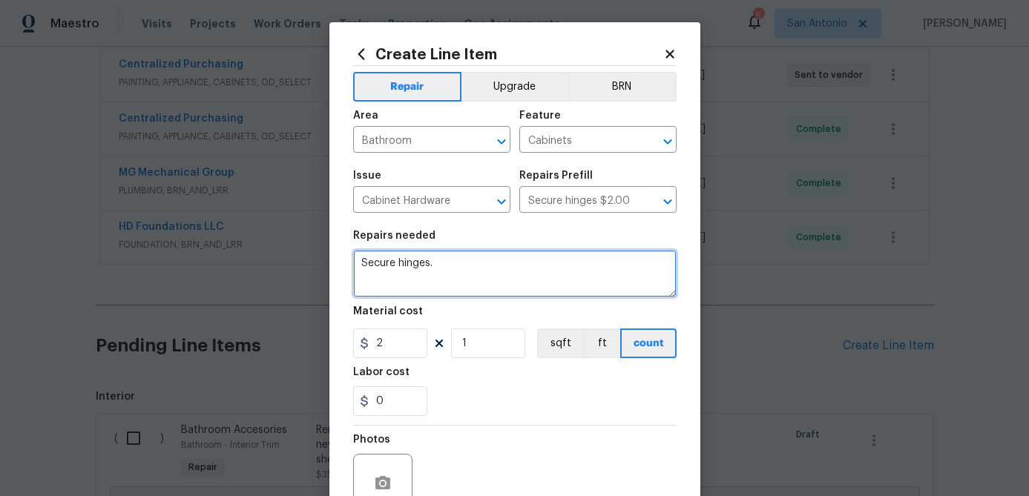
click at [447, 269] on textarea "Secure hinges." at bounding box center [514, 273] width 323 height 47
type textarea "S"
type textarea "REPLACE MISSING CABINET RAILS ON CABINET IN MBA."
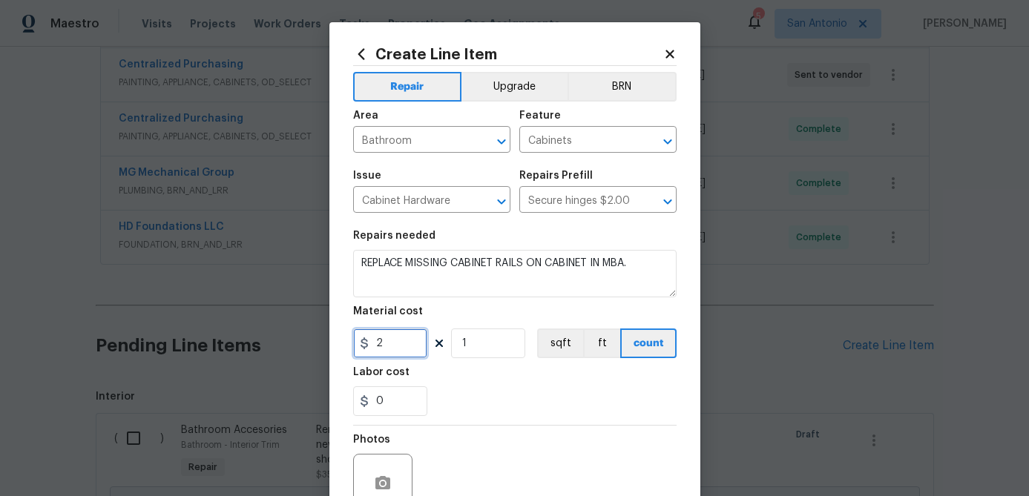
click at [411, 353] on input "2" at bounding box center [390, 344] width 74 height 30
type input "20"
click at [493, 355] on input "1" at bounding box center [488, 344] width 74 height 30
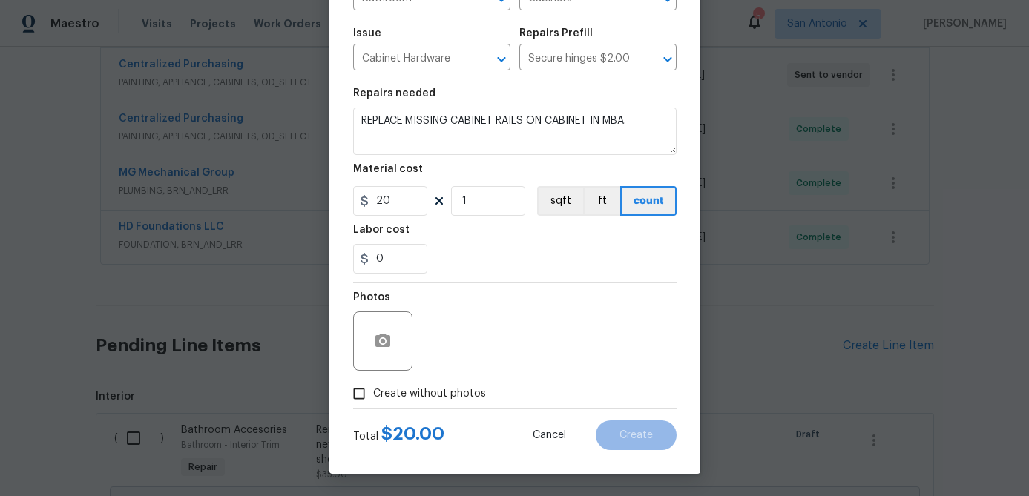
click at [361, 391] on input "Create without photos" at bounding box center [359, 394] width 28 height 28
checkbox input "true"
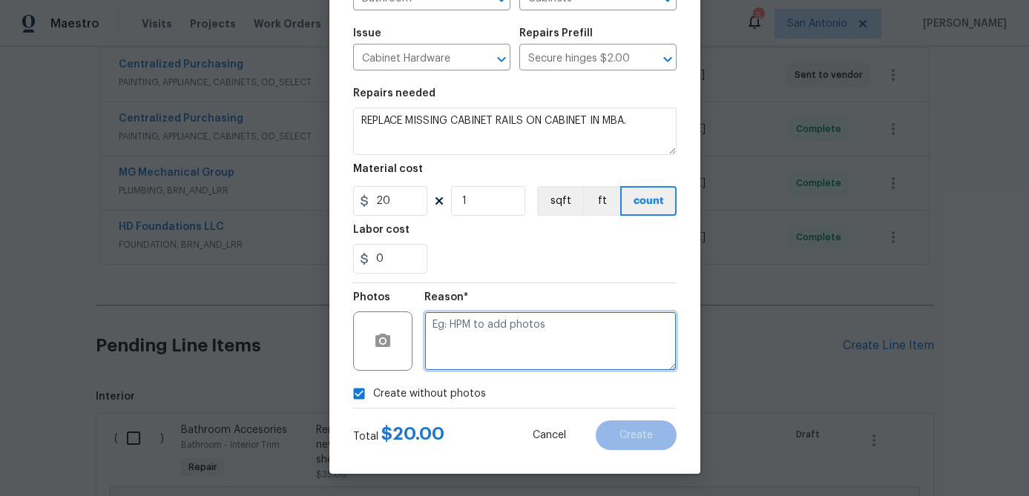
click at [441, 364] on textarea at bounding box center [550, 341] width 252 height 59
type textarea "."
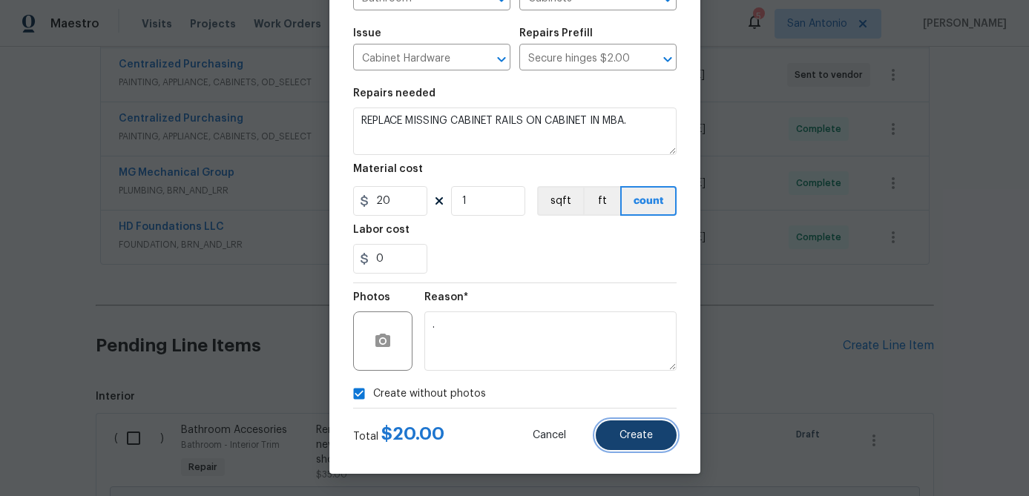
click at [650, 444] on button "Create" at bounding box center [636, 436] width 81 height 30
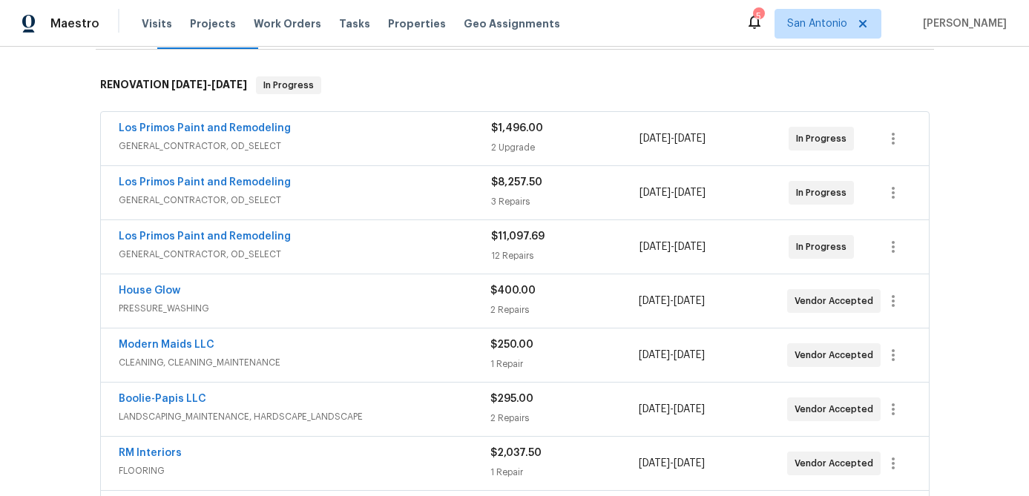
scroll to position [220, 0]
click at [401, 145] on span "GENERAL_CONTRACTOR, OD_SELECT" at bounding box center [305, 145] width 372 height 15
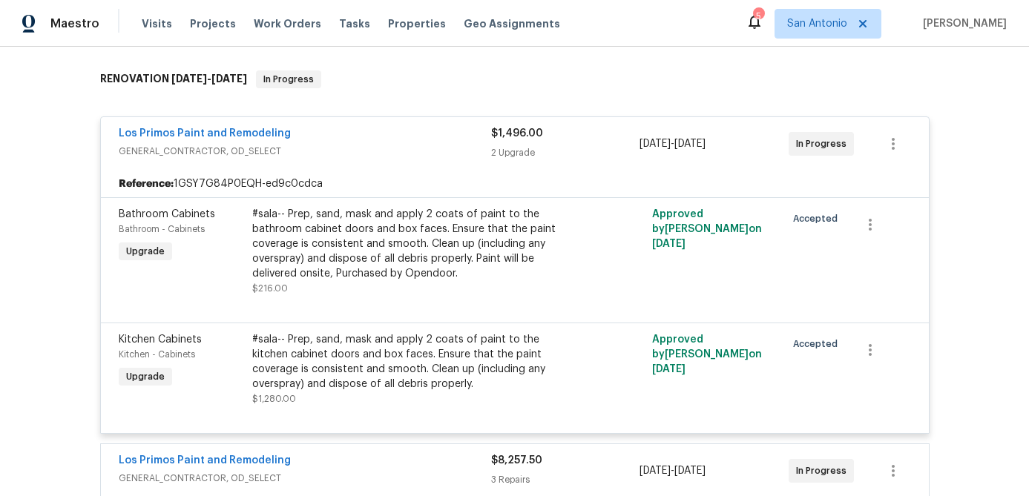
scroll to position [221, 0]
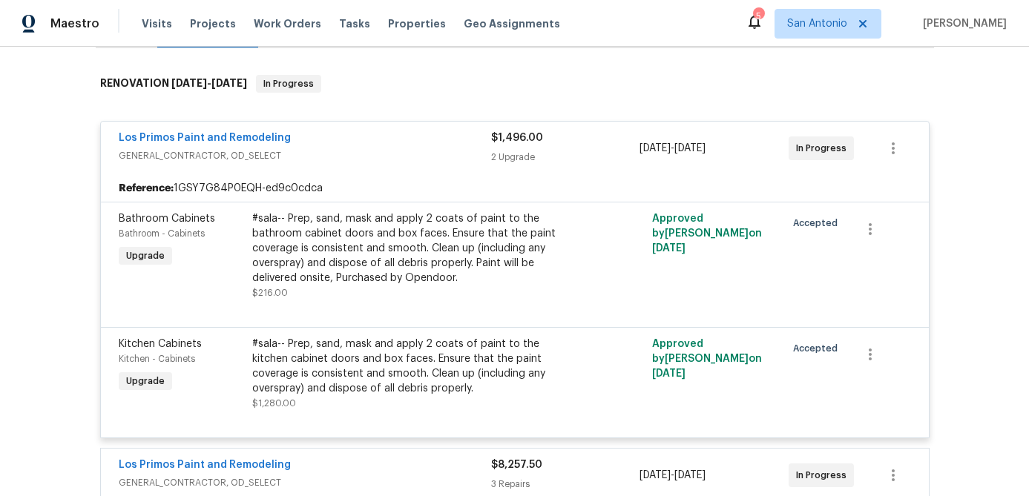
click at [394, 143] on div "Los Primos Paint and Remodeling" at bounding box center [305, 140] width 372 height 18
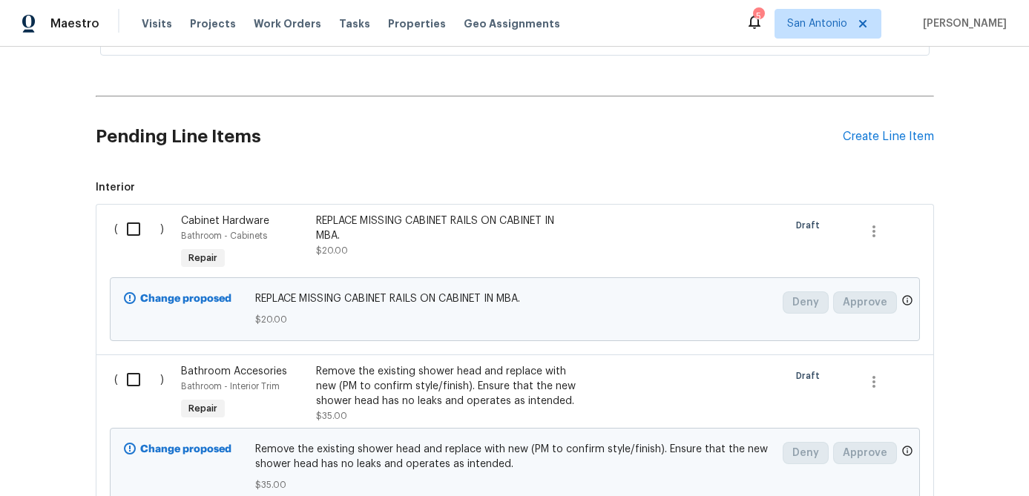
scroll to position [874, 0]
click at [139, 224] on input "checkbox" at bounding box center [139, 226] width 42 height 31
checkbox input "true"
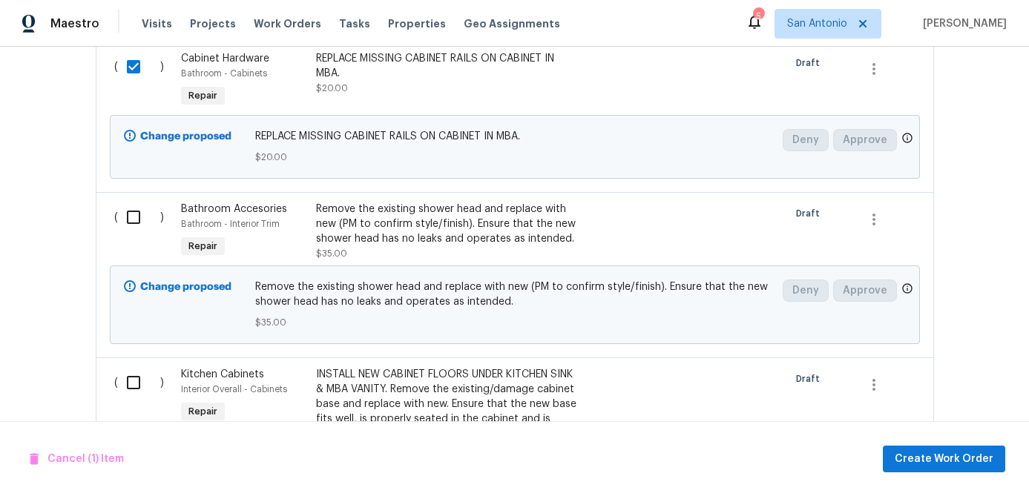
scroll to position [1104, 0]
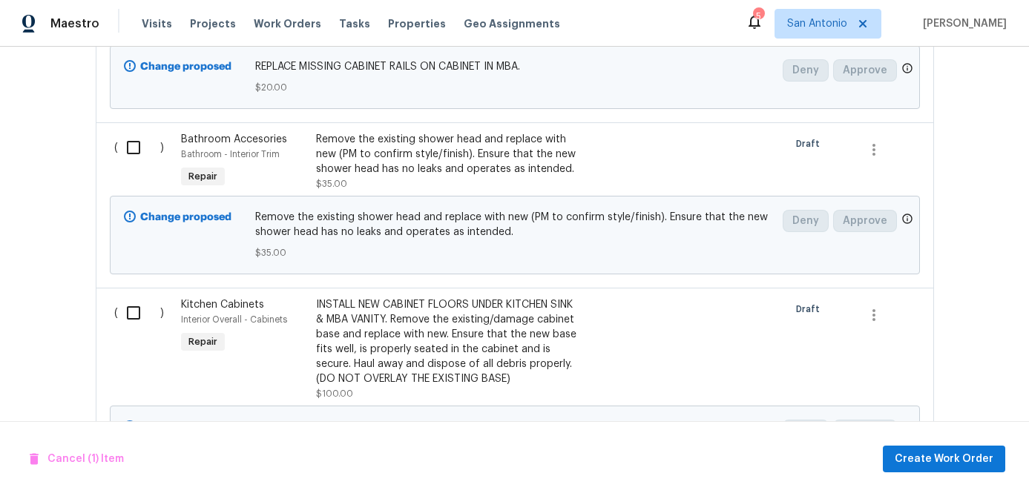
click at [137, 143] on input "checkbox" at bounding box center [139, 147] width 42 height 31
checkbox input "true"
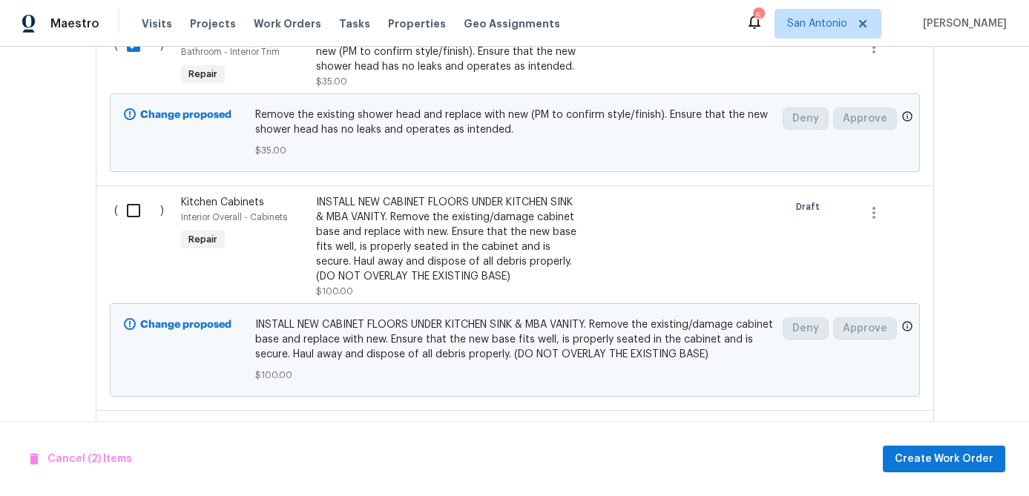
scroll to position [1261, 0]
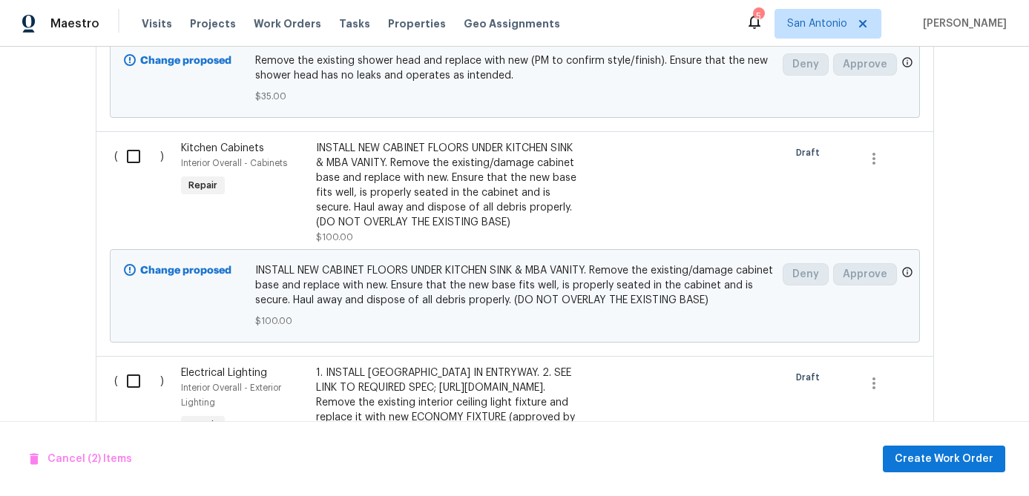
click at [134, 158] on input "checkbox" at bounding box center [139, 156] width 42 height 31
checkbox input "true"
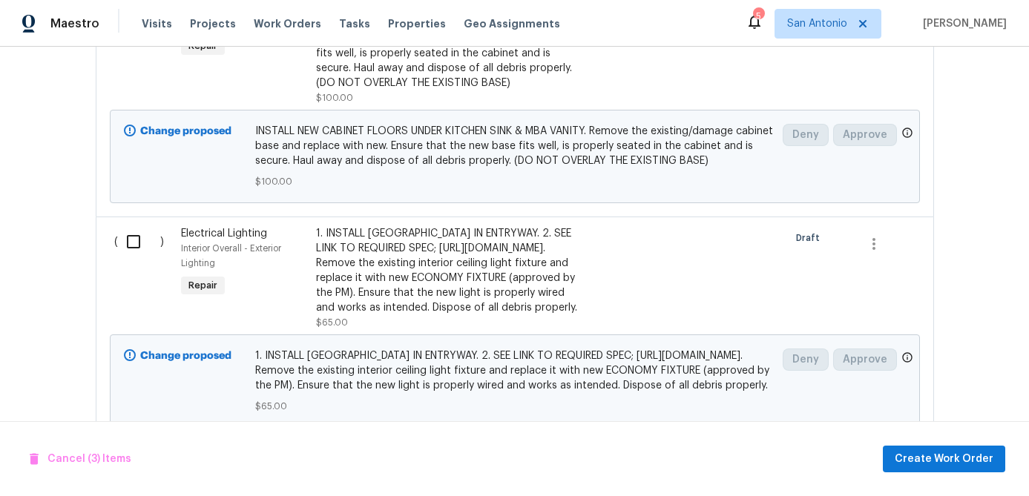
scroll to position [1458, 0]
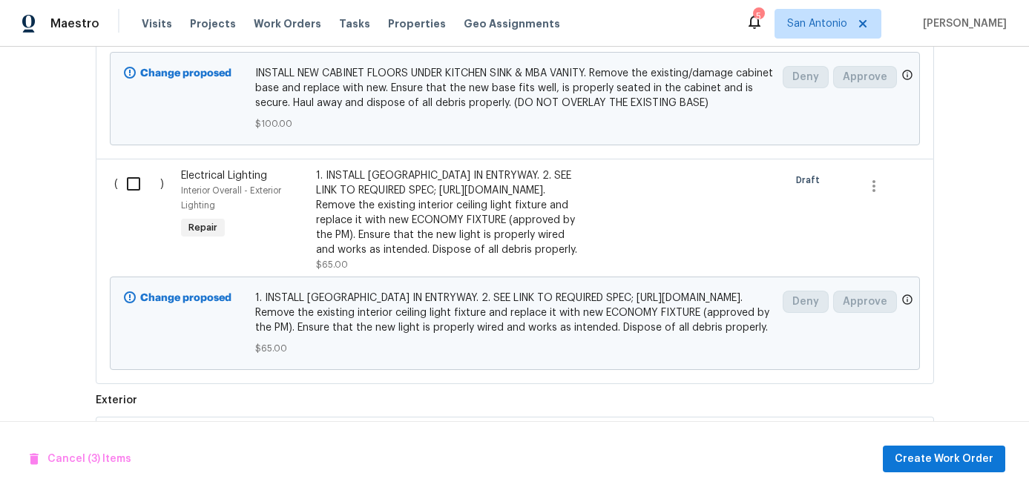
click at [129, 179] on input "checkbox" at bounding box center [139, 183] width 42 height 31
checkbox input "true"
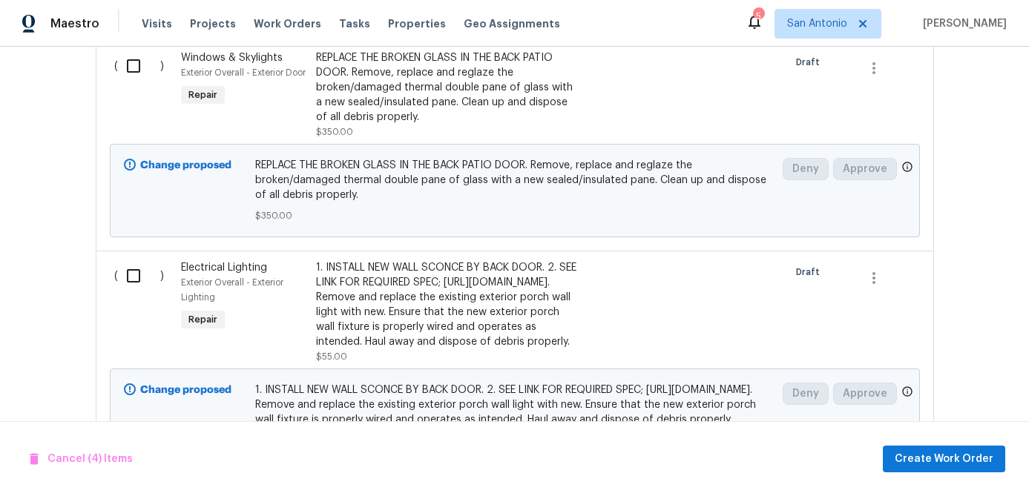
scroll to position [1853, 0]
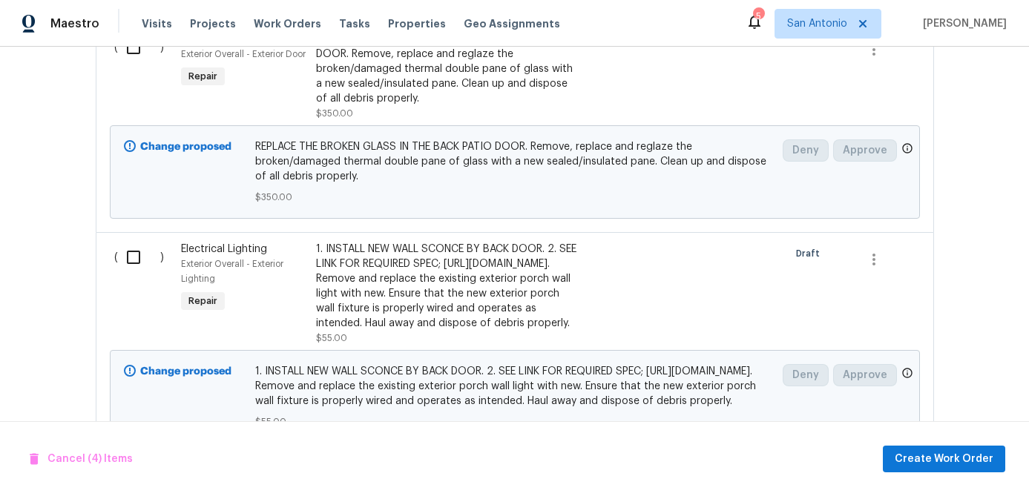
click at [139, 63] on input "checkbox" at bounding box center [139, 47] width 42 height 31
checkbox input "true"
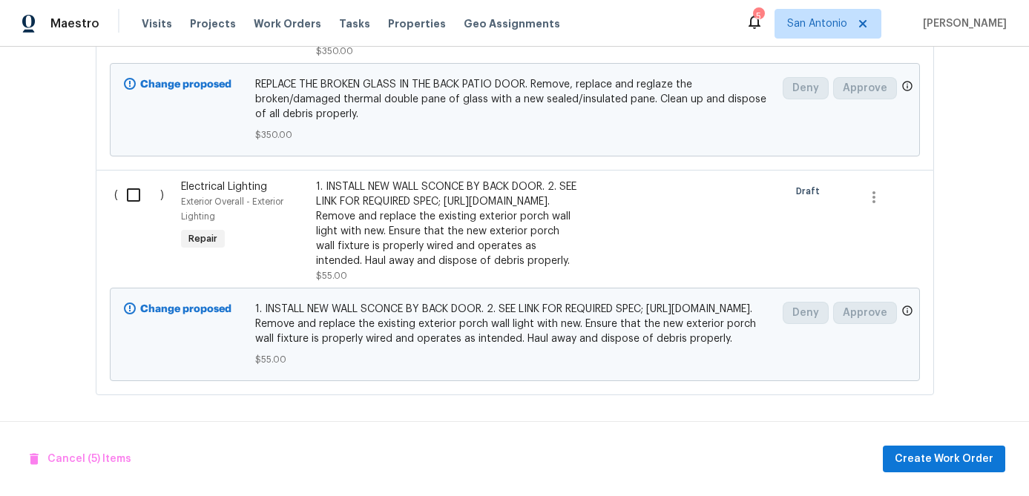
scroll to position [2028, 0]
click at [138, 180] on input "checkbox" at bounding box center [139, 195] width 42 height 31
checkbox input "true"
click at [945, 453] on span "Create Work Order" at bounding box center [944, 459] width 99 height 19
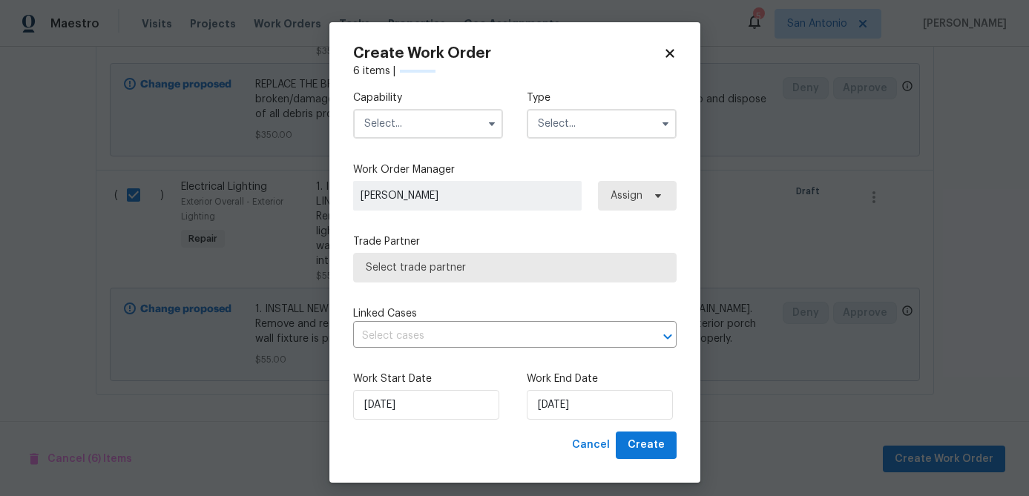
checkbox input "false"
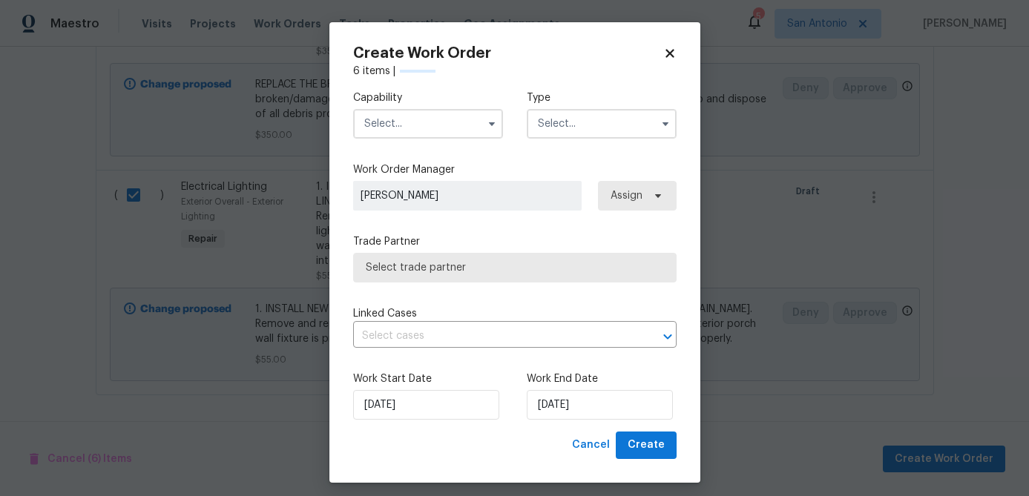
checkbox input "false"
click at [411, 128] on input "text" at bounding box center [428, 124] width 150 height 30
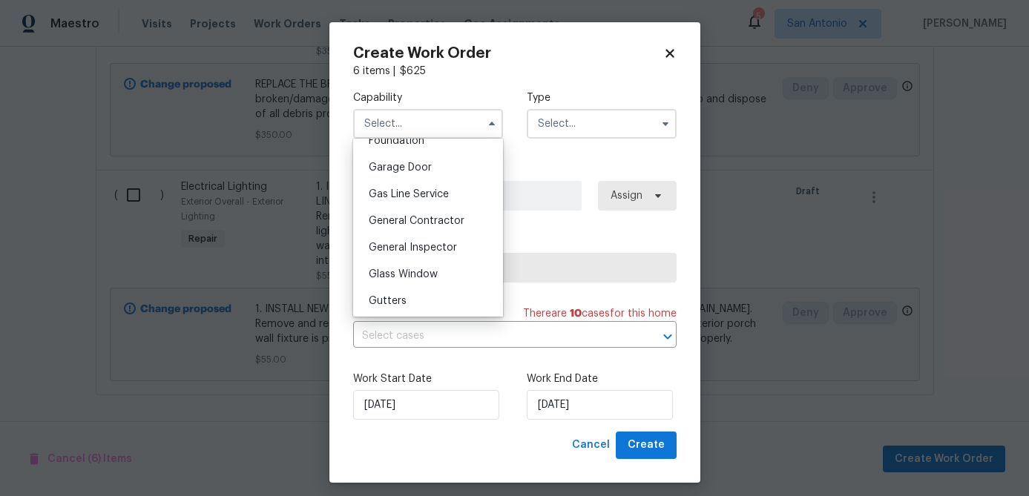
scroll to position [655, 0]
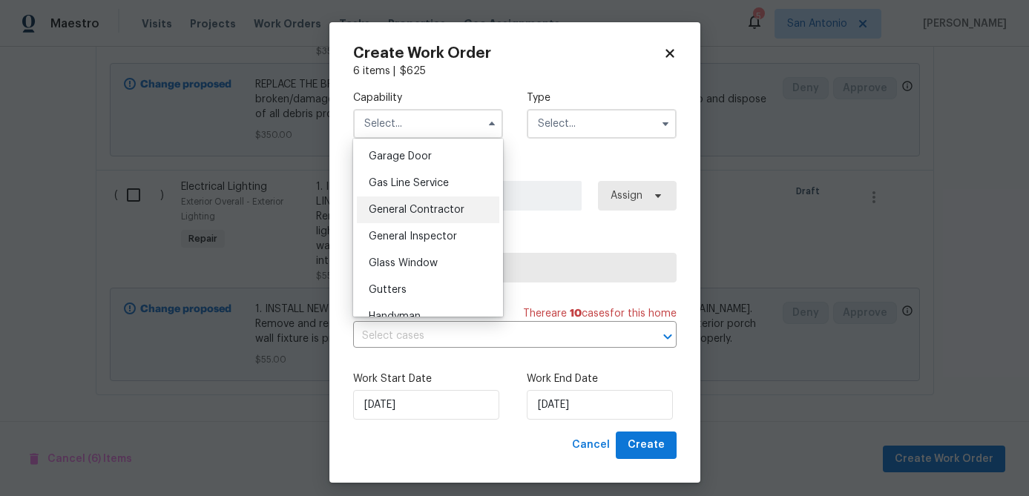
click at [438, 206] on span "General Contractor" at bounding box center [417, 210] width 96 height 10
type input "General Contractor"
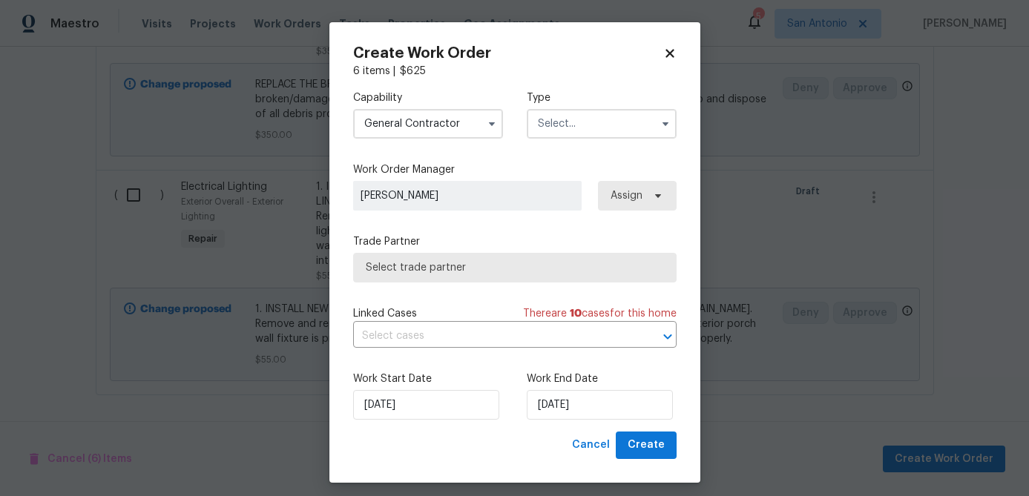
click at [582, 111] on input "text" at bounding box center [602, 124] width 150 height 30
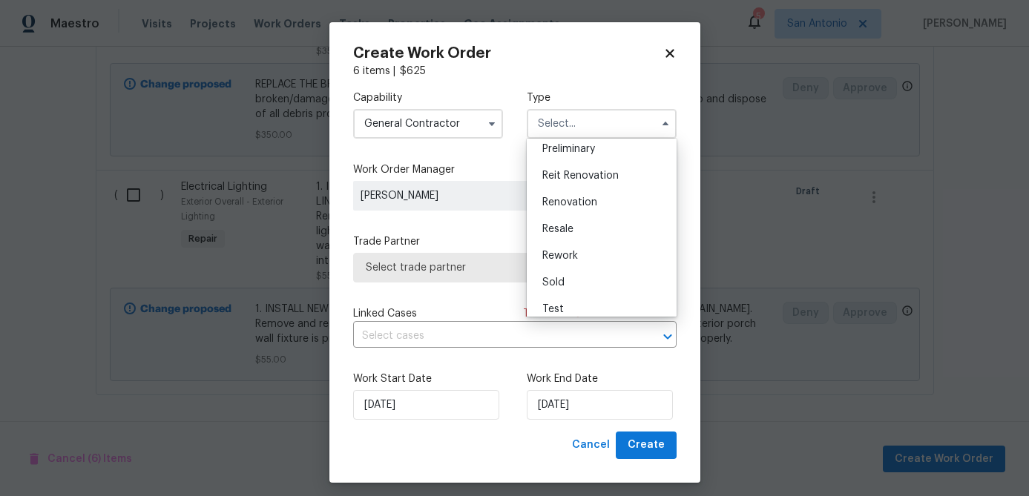
scroll to position [337, 0]
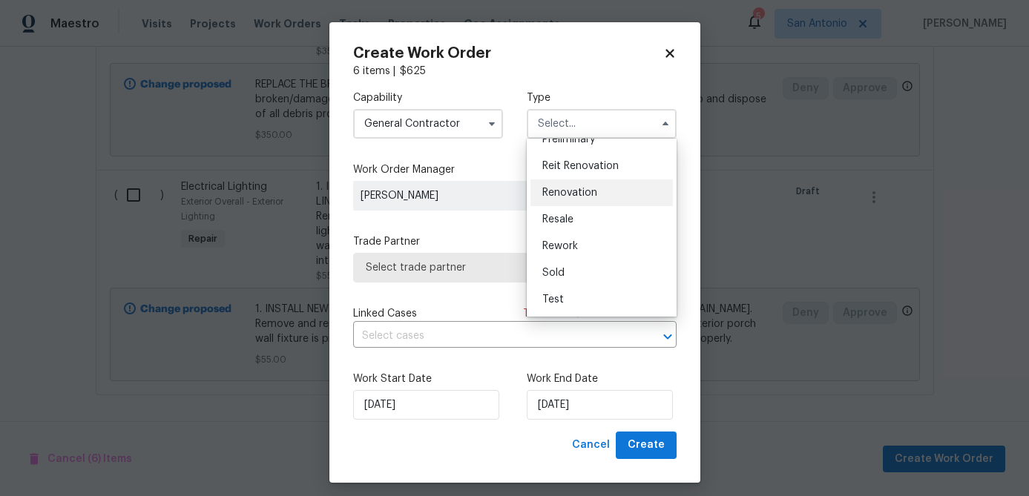
click at [575, 191] on span "Renovation" at bounding box center [569, 193] width 55 height 10
type input "Renovation"
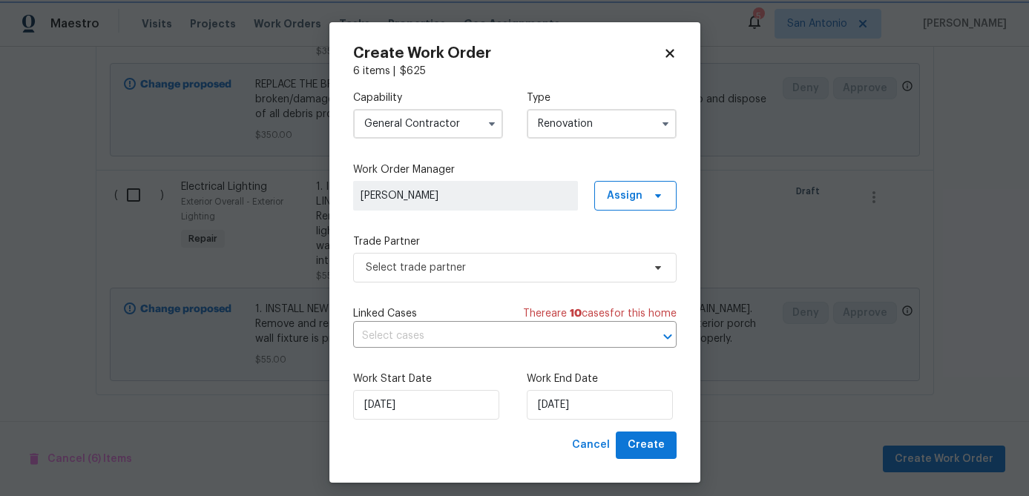
scroll to position [0, 0]
click at [487, 267] on span "Select trade partner" at bounding box center [504, 267] width 277 height 15
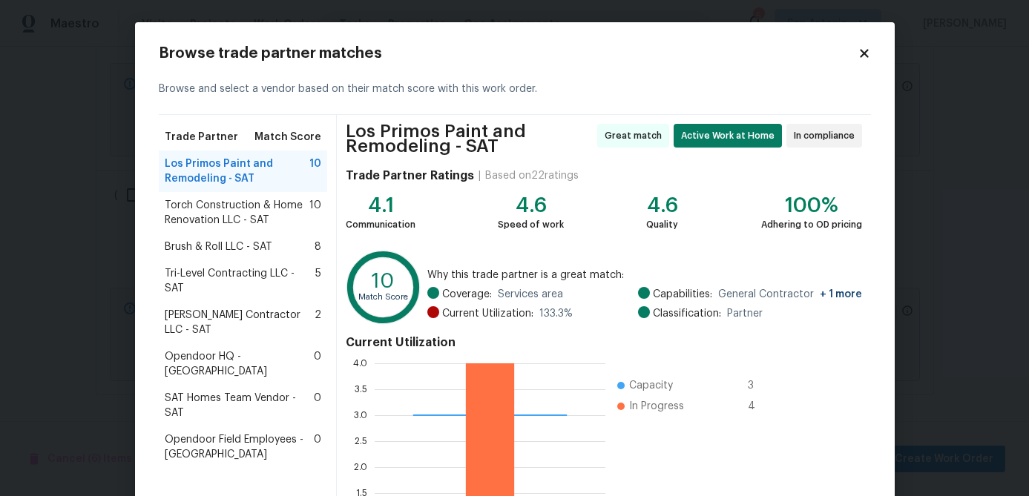
scroll to position [164, 0]
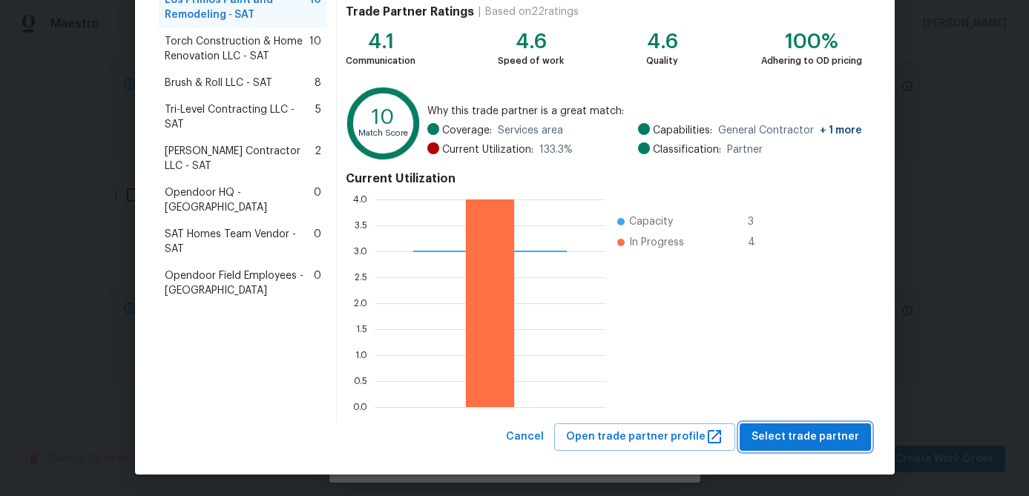
click at [813, 428] on span "Select trade partner" at bounding box center [806, 437] width 108 height 19
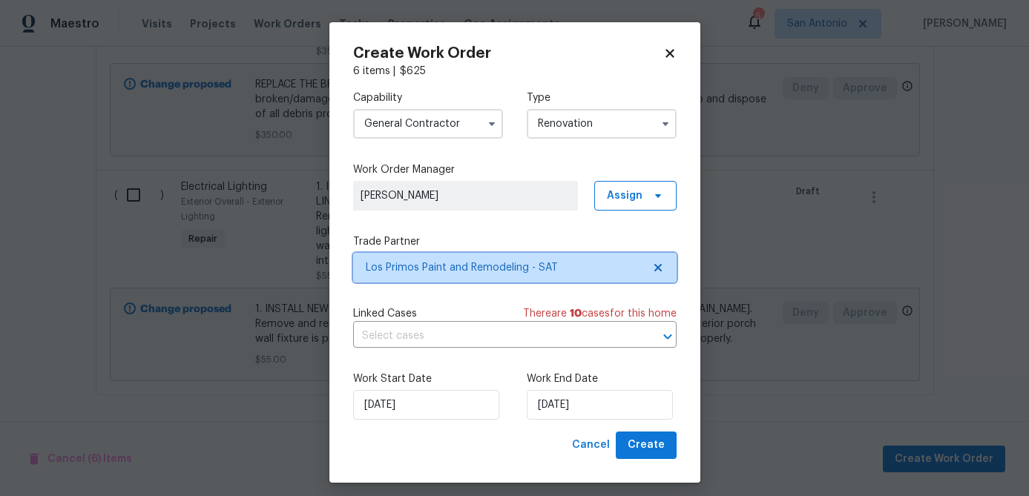
scroll to position [0, 0]
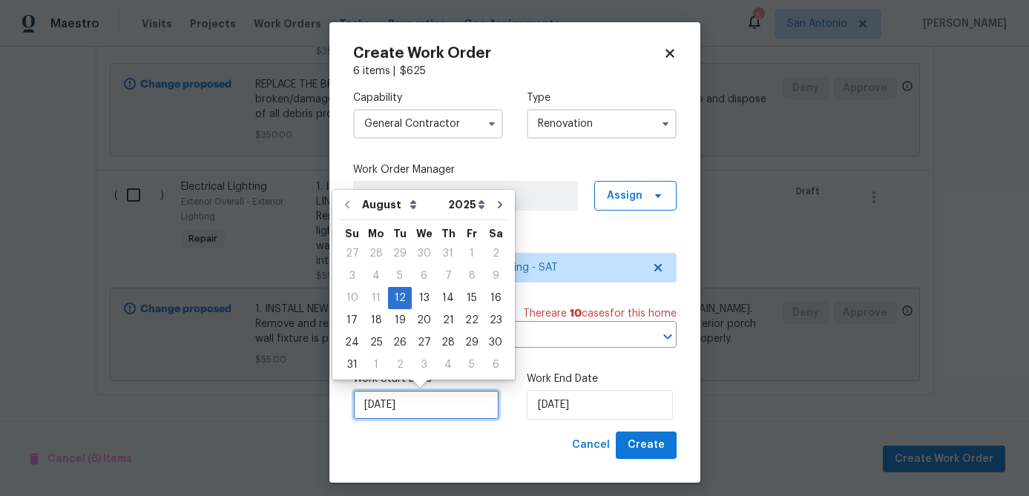
click at [458, 412] on input "[DATE]" at bounding box center [426, 405] width 146 height 30
click at [401, 301] on div "12" at bounding box center [400, 298] width 24 height 21
click at [605, 401] on input "[DATE]" at bounding box center [600, 405] width 146 height 30
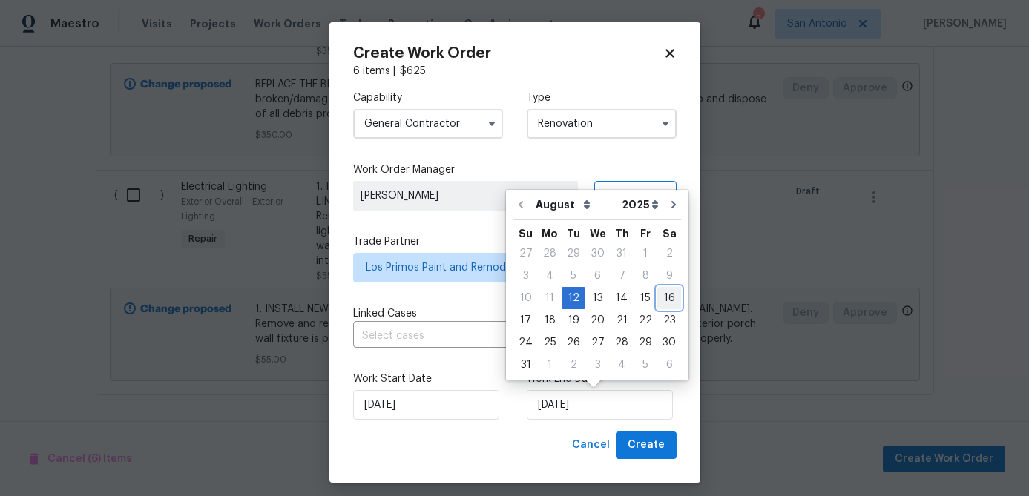
click at [662, 298] on div "16" at bounding box center [669, 298] width 24 height 21
type input "8/16/2025"
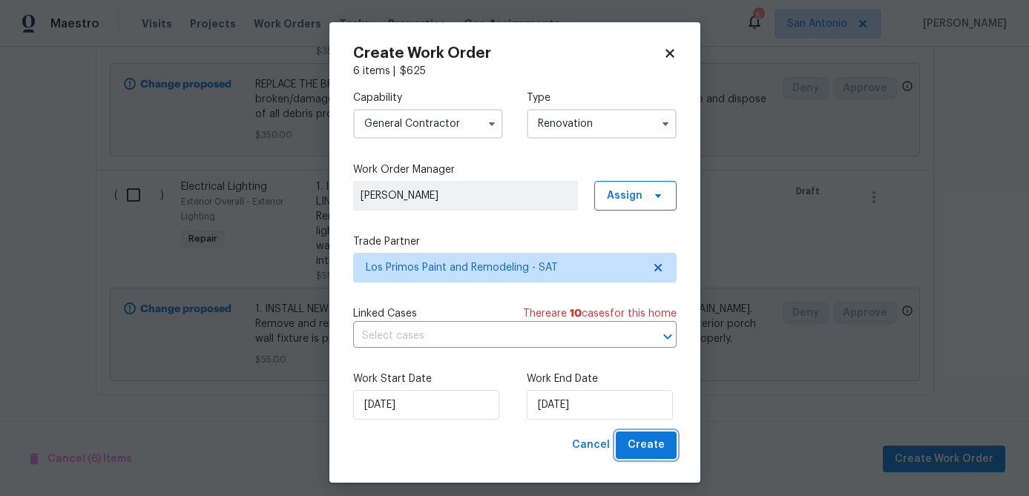
click at [645, 448] on span "Create" at bounding box center [646, 445] width 37 height 19
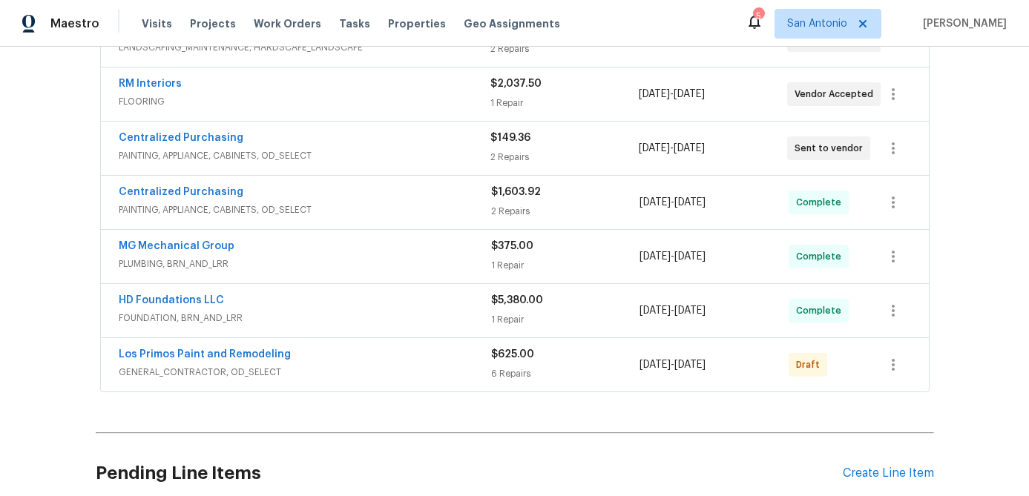
scroll to position [590, 0]
click at [901, 372] on icon "button" at bounding box center [893, 364] width 18 height 18
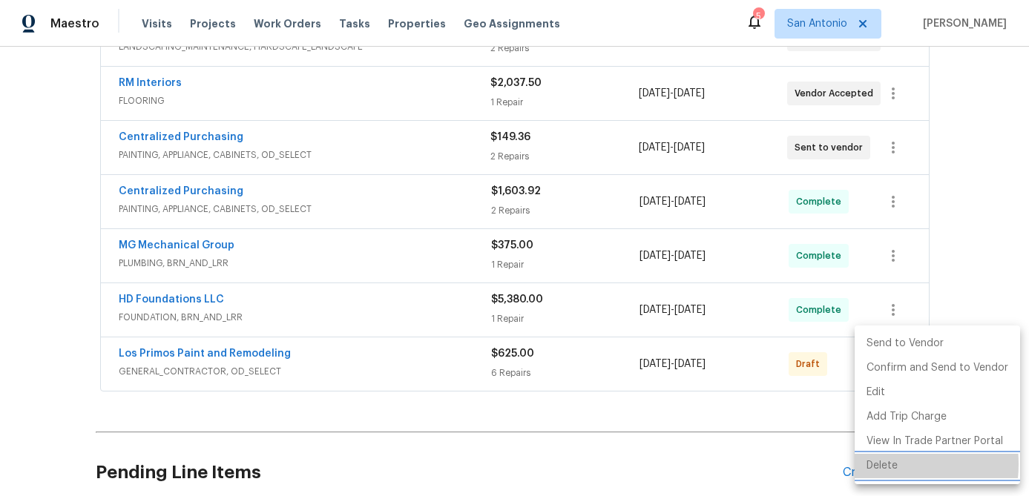
click at [880, 464] on li "Delete" at bounding box center [937, 466] width 165 height 24
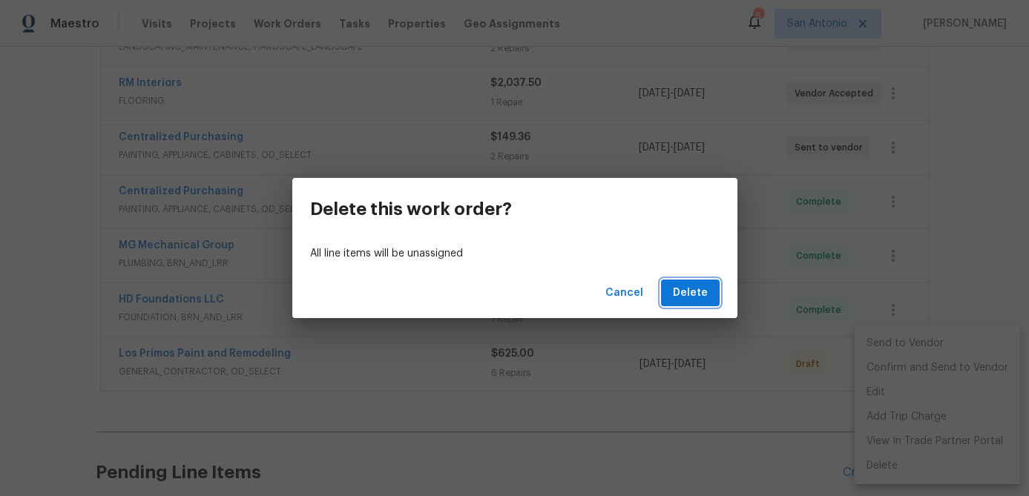
click at [685, 298] on span "Delete" at bounding box center [690, 293] width 35 height 19
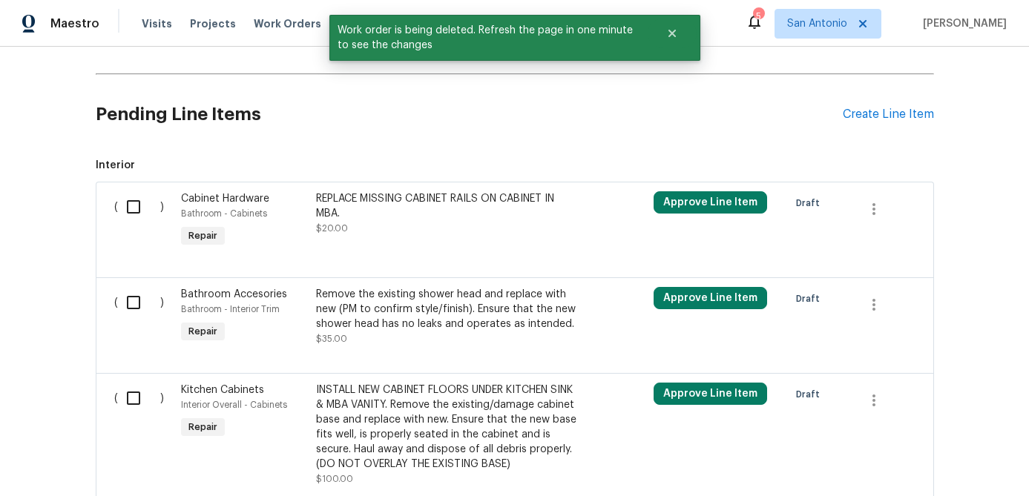
scroll to position [848, 0]
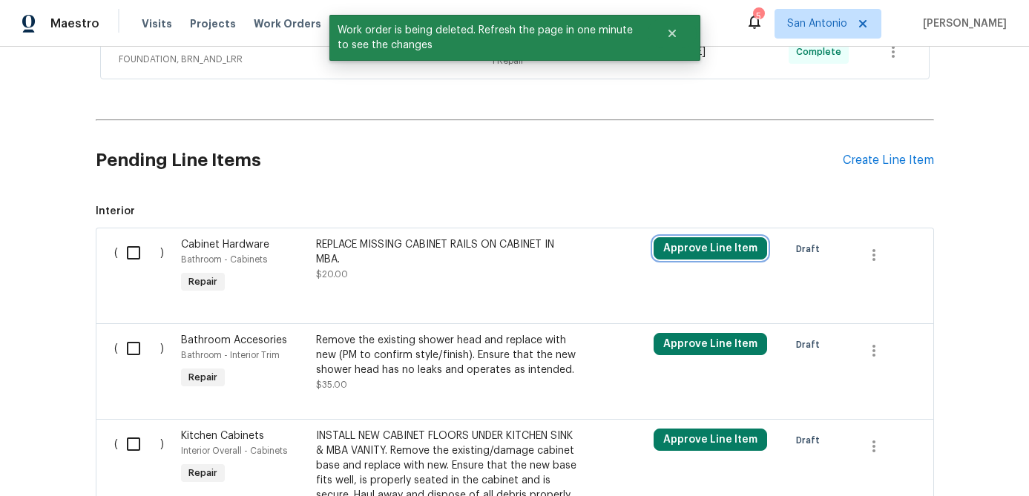
click at [691, 250] on button "Approve Line Item" at bounding box center [711, 248] width 114 height 22
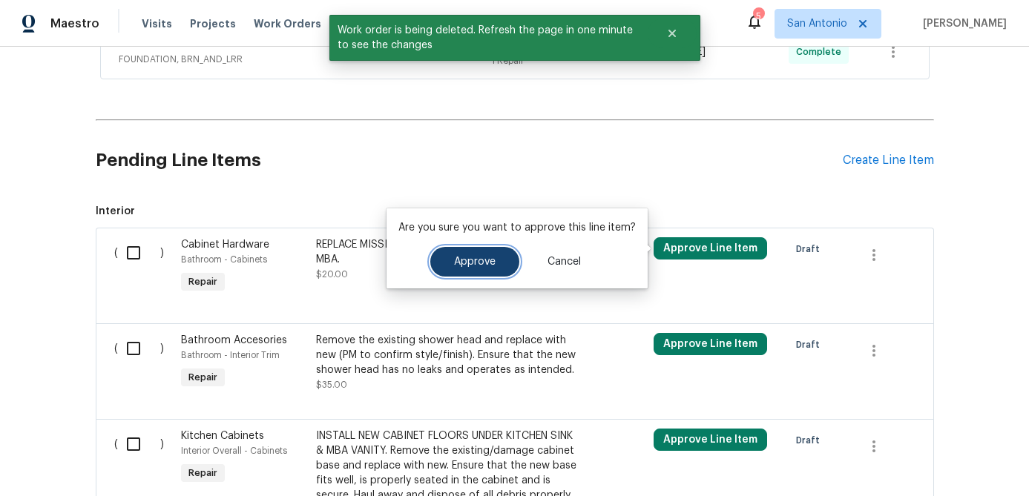
click at [500, 265] on button "Approve" at bounding box center [474, 262] width 89 height 30
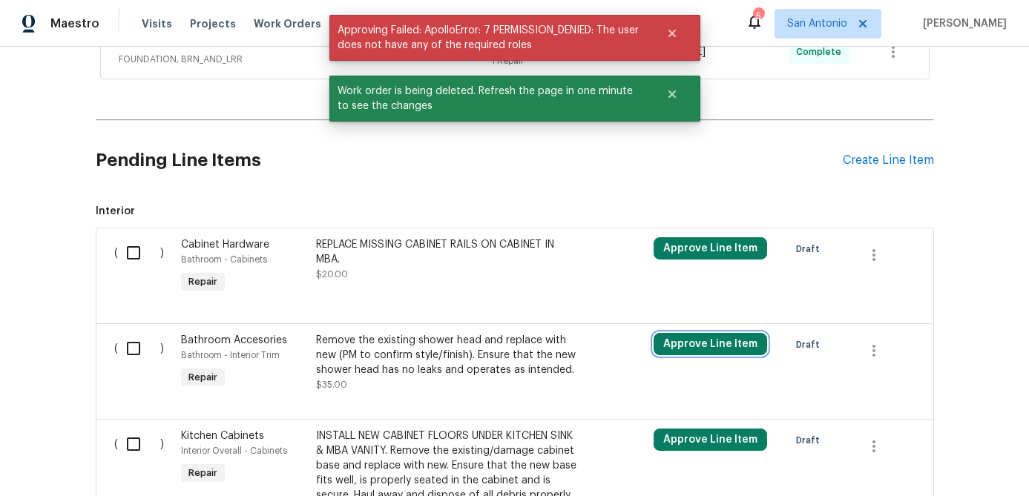
click at [709, 347] on button "Approve Line Item" at bounding box center [711, 344] width 114 height 22
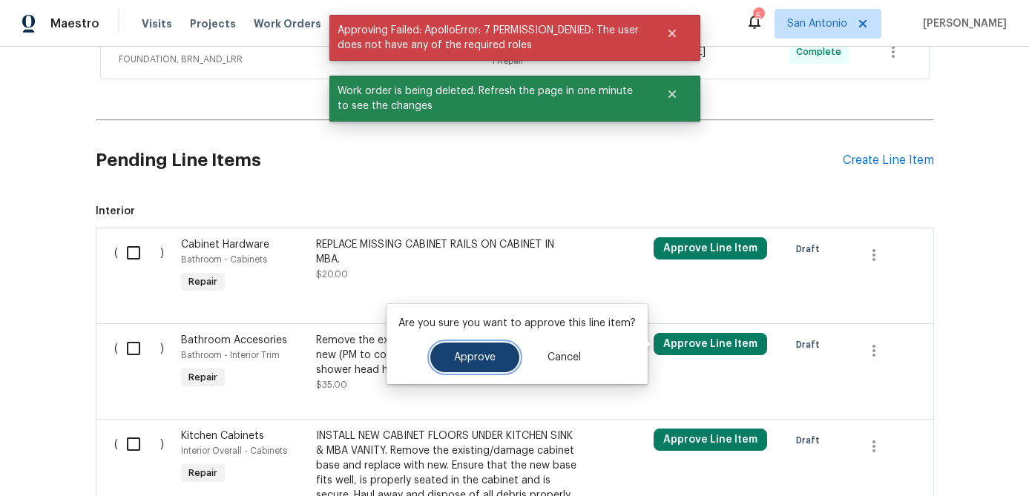
click at [471, 346] on button "Approve" at bounding box center [474, 358] width 89 height 30
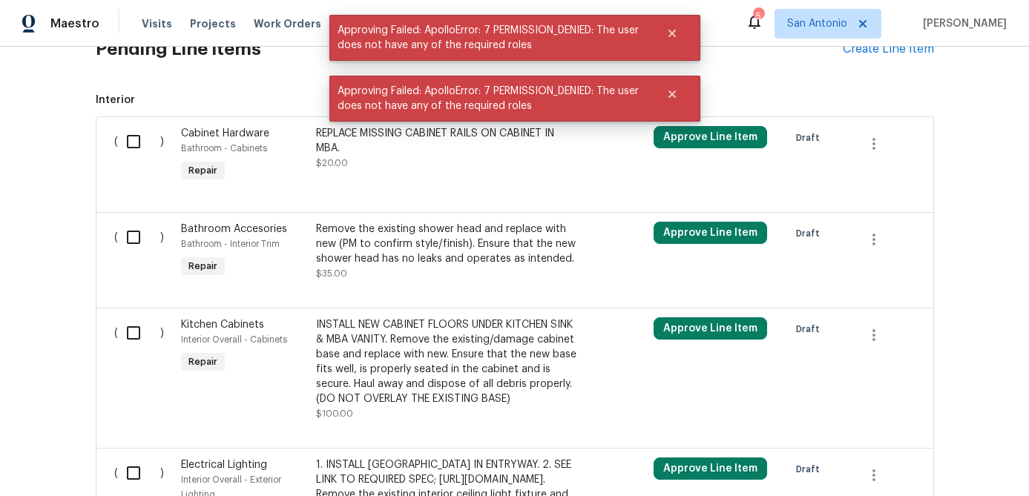
scroll to position [1031, 0]
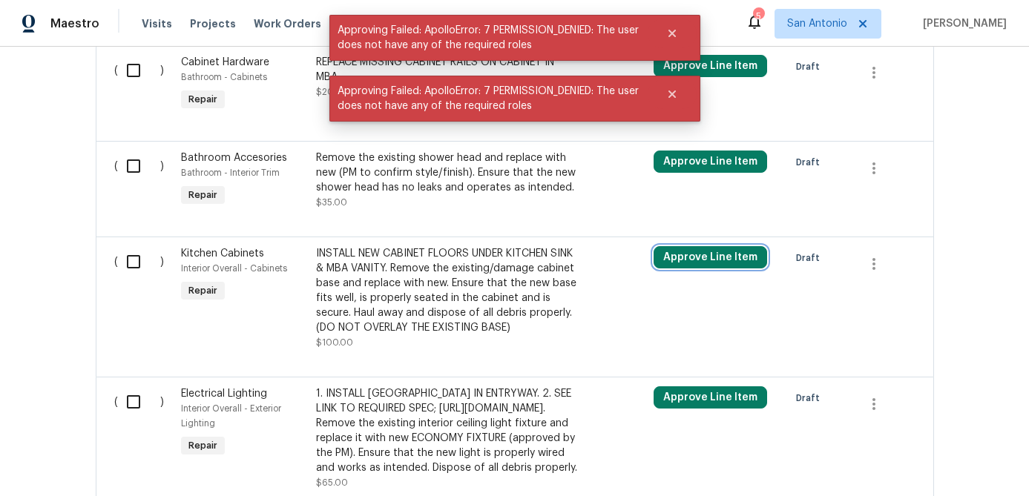
click at [693, 251] on button "Approve Line Item" at bounding box center [711, 257] width 114 height 22
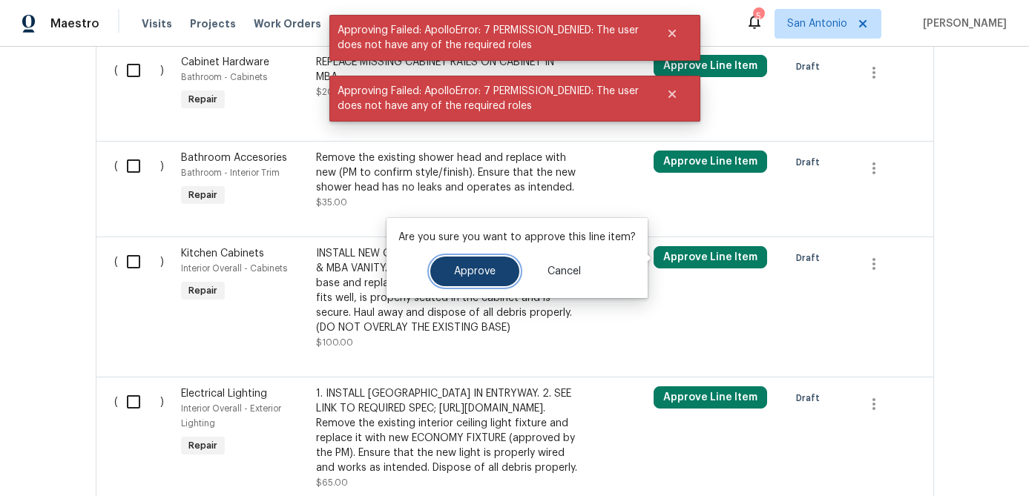
click at [460, 280] on button "Approve" at bounding box center [474, 272] width 89 height 30
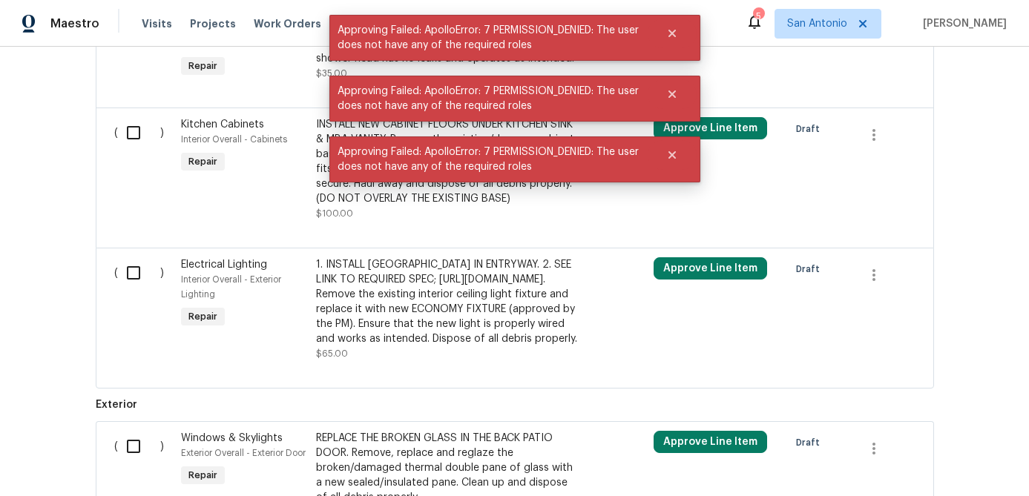
scroll to position [1238, 0]
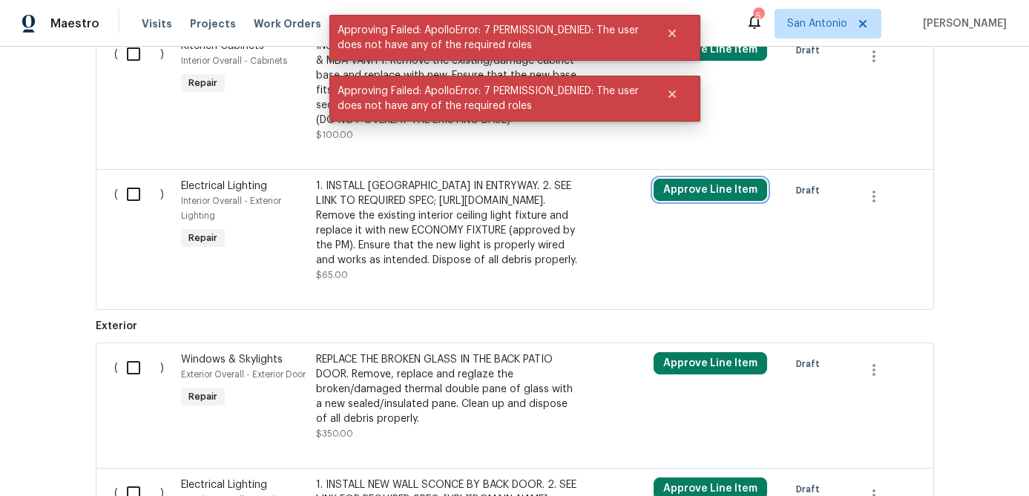
click at [706, 185] on button "Approve Line Item" at bounding box center [711, 190] width 114 height 22
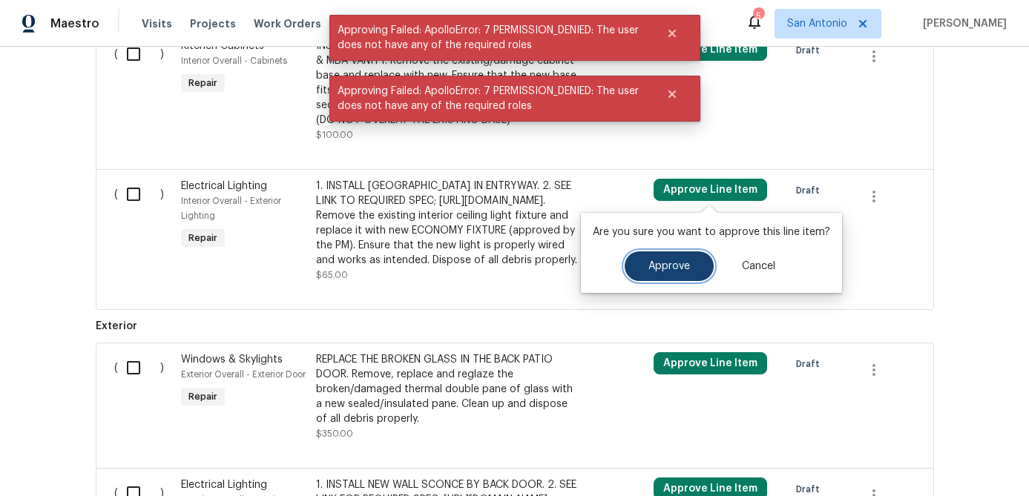
click at [665, 269] on span "Approve" at bounding box center [669, 266] width 42 height 11
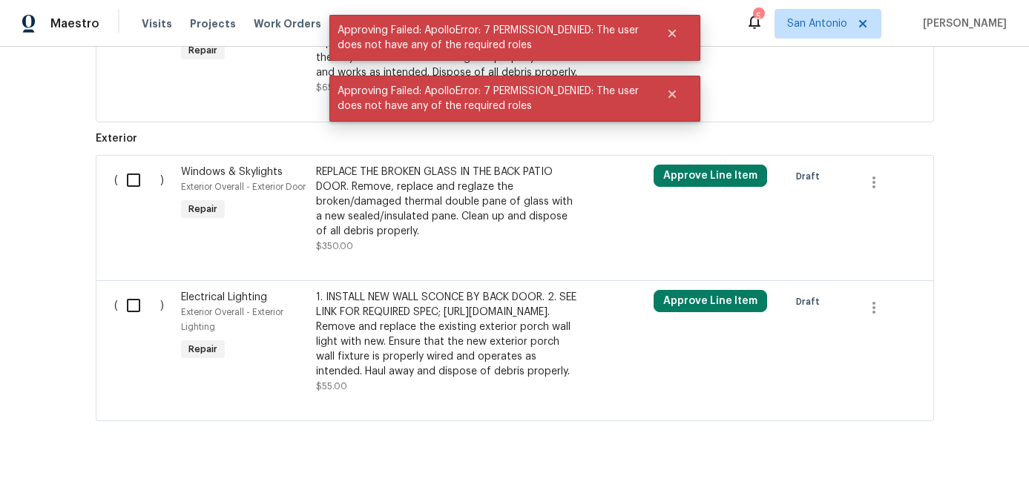
scroll to position [1439, 0]
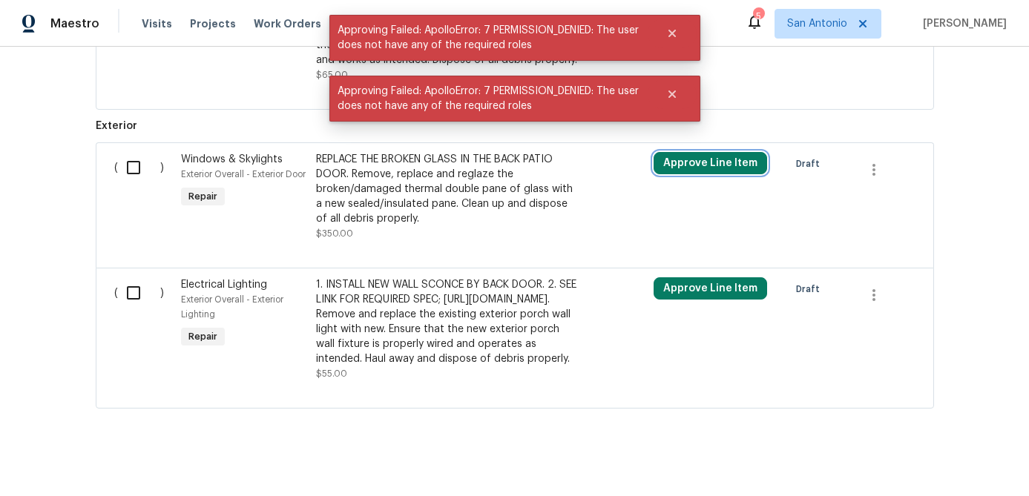
click at [695, 174] on button "Approve Line Item" at bounding box center [711, 163] width 114 height 22
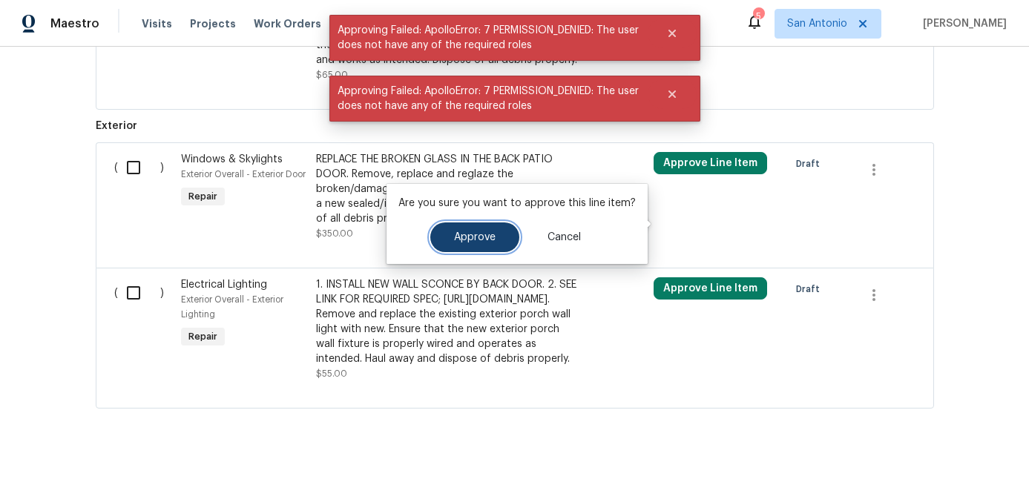
click at [484, 245] on button "Approve" at bounding box center [474, 238] width 89 height 30
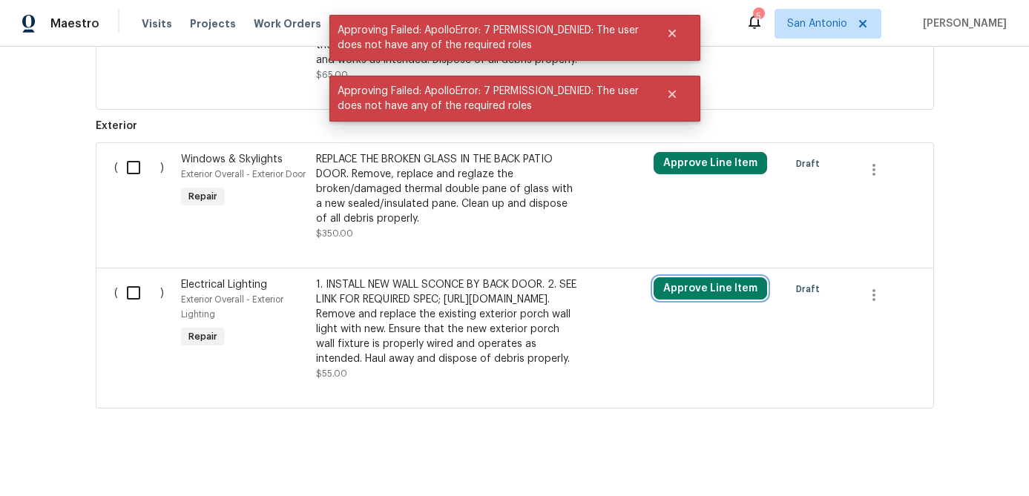
click at [710, 300] on button "Approve Line Item" at bounding box center [711, 288] width 114 height 22
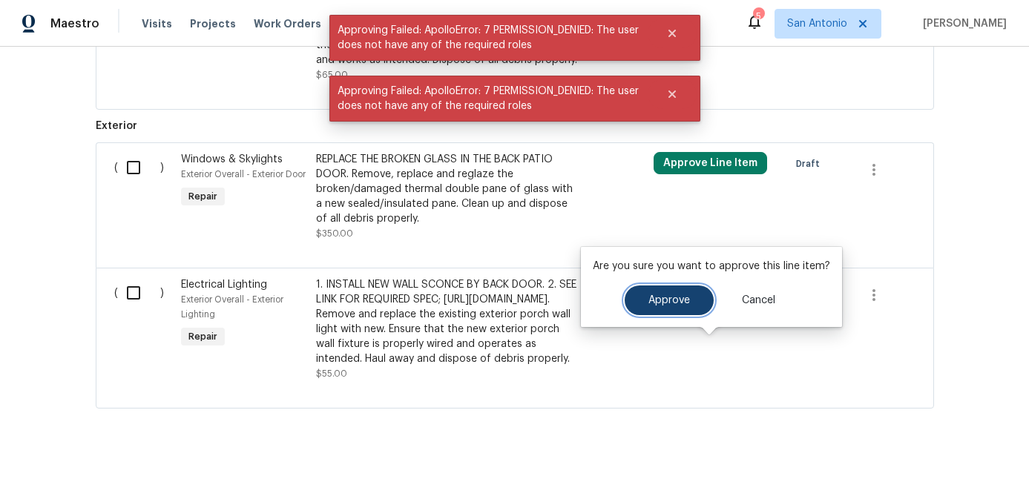
click at [661, 301] on span "Approve" at bounding box center [669, 300] width 42 height 11
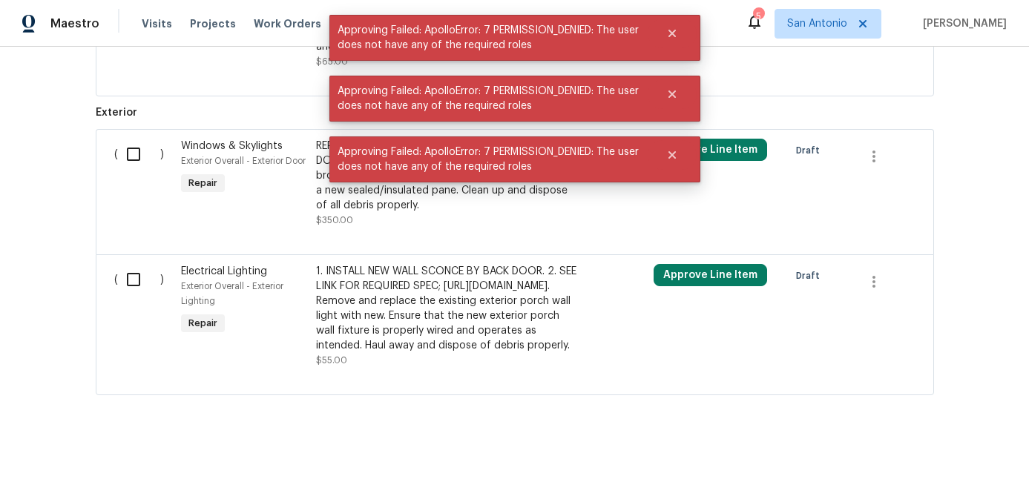
scroll to position [1558, 0]
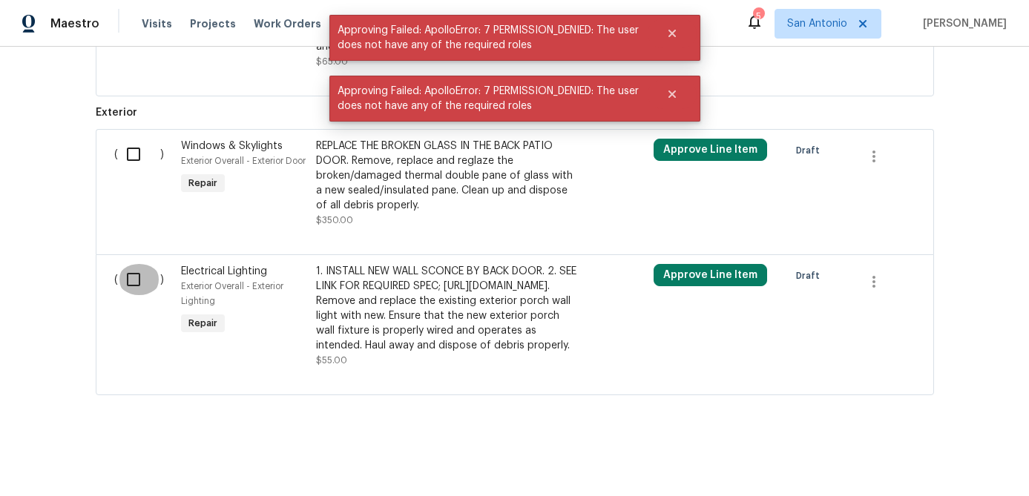
click at [128, 264] on input "checkbox" at bounding box center [139, 279] width 42 height 31
checkbox input "true"
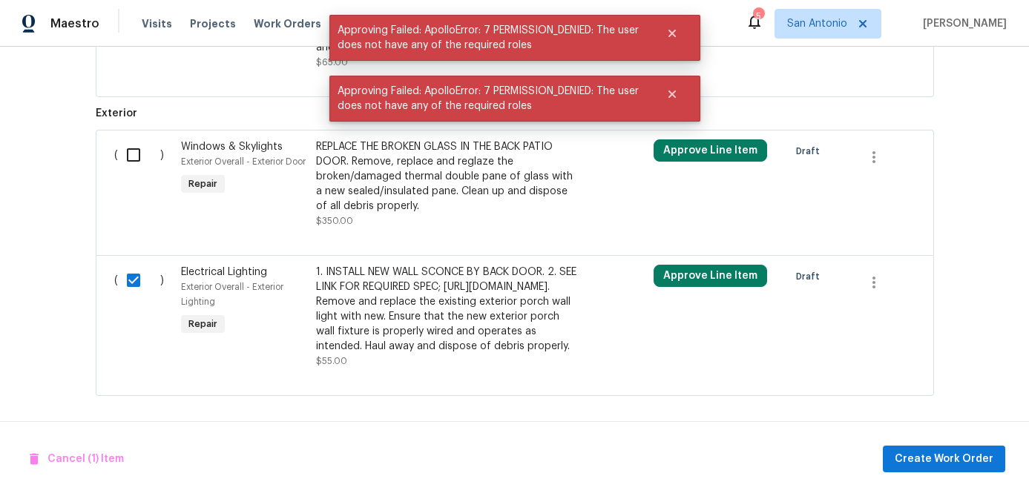
click at [130, 171] on input "checkbox" at bounding box center [139, 154] width 42 height 31
checkbox input "true"
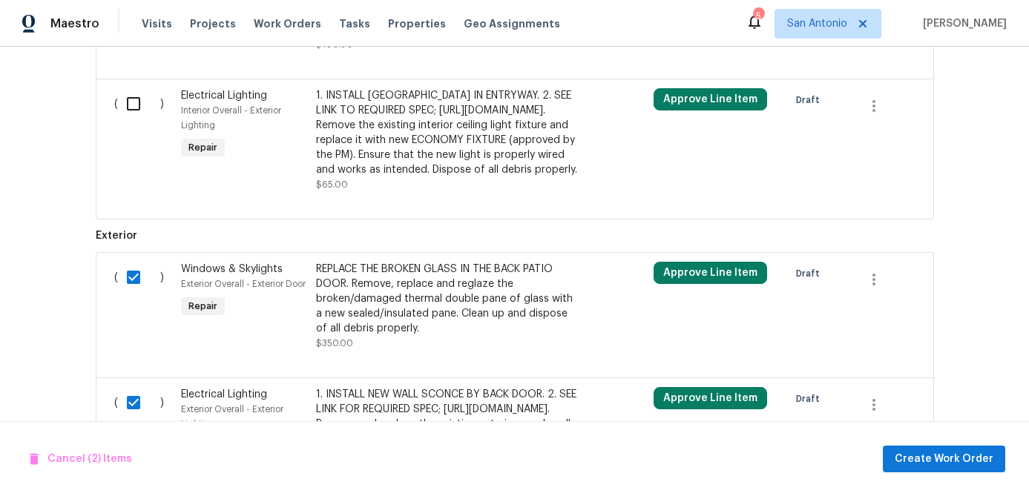
scroll to position [1290, 0]
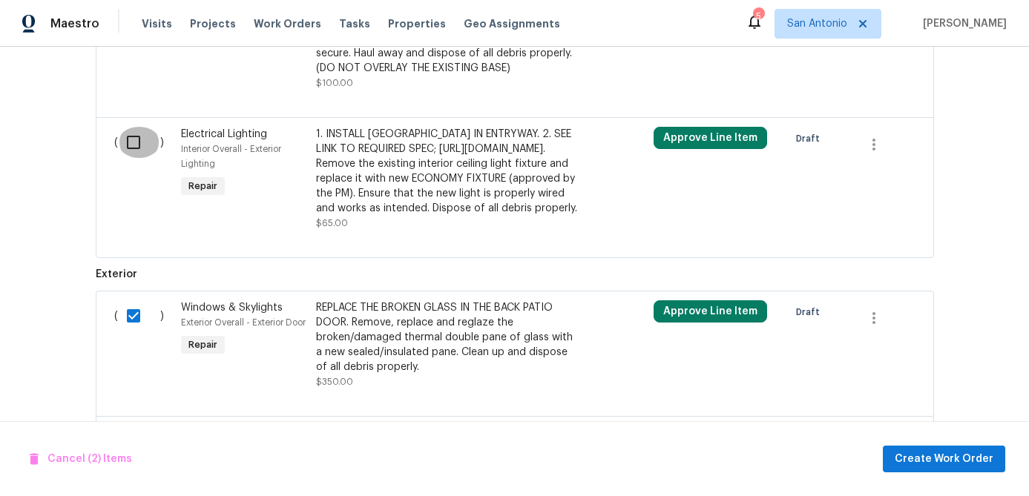
click at [137, 151] on input "checkbox" at bounding box center [139, 142] width 42 height 31
checkbox input "true"
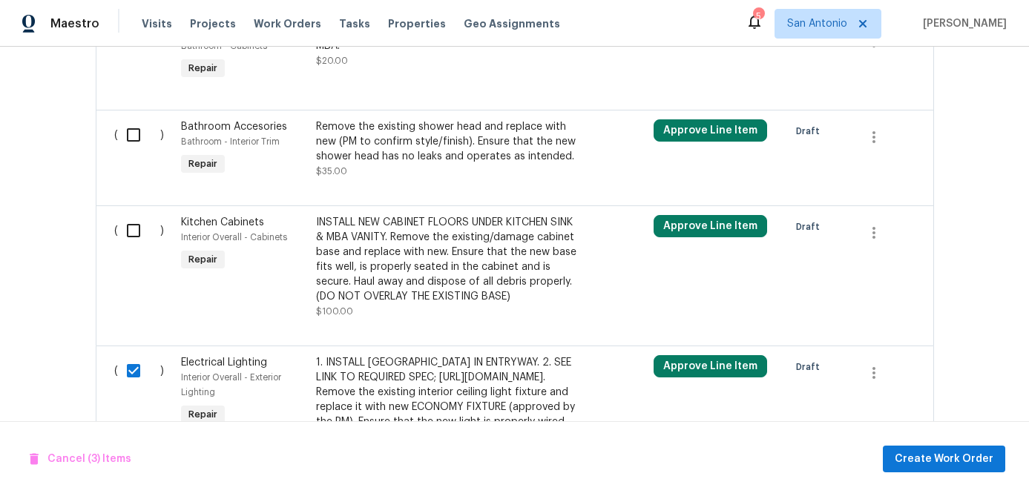
scroll to position [1057, 0]
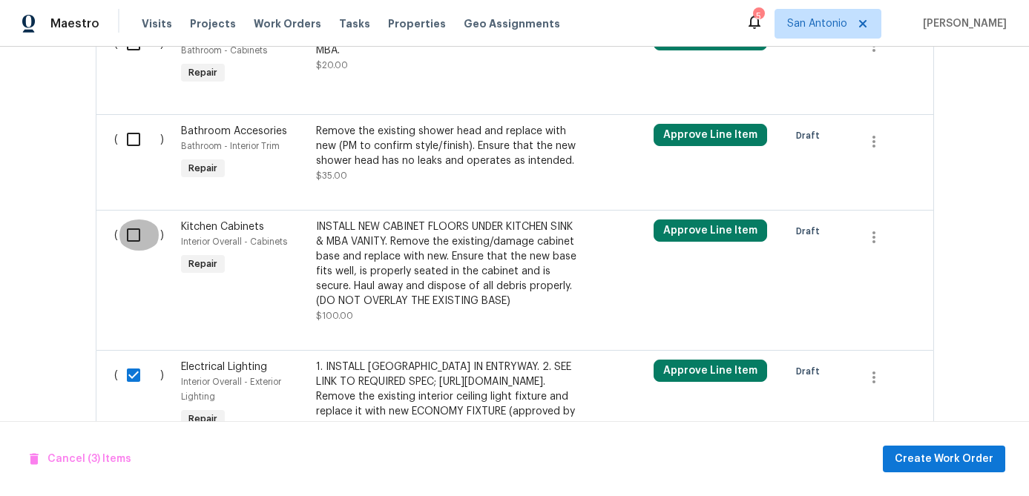
click at [134, 244] on input "checkbox" at bounding box center [139, 235] width 42 height 31
checkbox input "true"
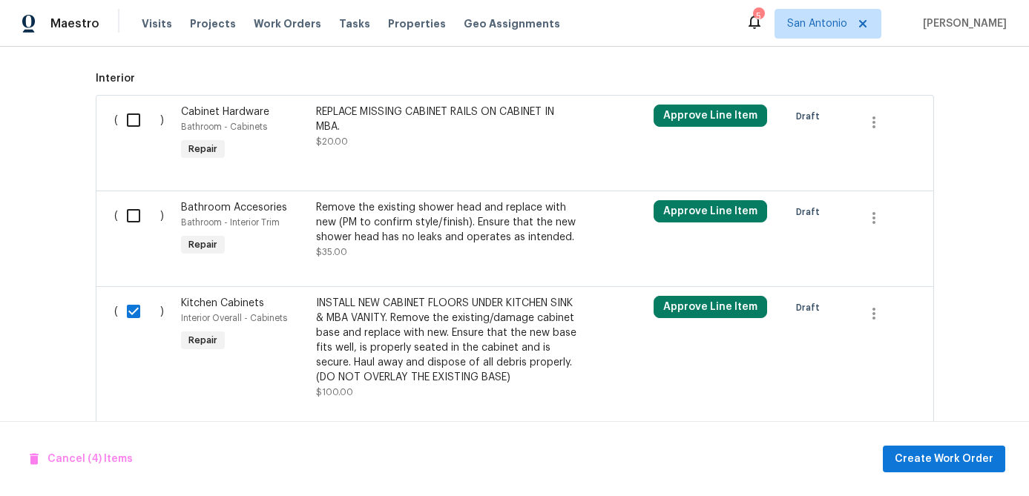
scroll to position [969, 0]
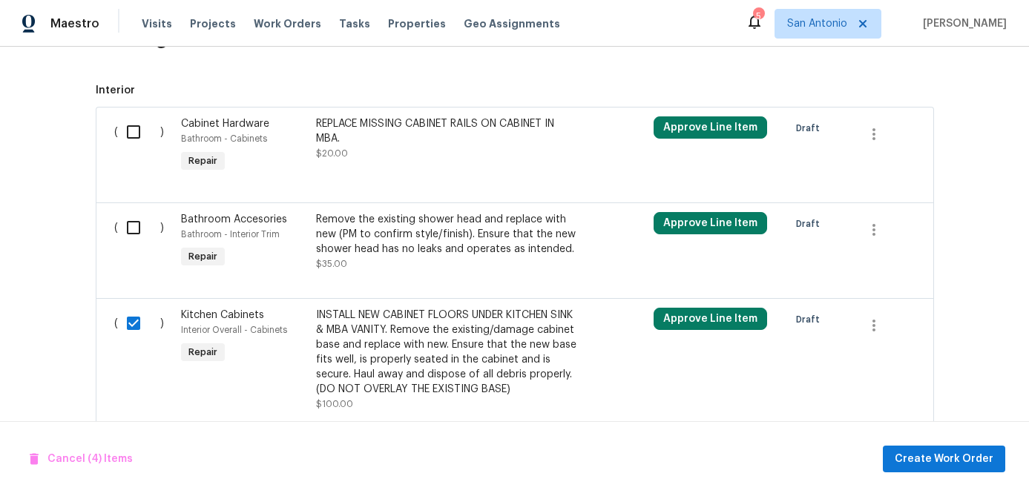
click at [135, 234] on input "checkbox" at bounding box center [139, 227] width 42 height 31
checkbox input "true"
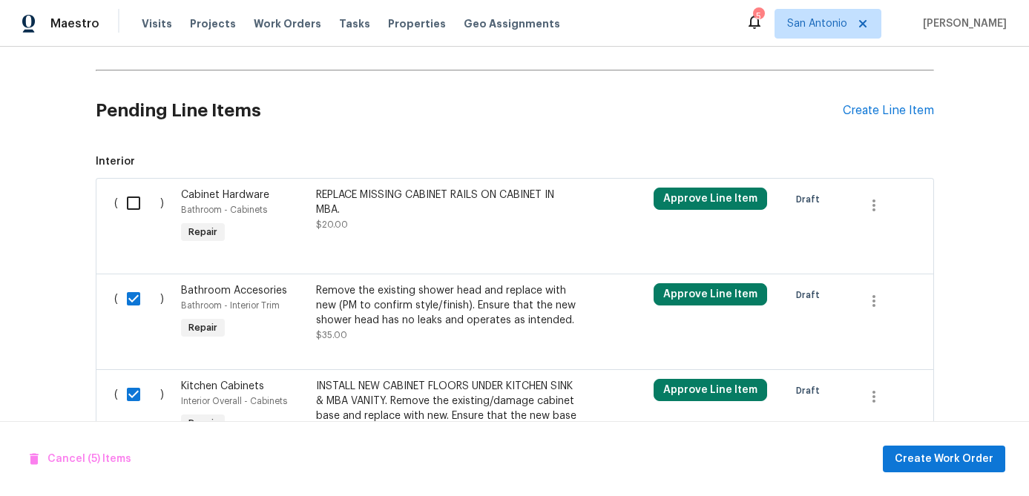
scroll to position [890, 0]
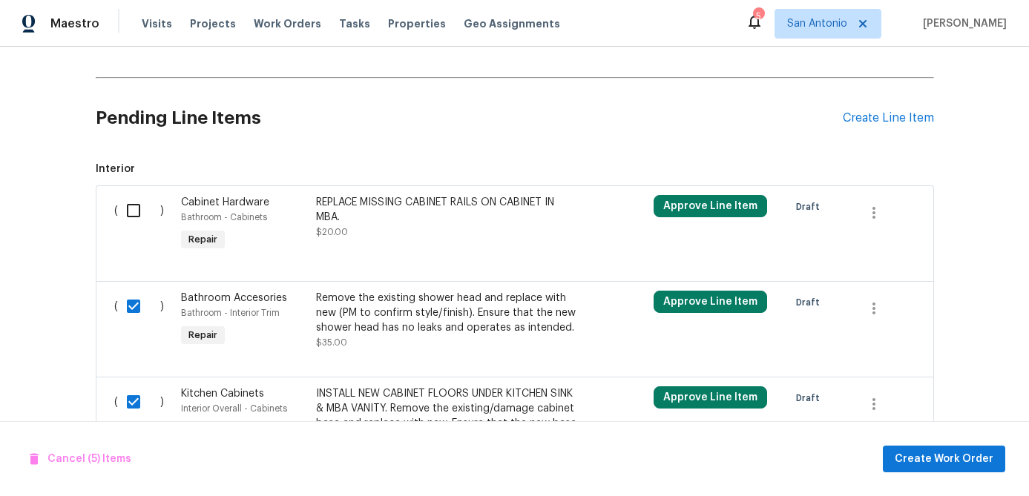
click at [133, 216] on input "checkbox" at bounding box center [139, 210] width 42 height 31
checkbox input "true"
click at [916, 460] on span "Create Work Order" at bounding box center [944, 459] width 99 height 19
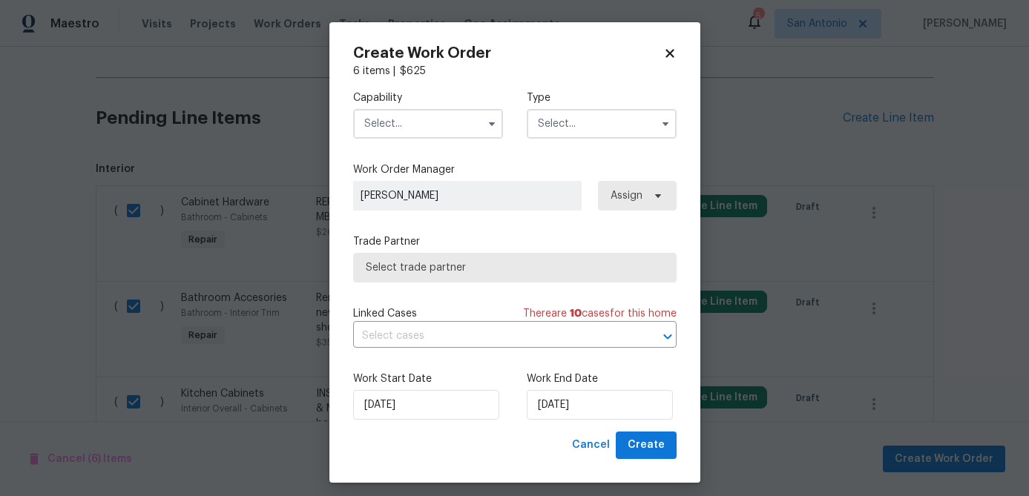
click at [422, 117] on input "text" at bounding box center [428, 124] width 150 height 30
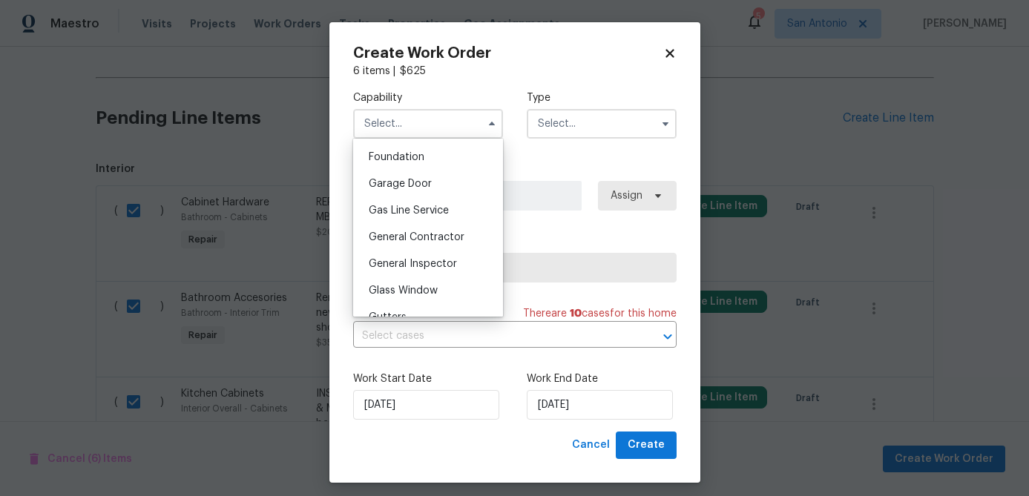
scroll to position [626, 0]
click at [412, 237] on span "General Contractor" at bounding box center [417, 239] width 96 height 10
type input "General Contractor"
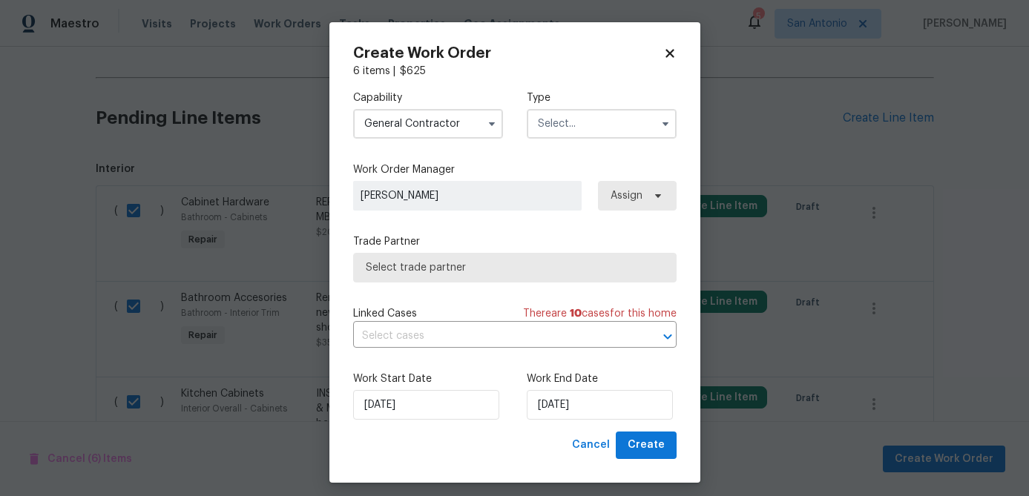
click at [571, 113] on input "text" at bounding box center [602, 124] width 150 height 30
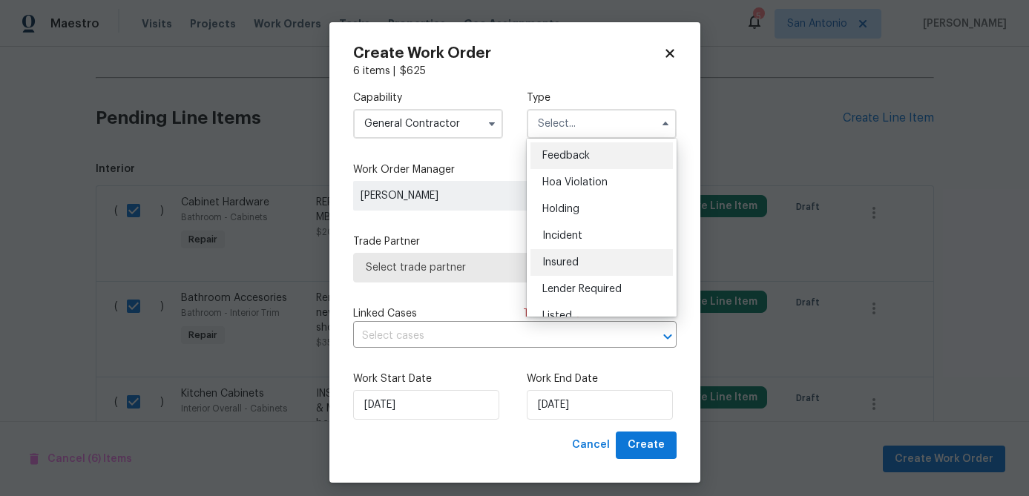
scroll to position [337, 0]
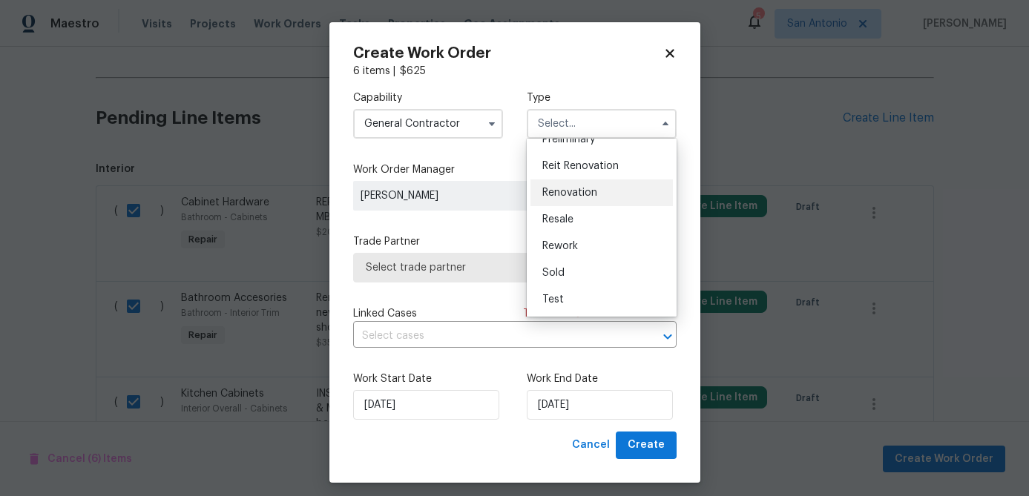
click at [577, 193] on span "Renovation" at bounding box center [569, 193] width 55 height 10
type input "Renovation"
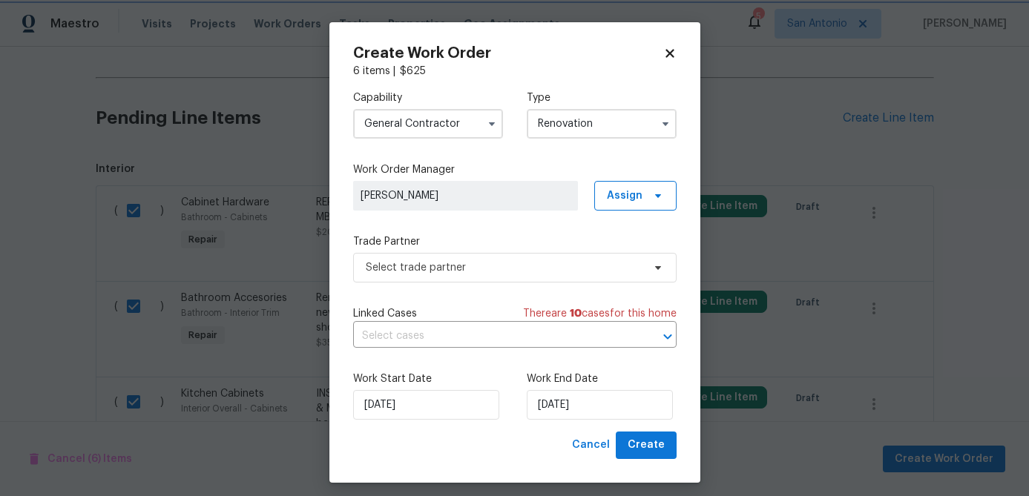
scroll to position [0, 0]
click at [499, 269] on span "Select trade partner" at bounding box center [504, 267] width 277 height 15
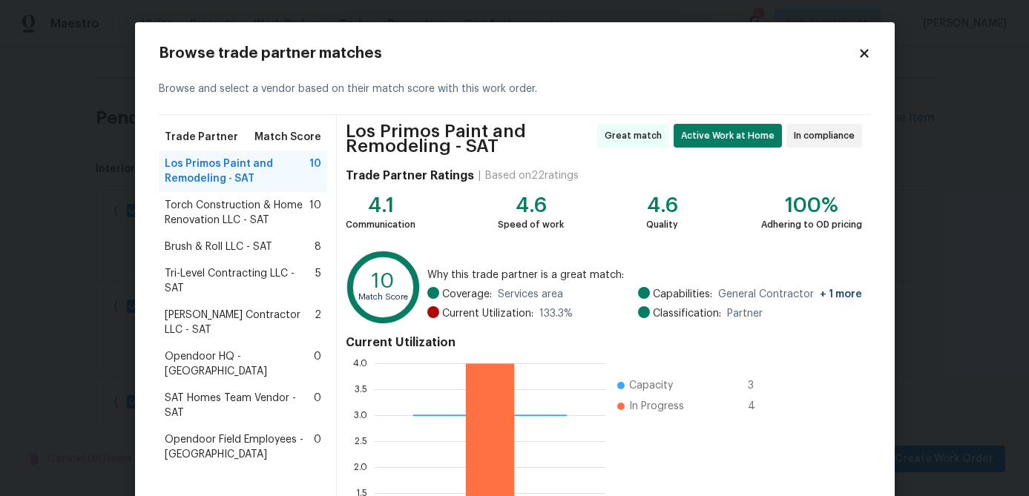
scroll to position [164, 0]
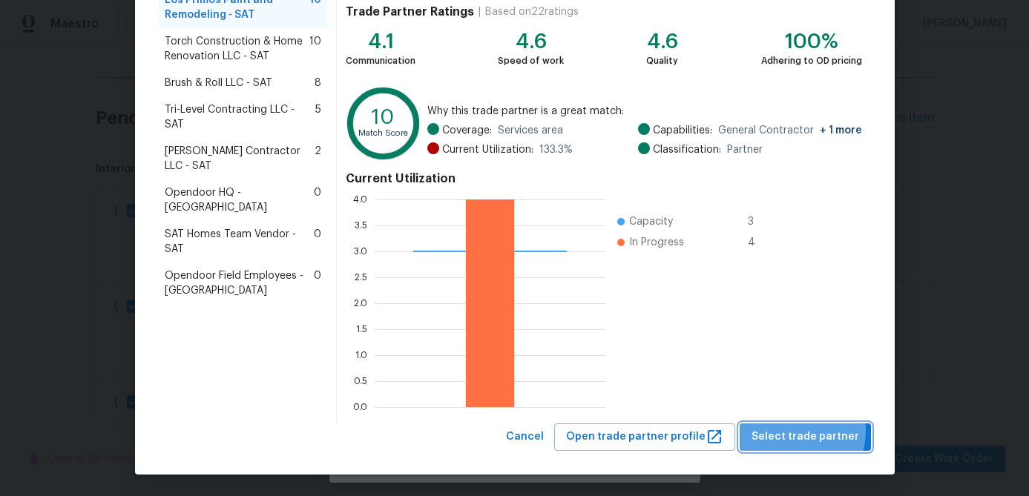
click at [792, 430] on span "Select trade partner" at bounding box center [806, 437] width 108 height 19
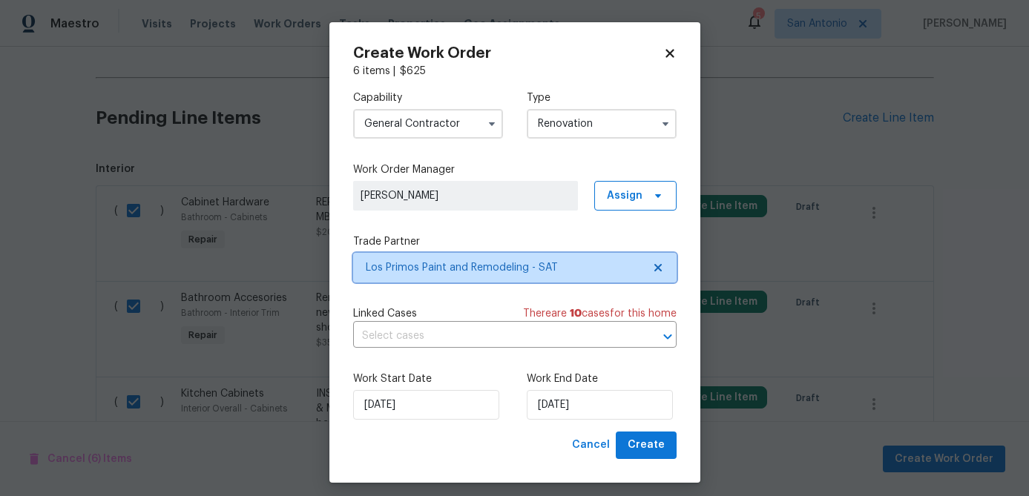
scroll to position [0, 0]
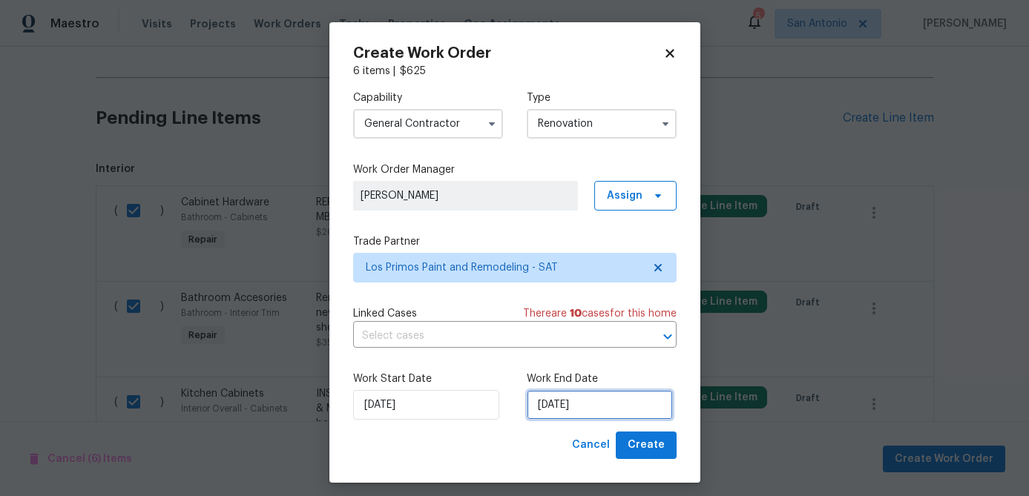
click at [599, 409] on input "[DATE]" at bounding box center [600, 405] width 146 height 30
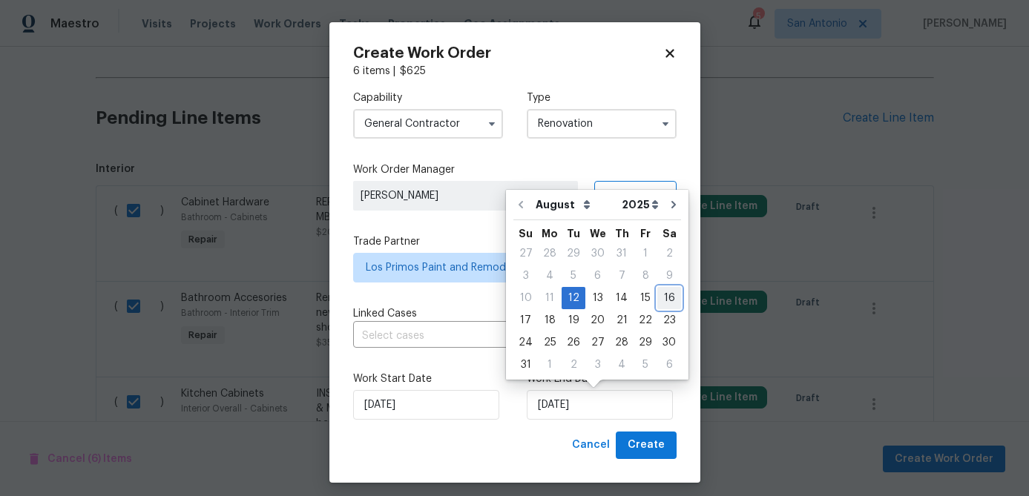
click at [657, 297] on div "16" at bounding box center [669, 298] width 24 height 21
type input "8/16/2025"
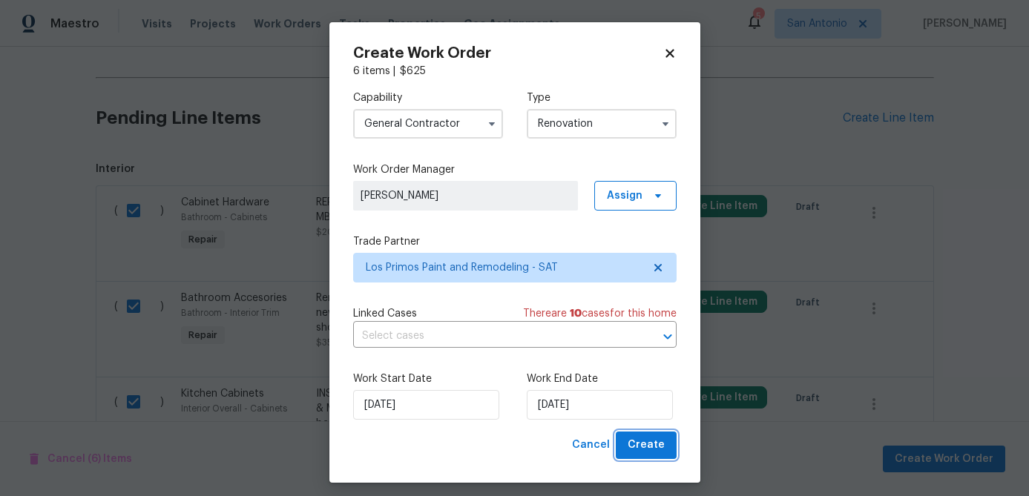
click at [638, 444] on span "Create" at bounding box center [646, 445] width 37 height 19
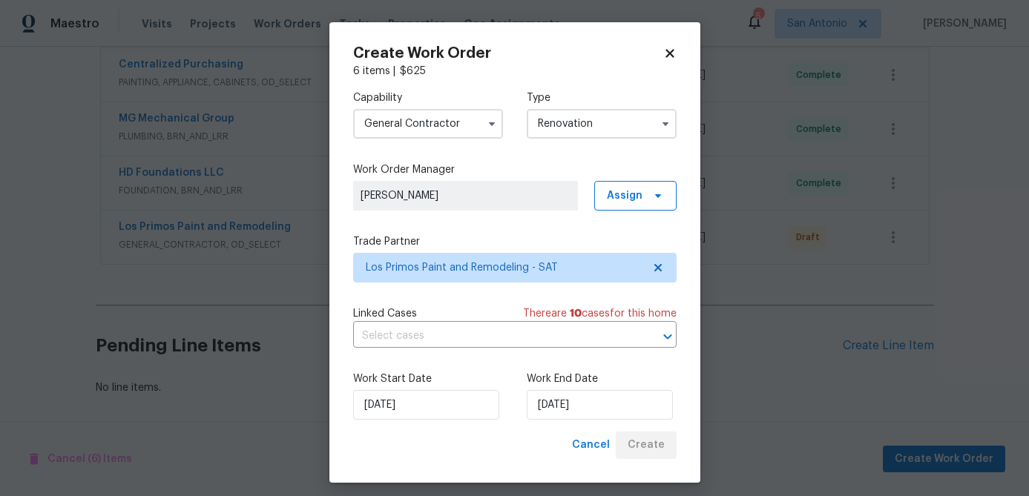
scroll to position [717, 0]
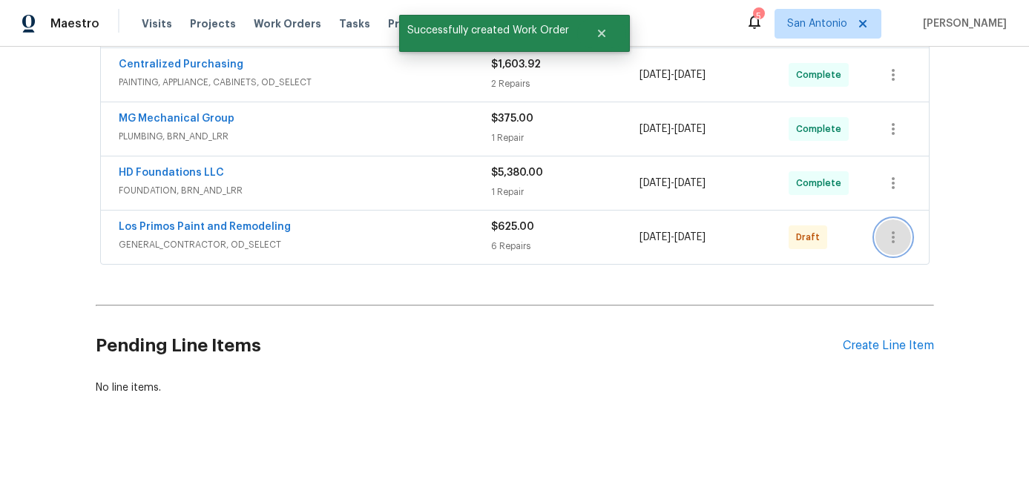
click at [899, 243] on icon "button" at bounding box center [893, 238] width 18 height 18
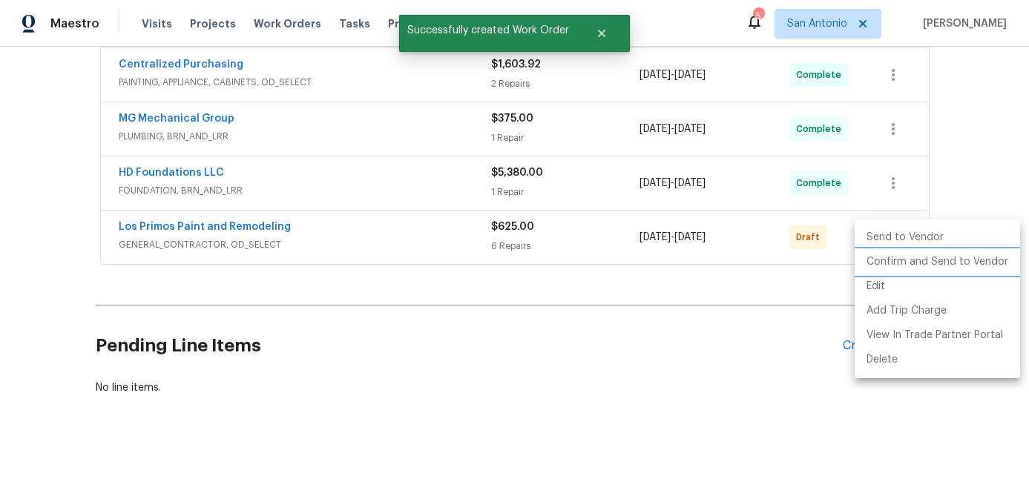
click at [899, 259] on li "Confirm and Send to Vendor" at bounding box center [937, 262] width 165 height 24
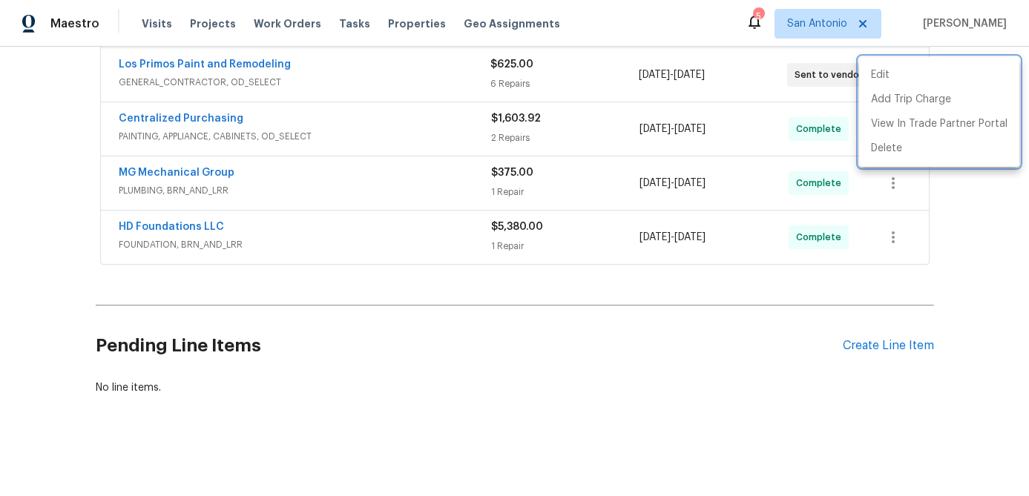
click at [451, 344] on div at bounding box center [514, 248] width 1029 height 496
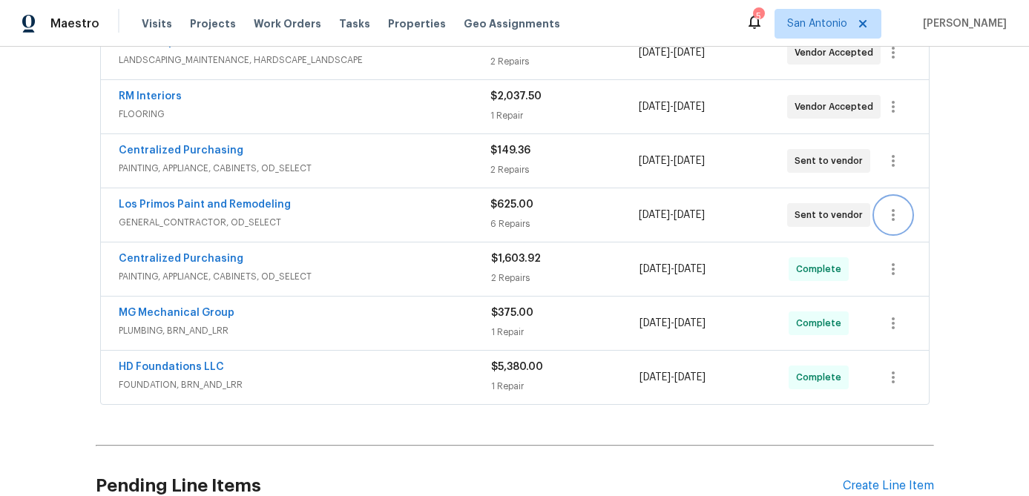
scroll to position [491, 0]
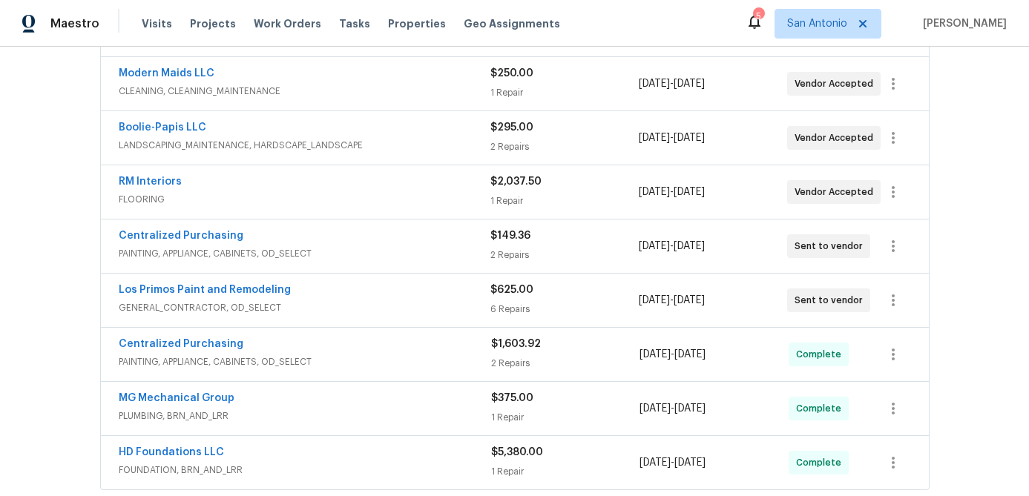
click at [402, 295] on div "Los Primos Paint and Remodeling" at bounding box center [305, 292] width 372 height 18
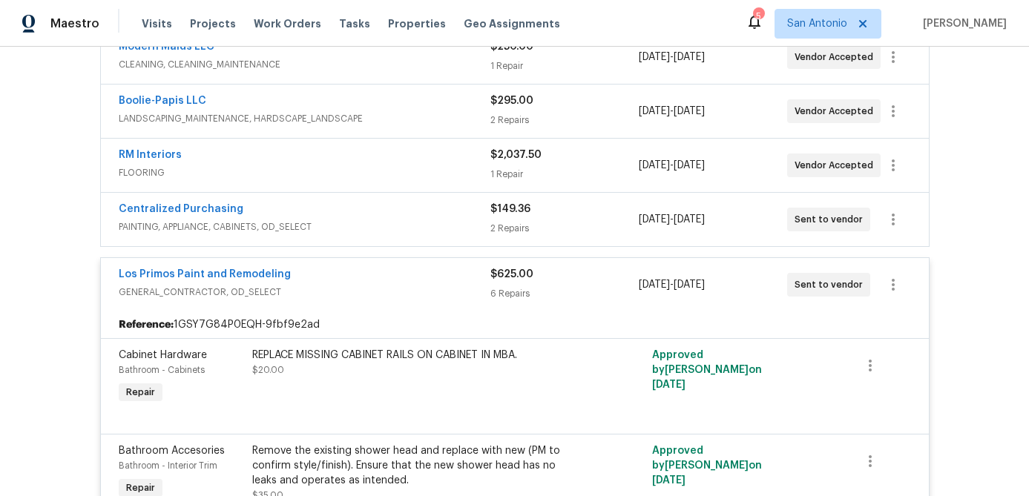
scroll to position [504, 0]
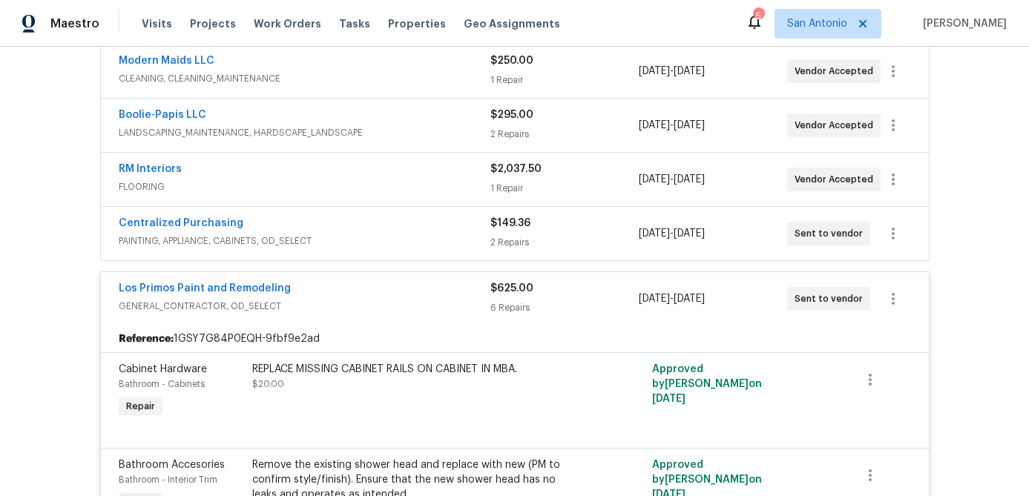
click at [355, 293] on div "Los Primos Paint and Remodeling" at bounding box center [305, 290] width 372 height 18
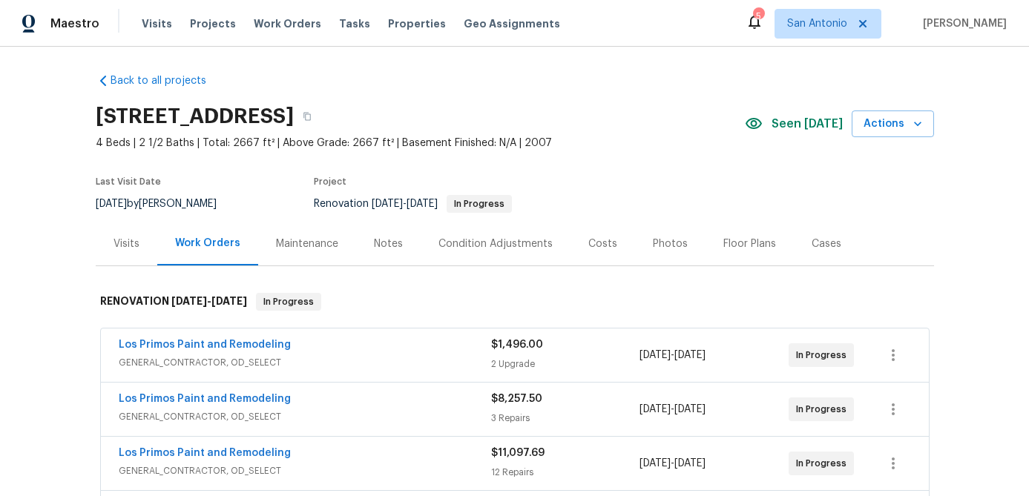
scroll to position [0, 0]
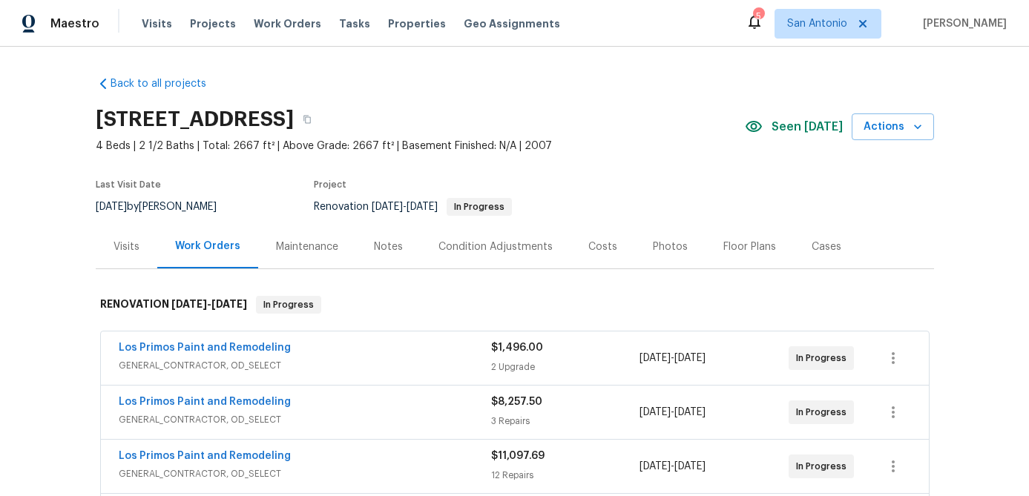
click at [382, 245] on div "Notes" at bounding box center [388, 247] width 29 height 15
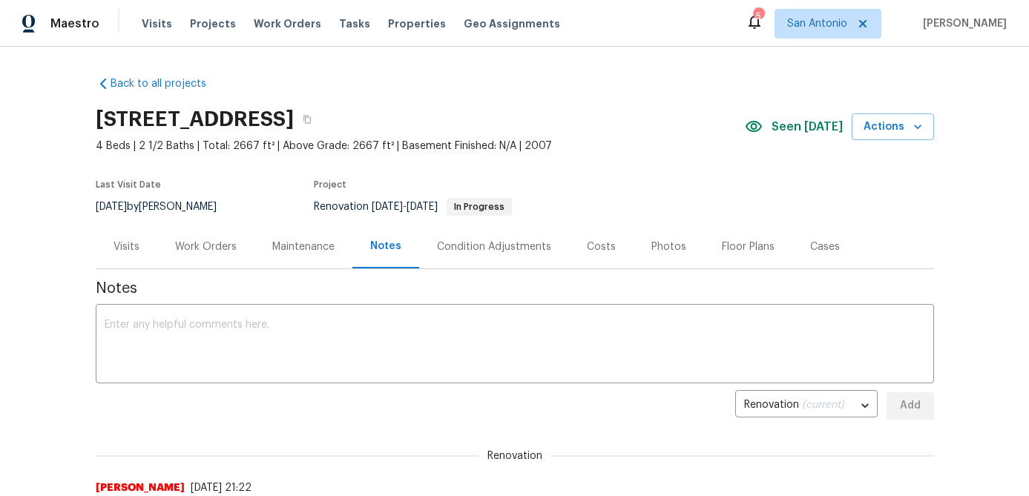
click at [651, 250] on div "Photos" at bounding box center [668, 247] width 35 height 15
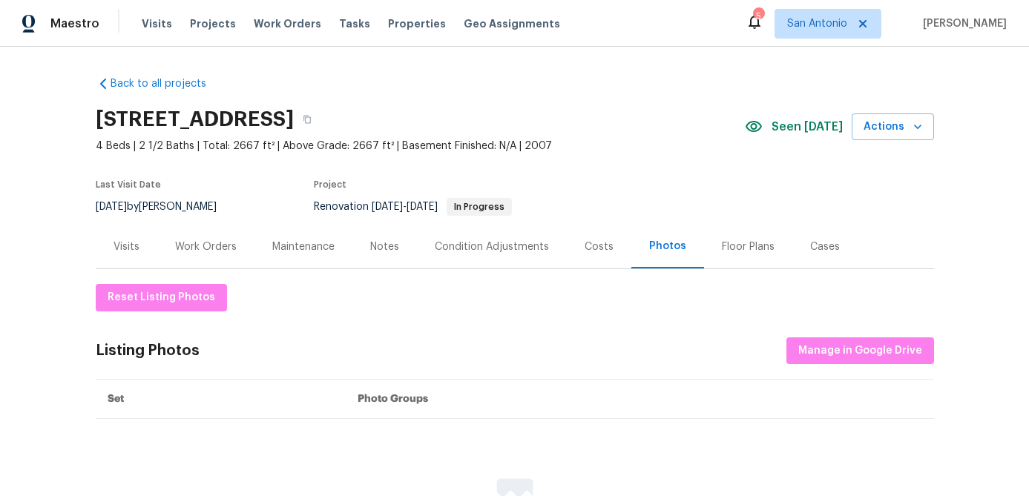
click at [725, 242] on div "Floor Plans" at bounding box center [748, 247] width 53 height 15
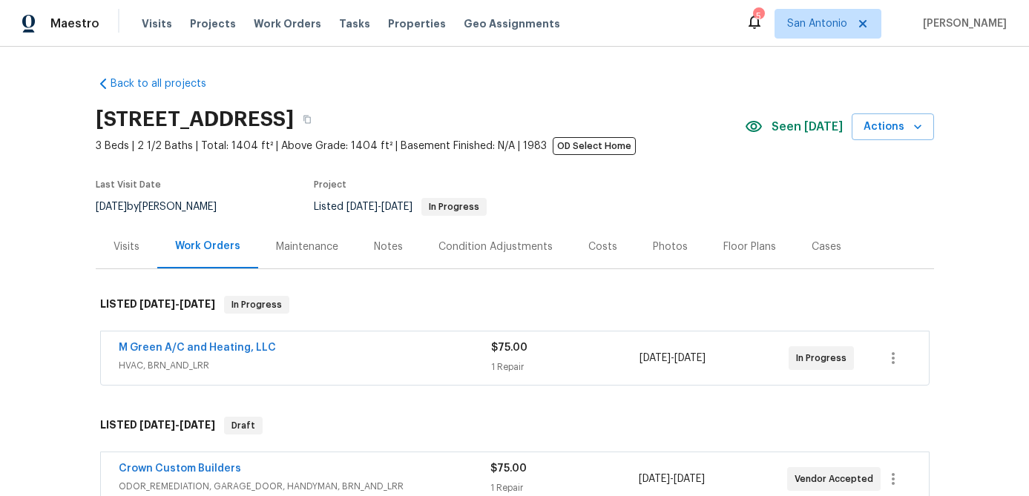
click at [381, 247] on div "Notes" at bounding box center [388, 247] width 29 height 15
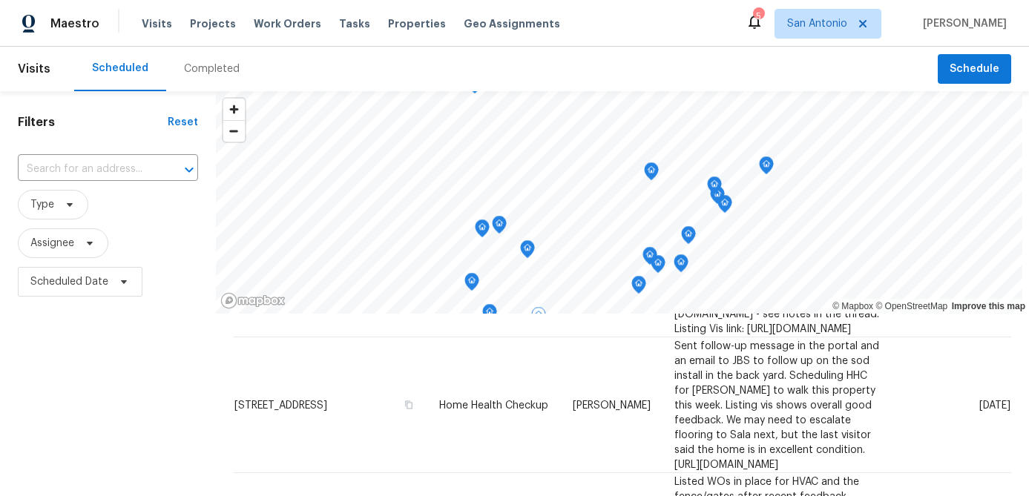
scroll to position [907, 0]
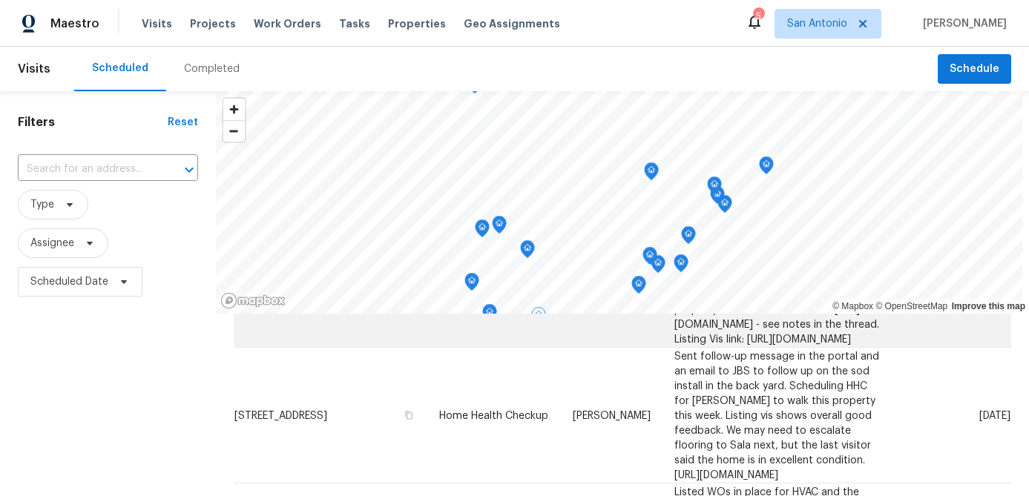
click at [975, 300] on icon at bounding box center [977, 294] width 12 height 12
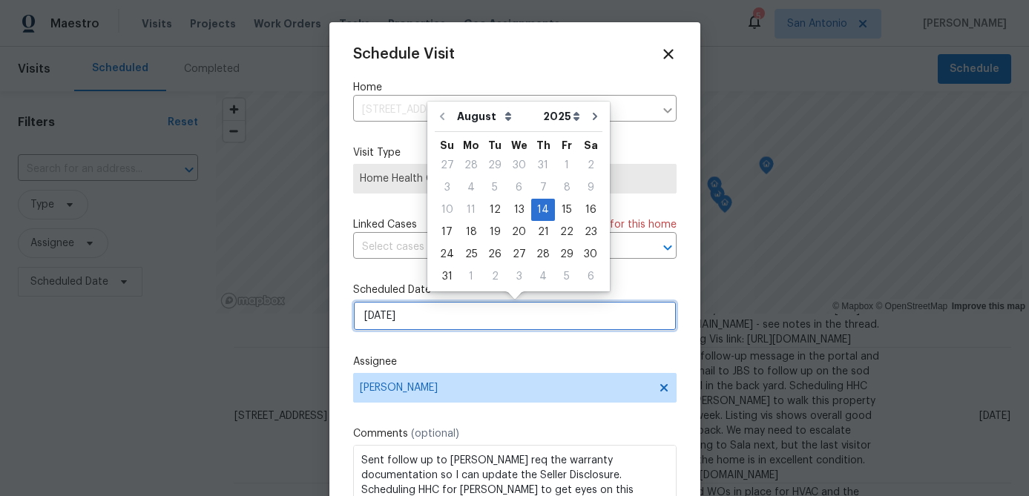
click at [460, 329] on input "8/14/2025" at bounding box center [514, 316] width 323 height 30
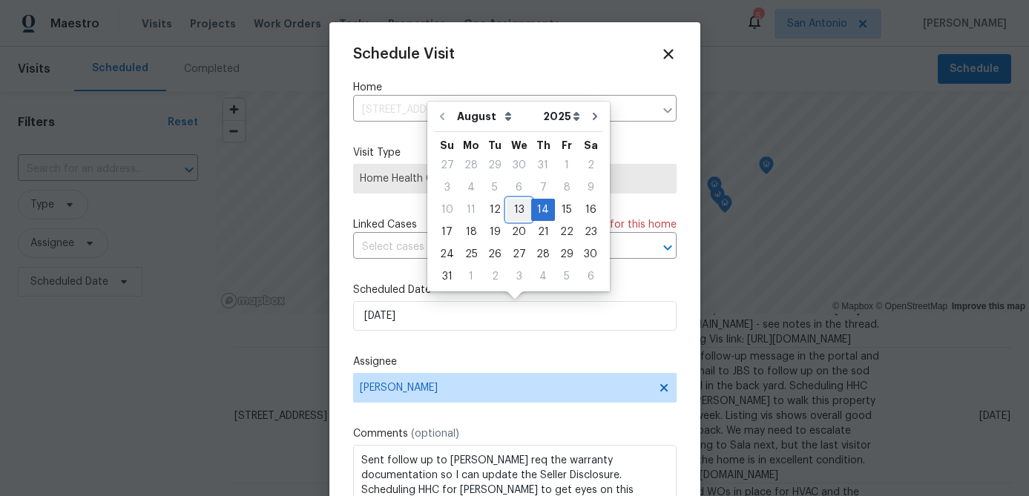
click at [516, 206] on div "13" at bounding box center [519, 210] width 24 height 21
type input "8/13/2025"
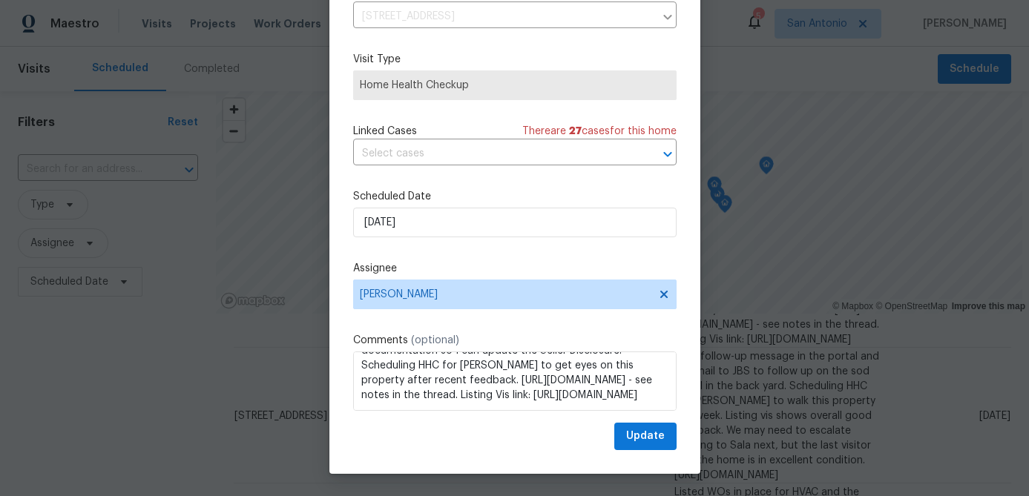
scroll to position [36, 0]
click at [640, 430] on span "Update" at bounding box center [645, 436] width 39 height 19
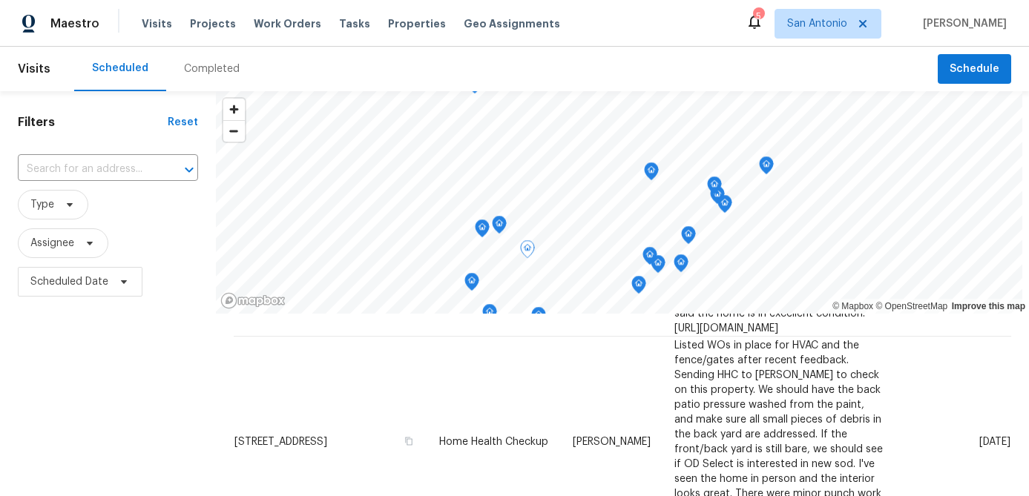
scroll to position [1153, 0]
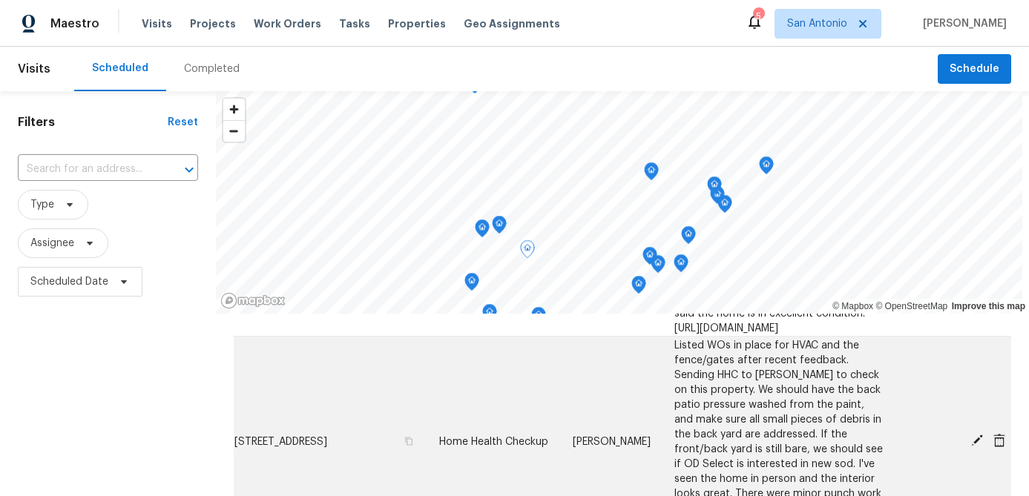
click at [979, 440] on icon at bounding box center [976, 440] width 13 height 13
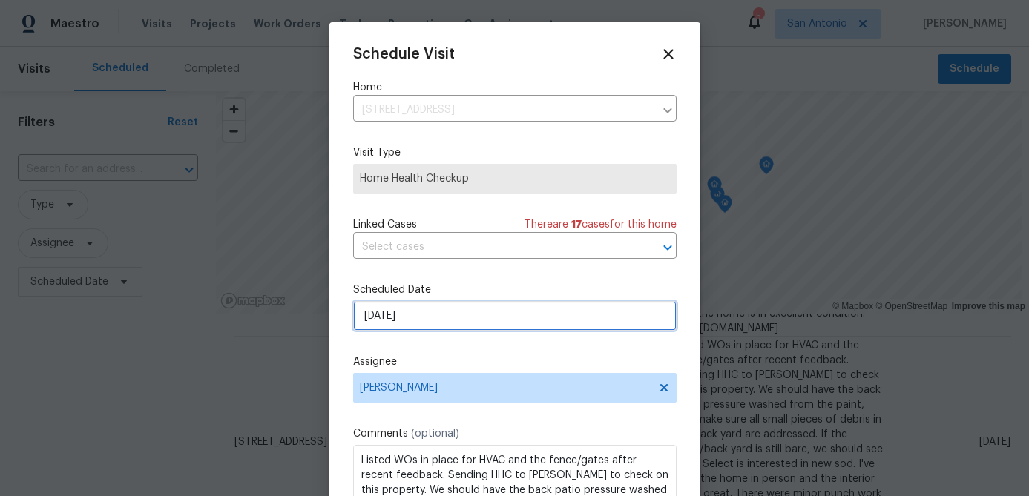
click at [498, 318] on input "8/14/2025" at bounding box center [514, 316] width 323 height 30
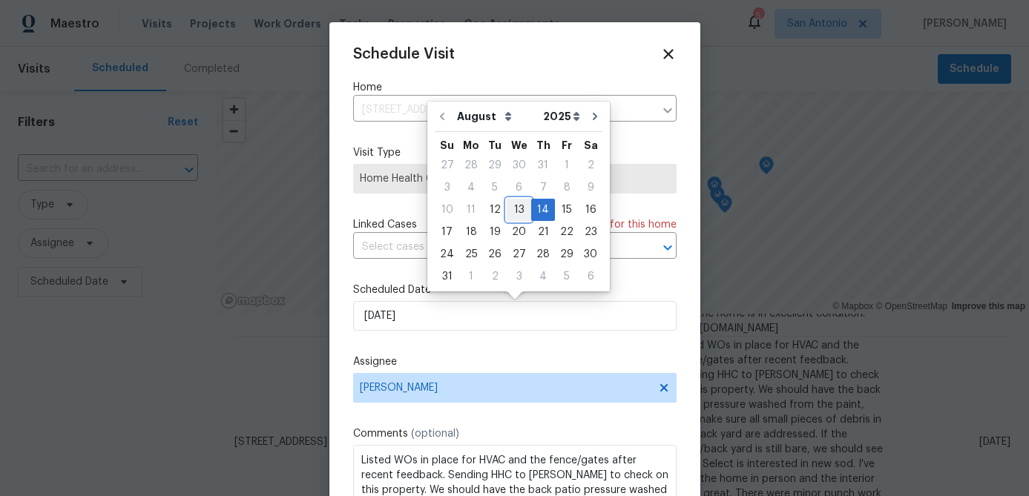
click at [513, 211] on div "13" at bounding box center [519, 210] width 24 height 21
type input "8/13/2025"
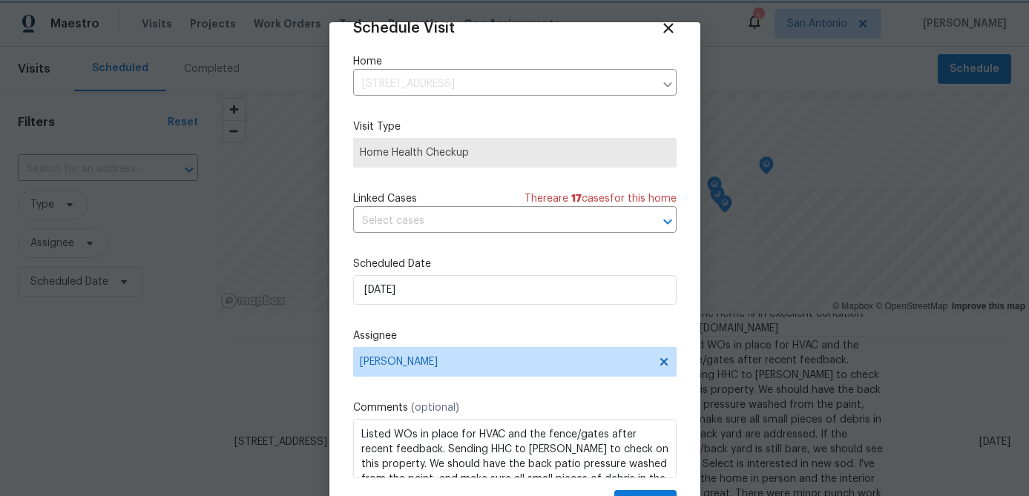
scroll to position [68, 0]
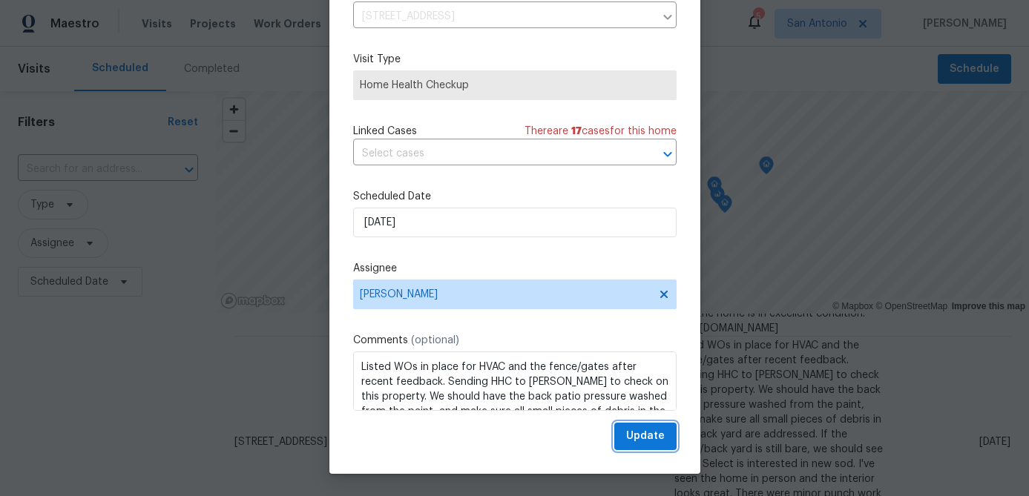
click at [637, 445] on span "Update" at bounding box center [645, 436] width 39 height 19
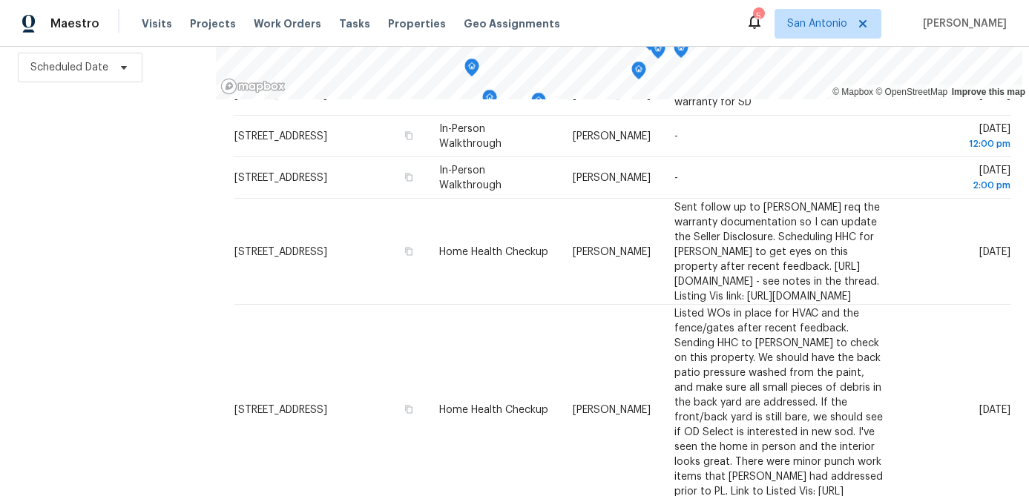
scroll to position [0, 0]
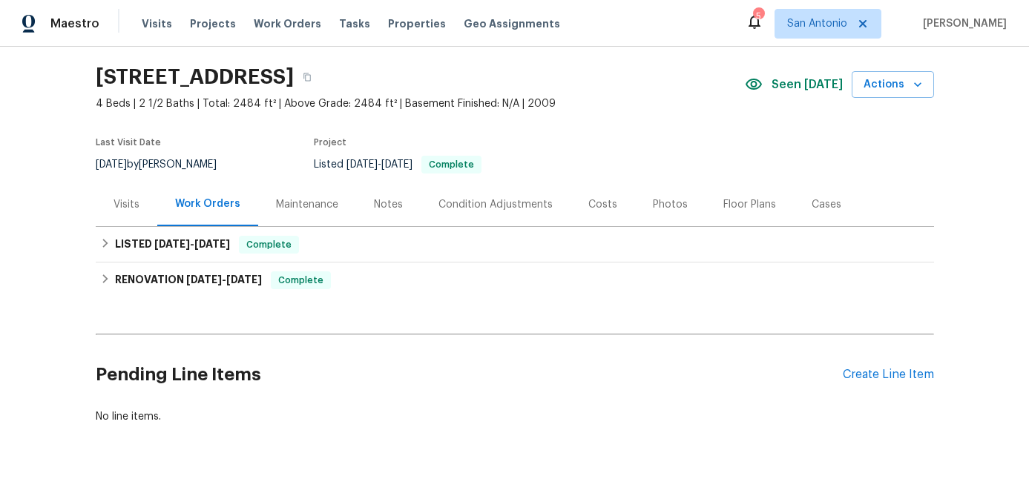
scroll to position [43, 0]
click at [383, 211] on div "Notes" at bounding box center [388, 204] width 65 height 44
